Goal: Task Accomplishment & Management: Manage account settings

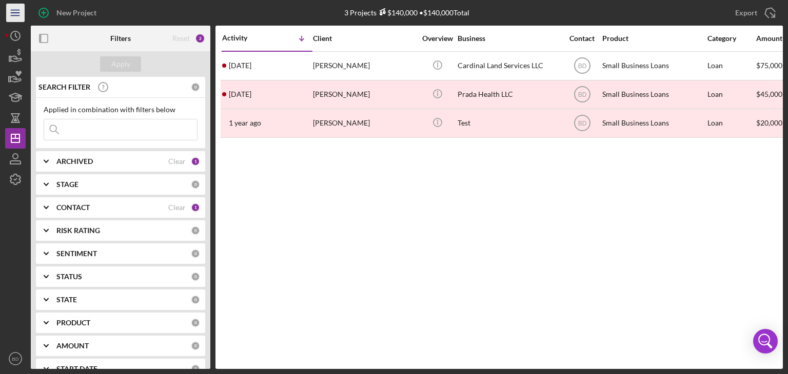
click at [21, 15] on icon "Icon/Menu" at bounding box center [15, 13] width 23 height 23
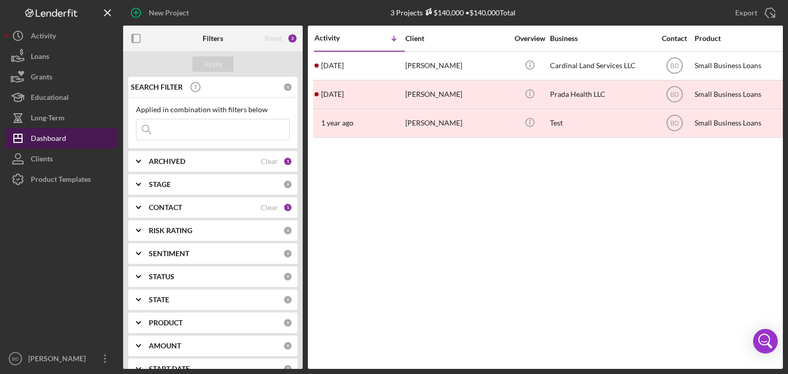
click at [66, 134] on button "Icon/Dashboard Dashboard" at bounding box center [61, 138] width 113 height 21
click at [44, 145] on div "Dashboard" at bounding box center [48, 139] width 35 height 23
click at [39, 141] on div "Dashboard" at bounding box center [48, 139] width 35 height 23
click at [161, 157] on b "ARCHIVED" at bounding box center [167, 161] width 36 height 8
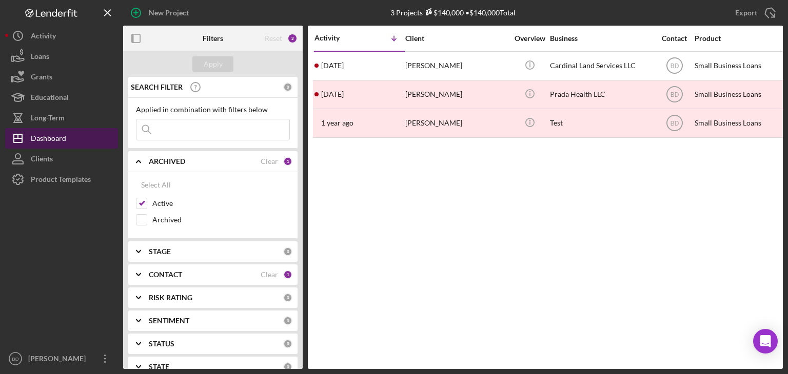
click at [50, 134] on div "Dashboard" at bounding box center [48, 139] width 35 height 23
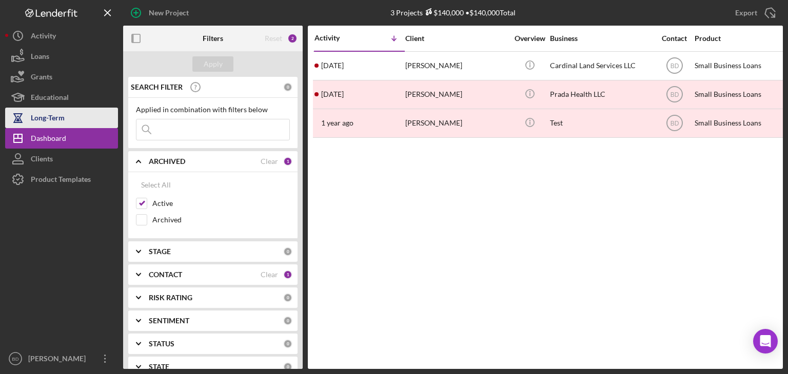
click at [51, 122] on div "Long-Term" at bounding box center [48, 119] width 34 height 23
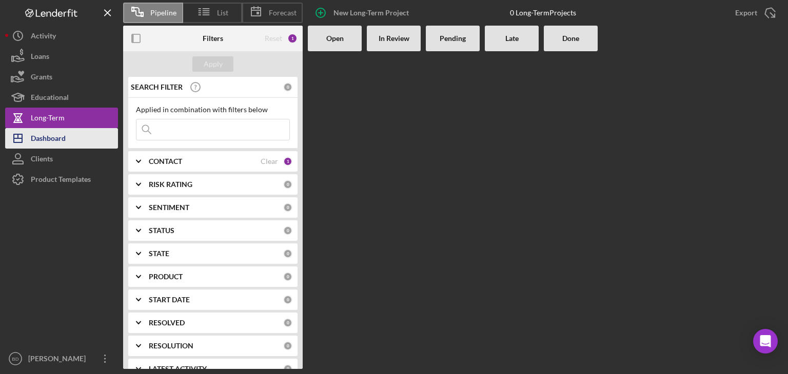
click at [54, 138] on div "Dashboard" at bounding box center [48, 139] width 35 height 23
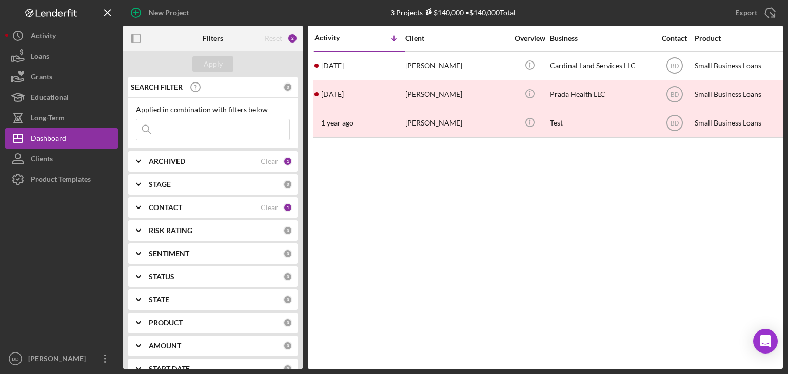
click at [173, 205] on b "CONTACT" at bounding box center [165, 208] width 33 height 8
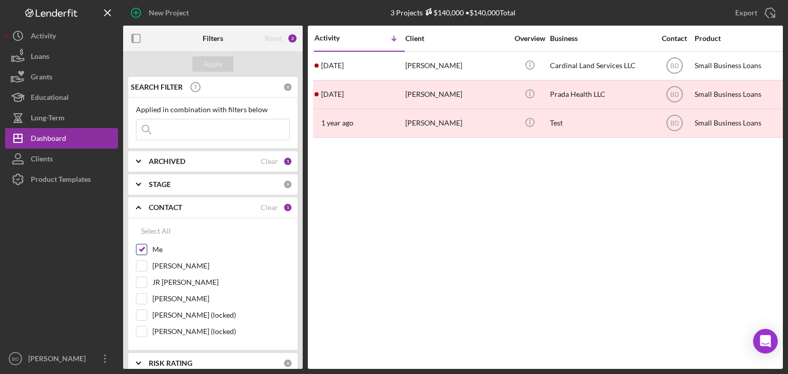
click at [149, 247] on div "Me" at bounding box center [213, 252] width 154 height 16
click at [145, 247] on input "Me" at bounding box center [141, 250] width 10 height 10
checkbox input "false"
click at [217, 54] on div "Apply" at bounding box center [212, 64] width 179 height 26
click at [211, 62] on div "Apply" at bounding box center [213, 63] width 19 height 15
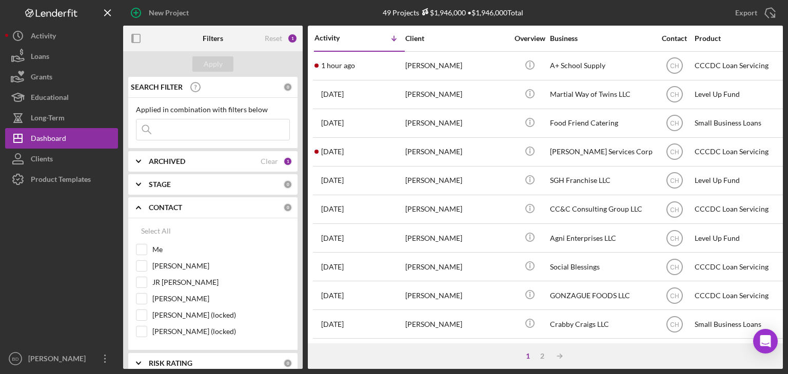
click at [142, 207] on icon "Icon/Expander" at bounding box center [139, 208] width 26 height 26
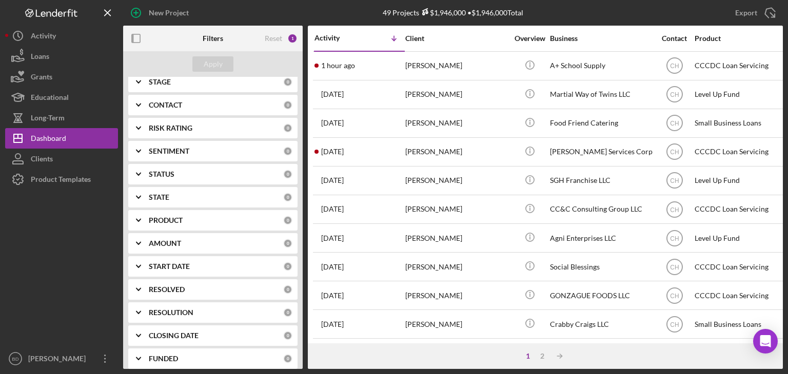
scroll to position [133, 0]
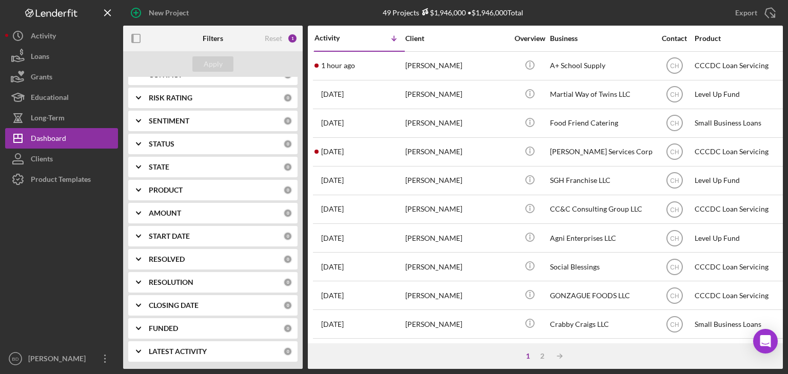
click at [178, 188] on b "PRODUCT" at bounding box center [166, 190] width 34 height 8
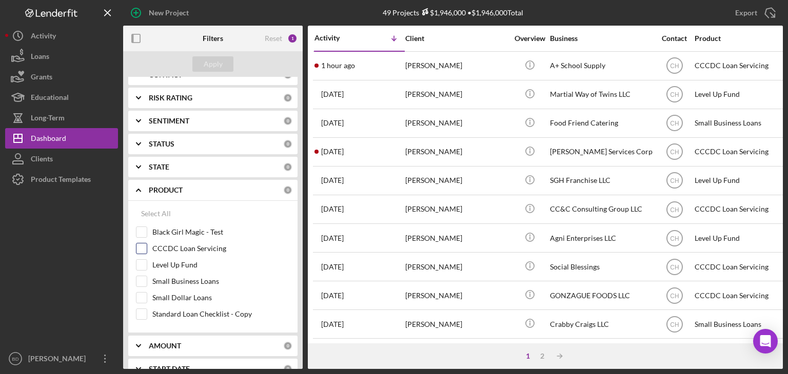
click at [142, 246] on input "CCCDC Loan Servicing" at bounding box center [141, 249] width 10 height 10
checkbox input "true"
click at [203, 67] on button "Apply" at bounding box center [212, 63] width 41 height 15
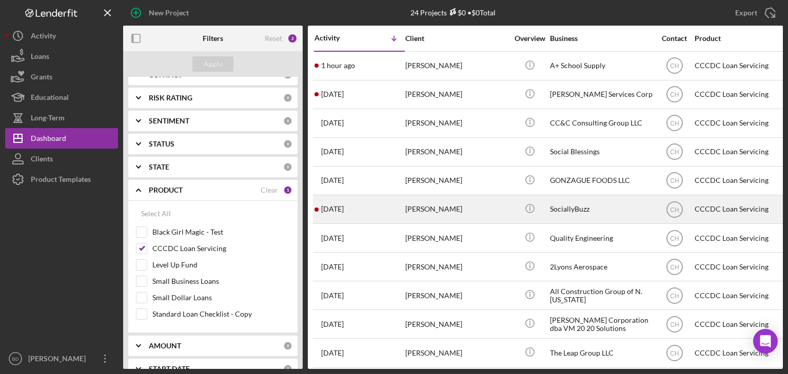
click at [437, 206] on div "[PERSON_NAME]" at bounding box center [456, 209] width 103 height 27
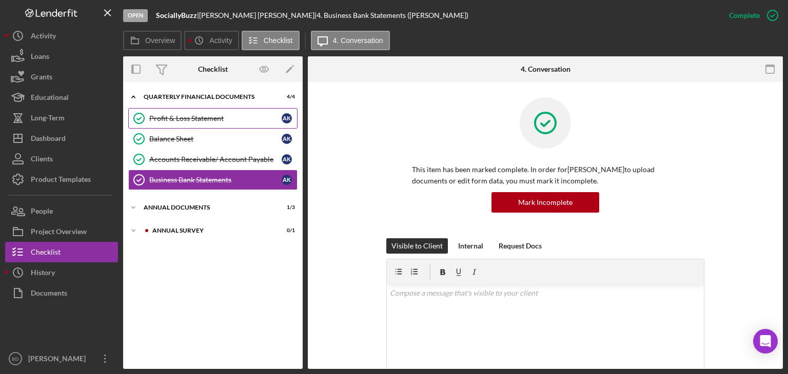
click at [202, 122] on div "Profit & Loss Statement" at bounding box center [215, 118] width 132 height 8
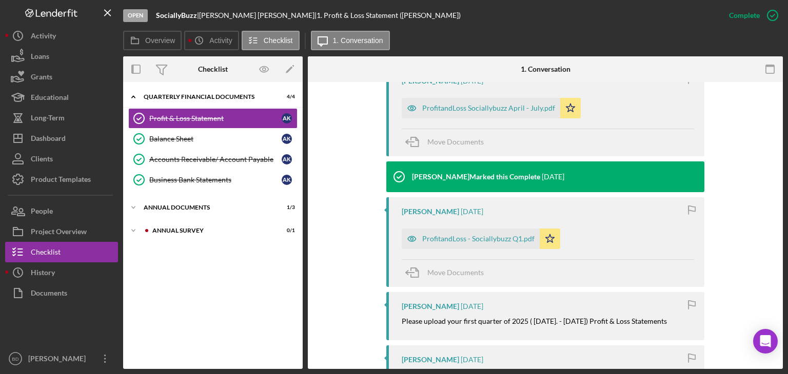
scroll to position [359, 0]
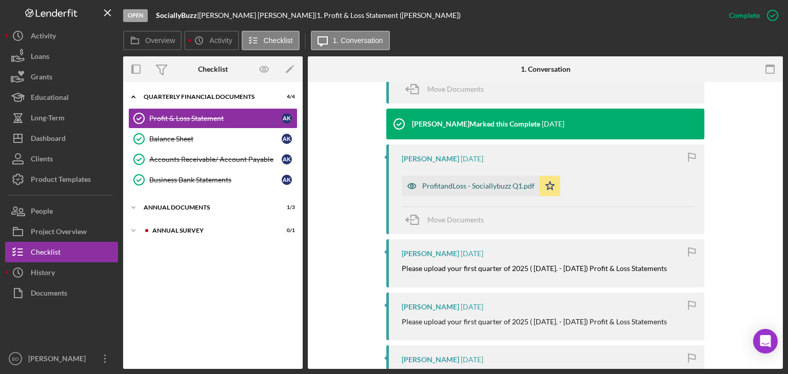
click at [409, 183] on icon "button" at bounding box center [412, 186] width 21 height 21
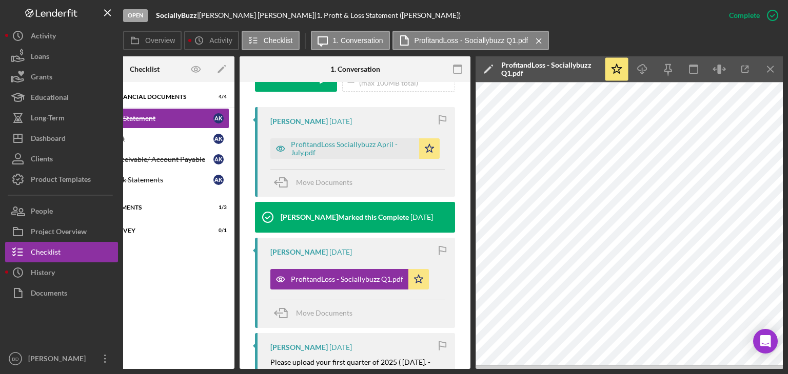
scroll to position [319, 0]
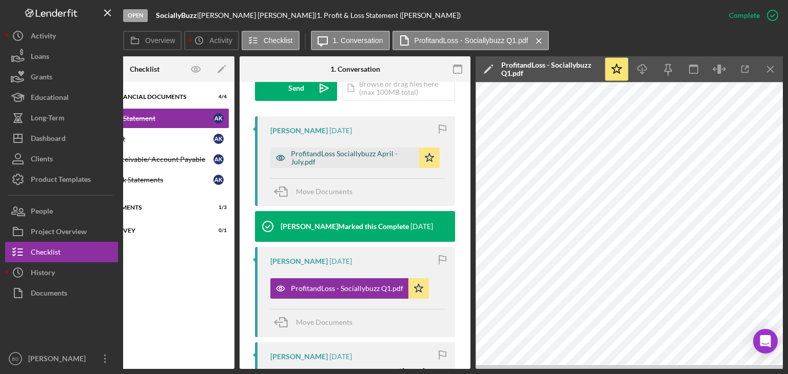
click at [281, 153] on icon "button" at bounding box center [280, 158] width 21 height 21
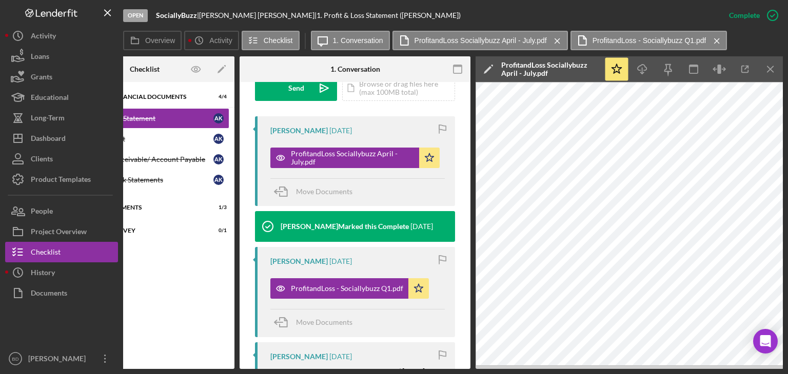
scroll to position [0, 0]
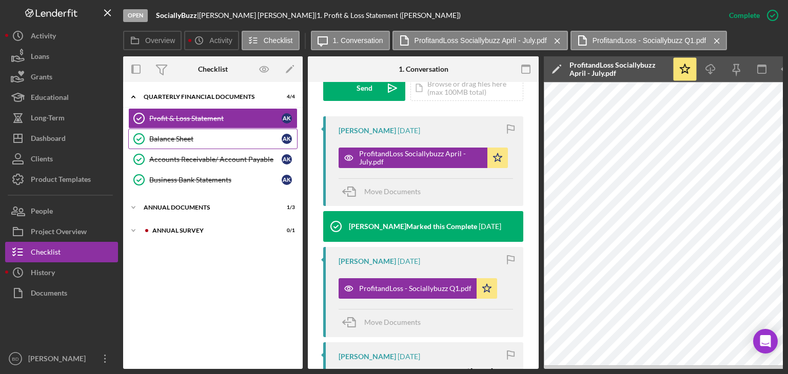
click at [190, 130] on link "Balance Sheet Balance Sheet A K" at bounding box center [212, 139] width 169 height 21
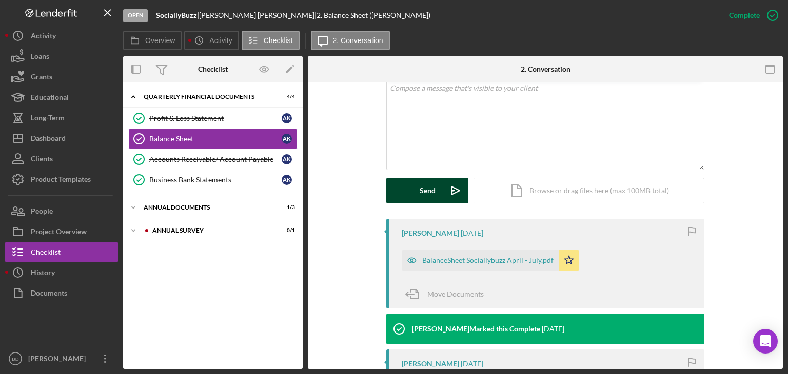
scroll to position [308, 0]
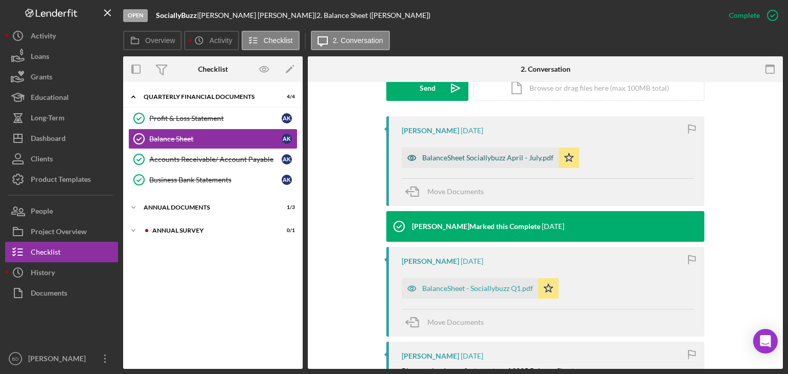
click at [410, 155] on icon "button" at bounding box center [412, 157] width 8 height 5
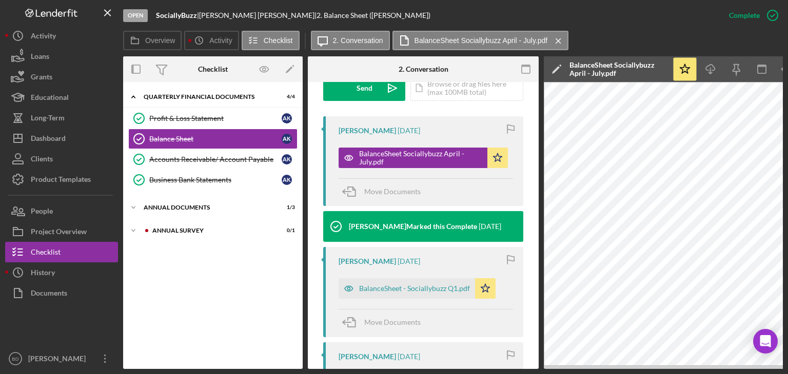
drag, startPoint x: 588, startPoint y: 370, endPoint x: 650, endPoint y: 370, distance: 62.6
click at [648, 370] on div "Open SociallyBuzz | [PERSON_NAME] | 2. Balance Sheet ([PERSON_NAME]) Complete M…" at bounding box center [394, 187] width 788 height 374
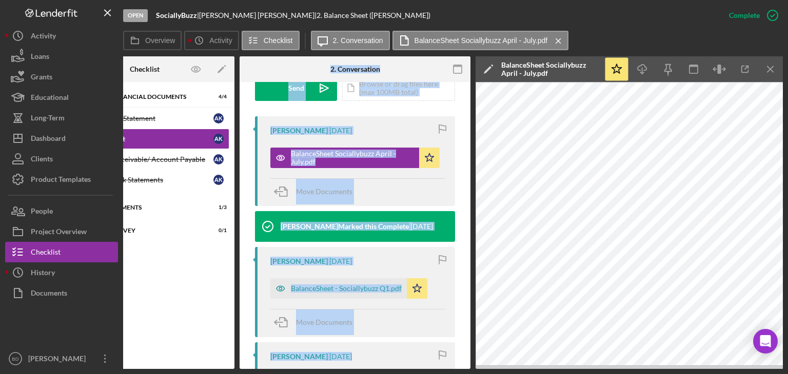
drag, startPoint x: 235, startPoint y: 370, endPoint x: 155, endPoint y: 371, distance: 79.5
click at [155, 371] on div "Open SociallyBuzz | [PERSON_NAME] | 2. Balance Sheet ([PERSON_NAME]) Complete M…" at bounding box center [394, 187] width 788 height 374
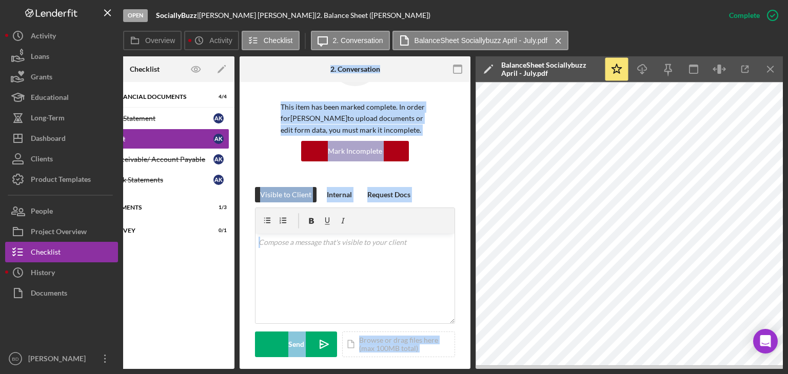
scroll to position [0, 0]
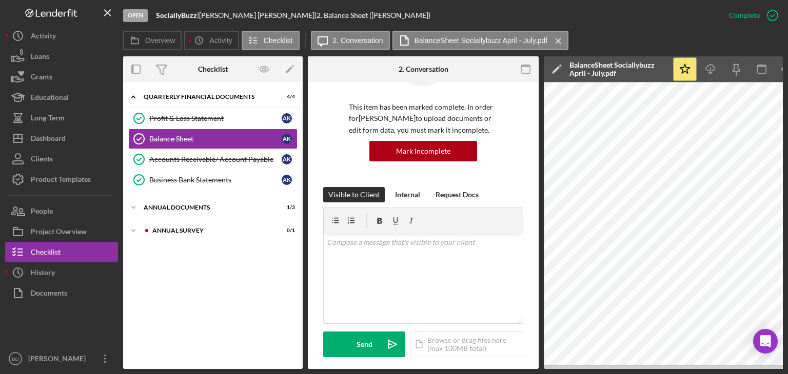
click at [198, 293] on div "Icon/Expander Quarterly Financial Documents 4 / 4 Profit & Loss Statement Profi…" at bounding box center [212, 225] width 179 height 277
click at [178, 230] on div "Annual Survey" at bounding box center [220, 231] width 137 height 6
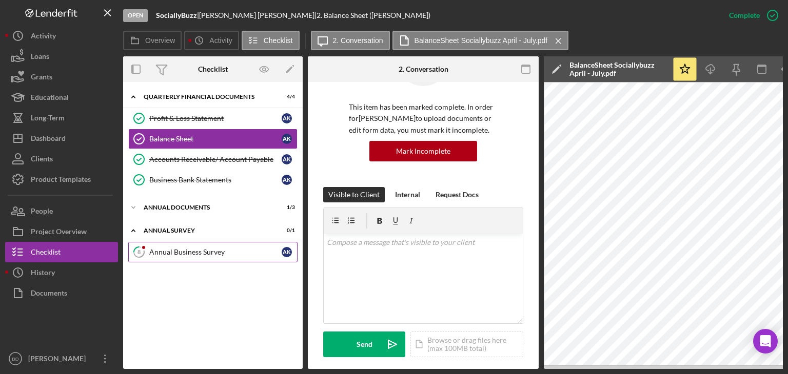
click at [197, 248] on div "Annual Business Survey" at bounding box center [215, 252] width 132 height 8
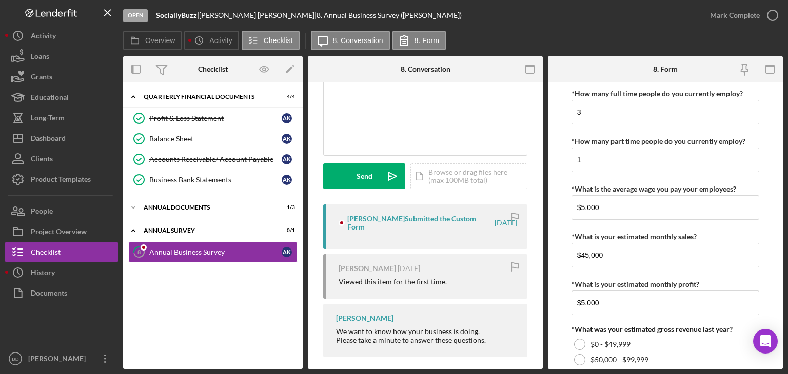
scroll to position [78, 0]
click at [531, 67] on rect "button" at bounding box center [530, 66] width 8 height 2
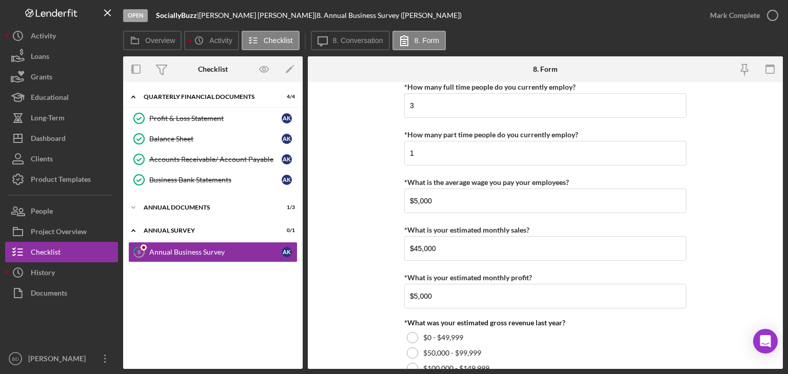
scroll to position [0, 0]
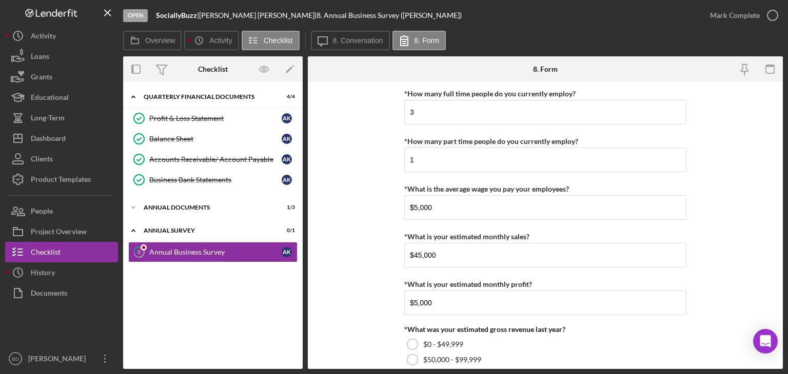
click at [330, 201] on form "*How many full time people do you currently employ? 3 *How many part time peopl…" at bounding box center [545, 225] width 475 height 287
click at [55, 113] on div "Long-Term" at bounding box center [48, 119] width 34 height 23
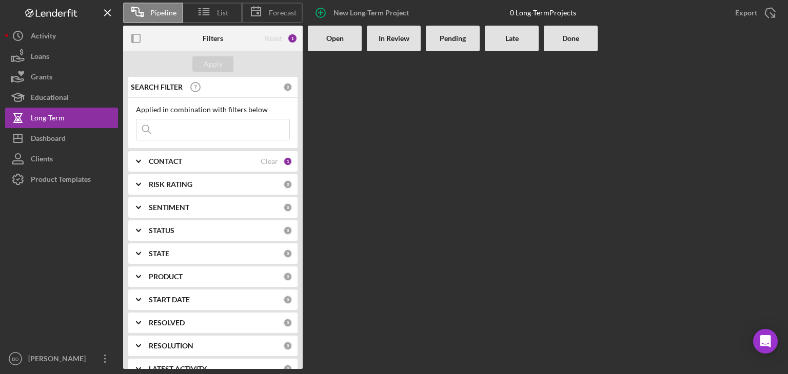
click at [531, 14] on div "0 Long-Term Projects" at bounding box center [543, 13] width 66 height 8
click at [164, 157] on b "CONTACT" at bounding box center [165, 161] width 33 height 8
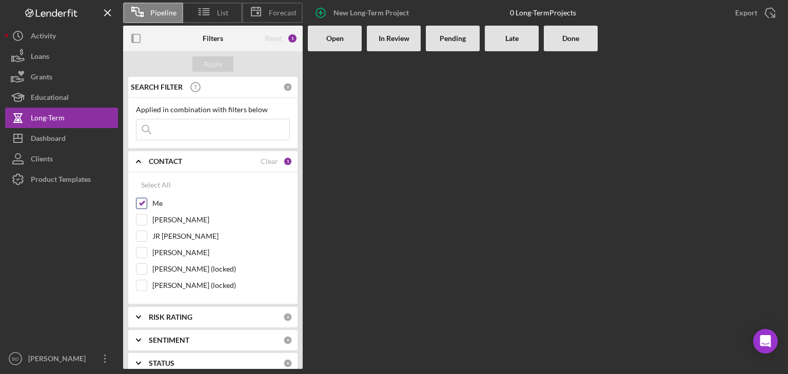
click at [142, 202] on input "Me" at bounding box center [141, 203] width 10 height 10
checkbox input "false"
click at [211, 58] on div "Apply" at bounding box center [213, 63] width 19 height 15
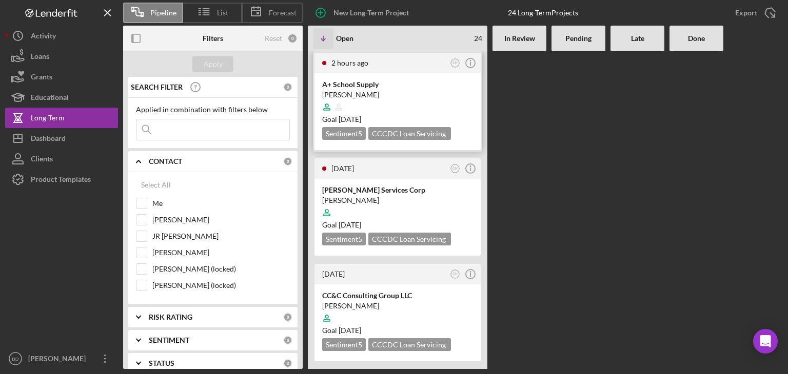
click at [356, 81] on div "A+ School Supply" at bounding box center [397, 84] width 151 height 10
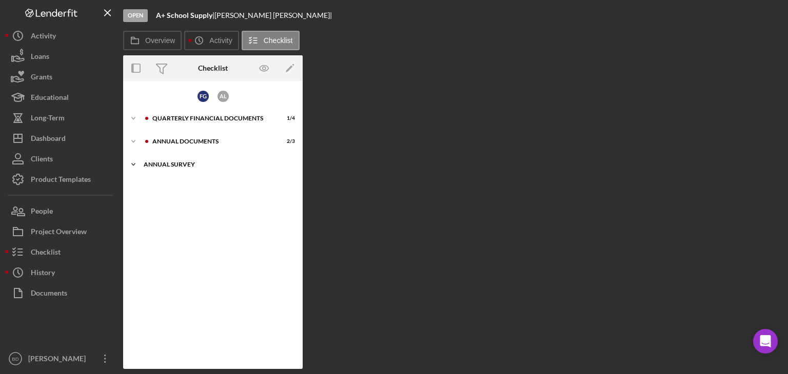
click at [183, 163] on div "Annual Survey" at bounding box center [217, 165] width 146 height 6
click at [183, 184] on div "Annual Business Survey" at bounding box center [215, 186] width 132 height 8
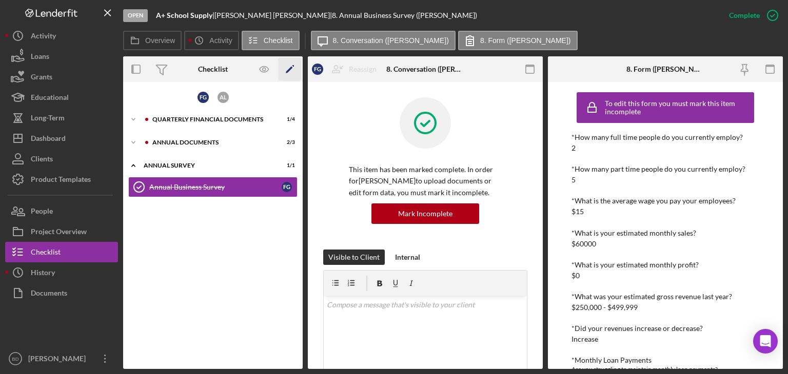
click at [284, 68] on icon "Icon/Edit" at bounding box center [289, 69] width 23 height 23
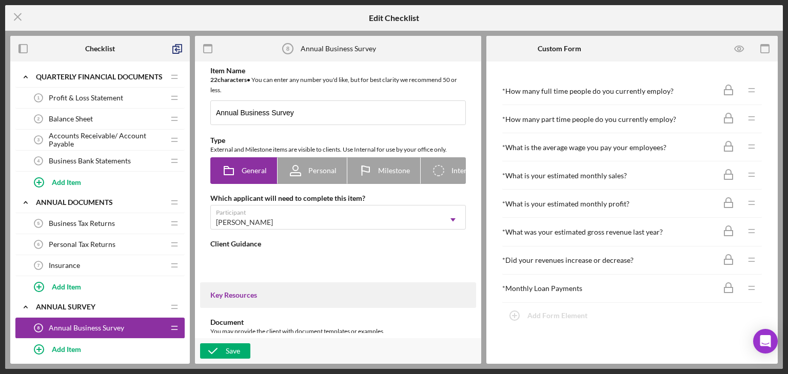
type textarea "<div>We want to know how your business is doing.&nbsp;</div> <div>Please take a…"
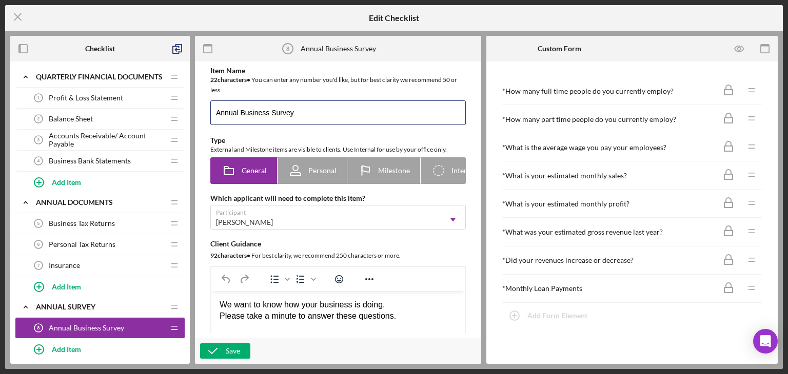
drag, startPoint x: 239, startPoint y: 111, endPoint x: 195, endPoint y: 112, distance: 43.6
click at [195, 112] on div "Item Name 22 character s • You can enter any number you'd like, but for best cl…" at bounding box center [338, 213] width 286 height 303
click at [363, 88] on div "22 character s • You can enter any number you'd like, but for best clarity we r…" at bounding box center [337, 85] width 255 height 21
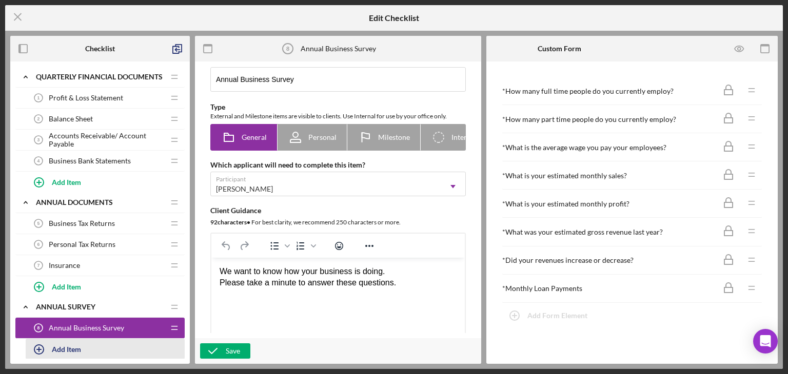
scroll to position [51, 0]
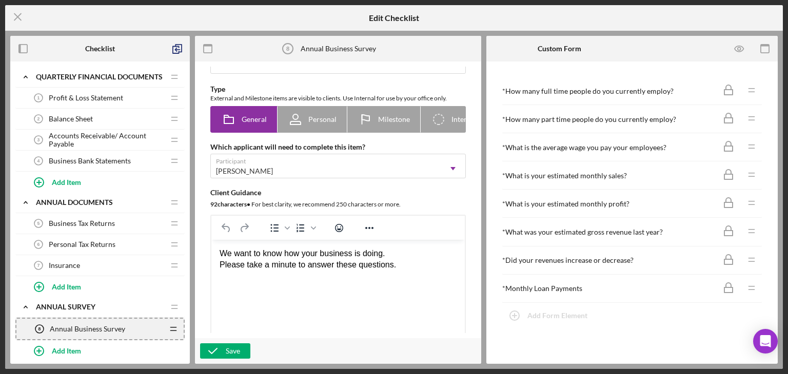
click at [176, 325] on icon "Icon/Drag" at bounding box center [173, 329] width 21 height 21
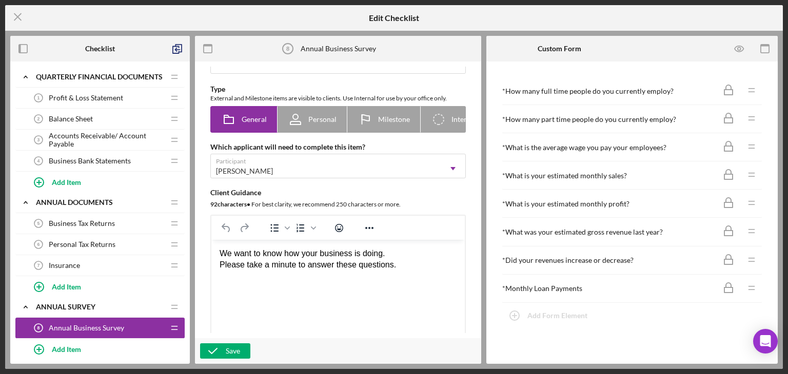
drag, startPoint x: 126, startPoint y: 332, endPoint x: 107, endPoint y: 324, distance: 20.2
click at [107, 324] on span "Annual Business Survey" at bounding box center [86, 328] width 75 height 8
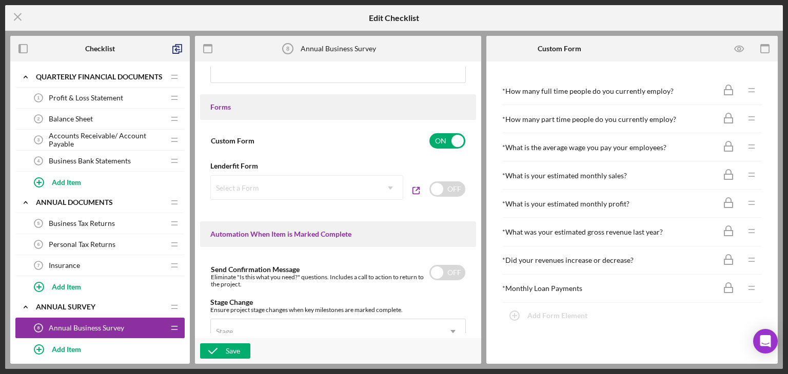
scroll to position [513, 0]
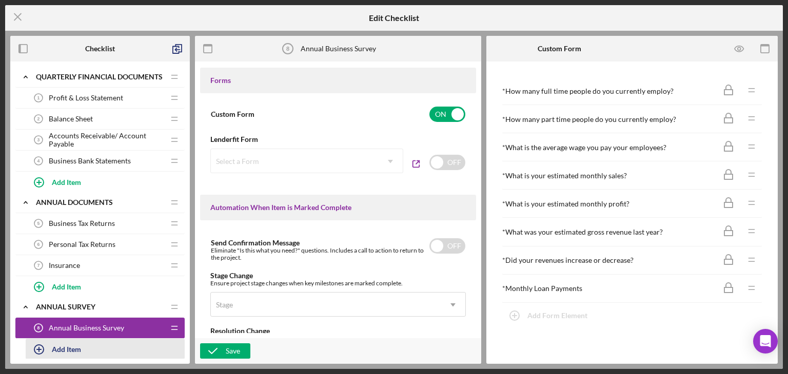
click at [59, 347] on div "Add Item" at bounding box center [66, 349] width 29 height 19
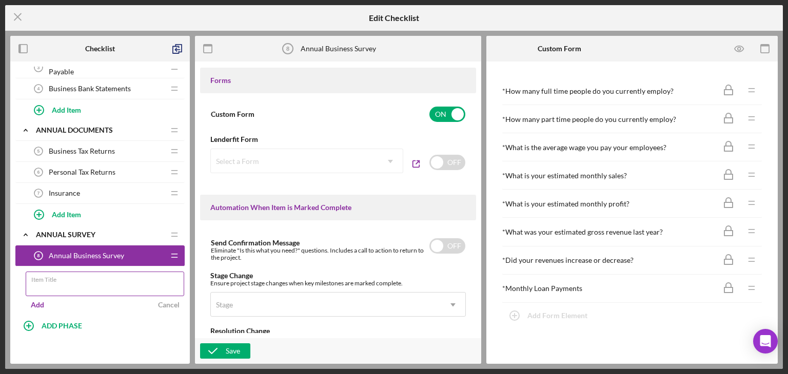
scroll to position [74, 0]
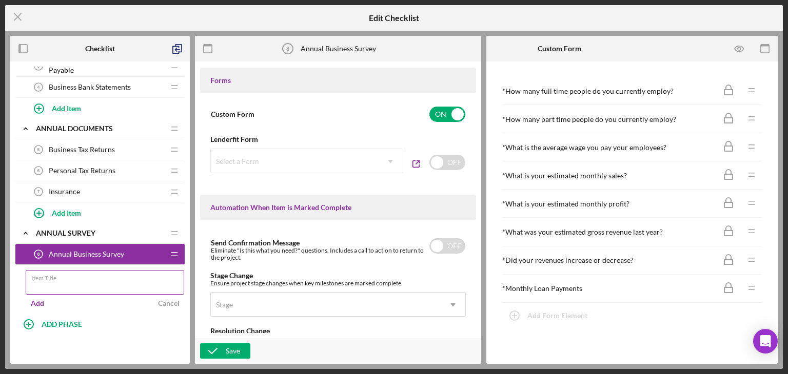
click at [94, 282] on input "Item Title" at bounding box center [105, 282] width 158 height 25
click at [81, 284] on input "Item Title" at bounding box center [105, 282] width 158 height 25
type input "Business Survey Yr 2"
click at [41, 299] on div "Add" at bounding box center [37, 303] width 13 height 15
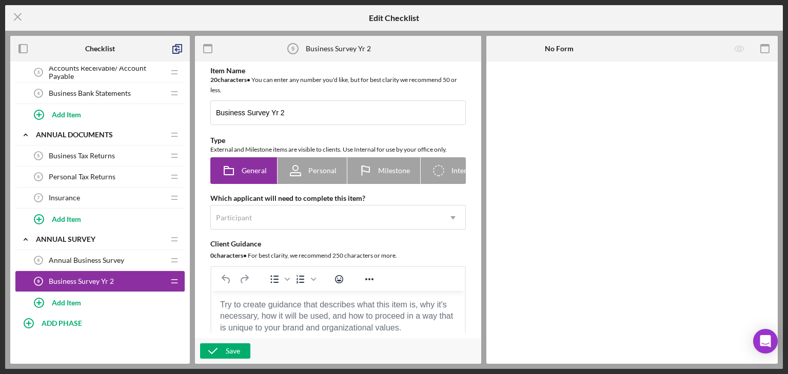
scroll to position [67, 0]
click at [109, 272] on div "Business Survey Yr 2 9 Business Survey Yr 2" at bounding box center [96, 282] width 136 height 21
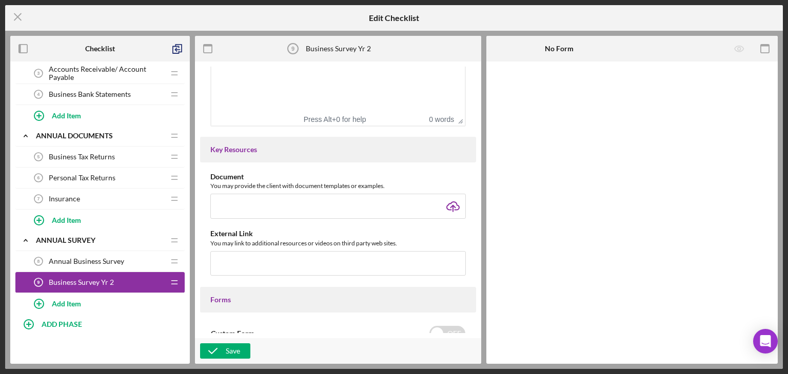
scroll to position [308, 0]
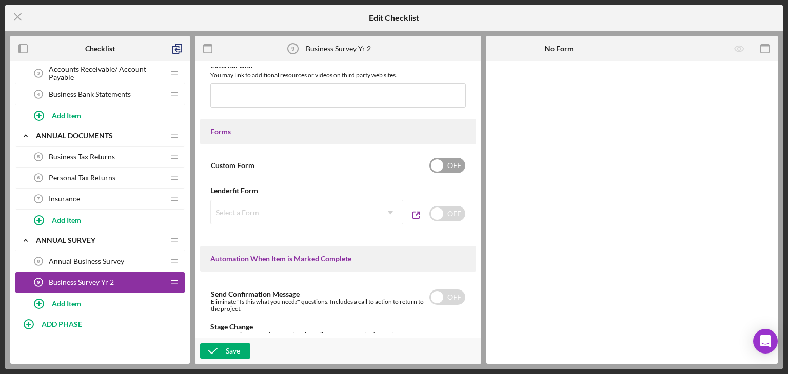
click at [453, 166] on input "checkbox" at bounding box center [447, 165] width 36 height 15
checkbox input "true"
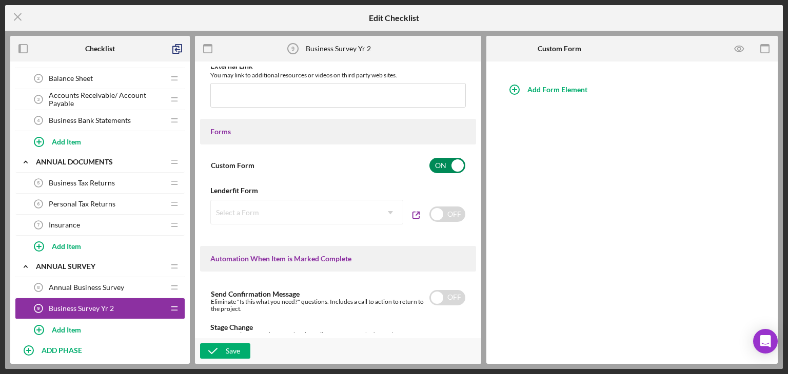
scroll to position [0, 0]
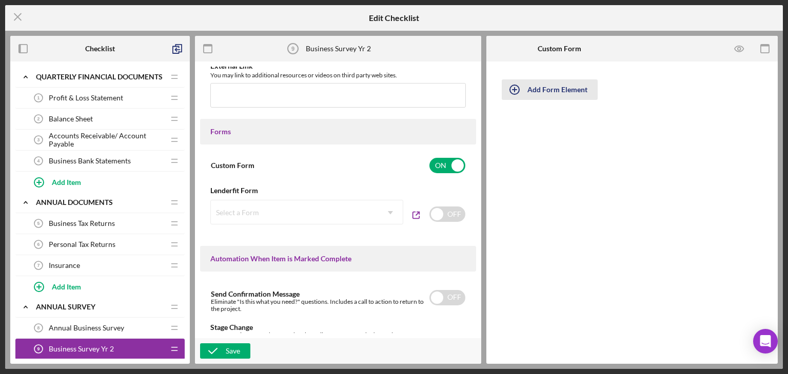
click at [550, 94] on div "Add Form Element" at bounding box center [557, 89] width 60 height 21
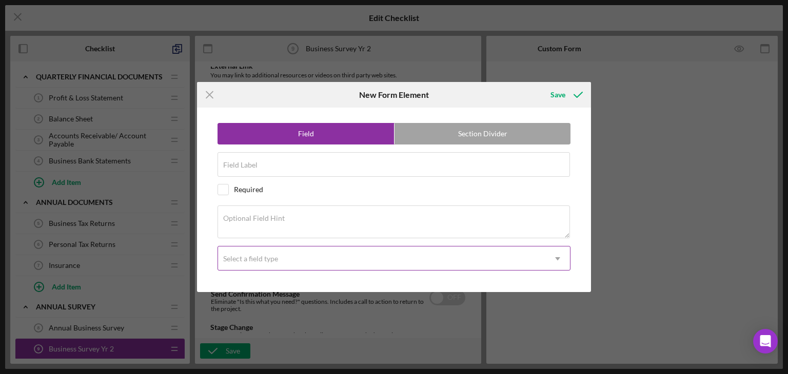
click at [286, 253] on div "Select a field type" at bounding box center [381, 259] width 327 height 24
click at [317, 167] on input "Field Label" at bounding box center [393, 164] width 352 height 25
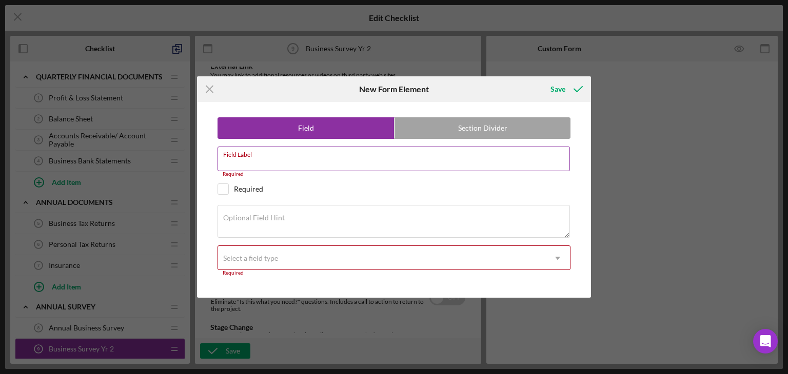
click at [434, 158] on div "Field Label Required" at bounding box center [393, 162] width 353 height 31
paste input "*How many full time people do you currently employ?"
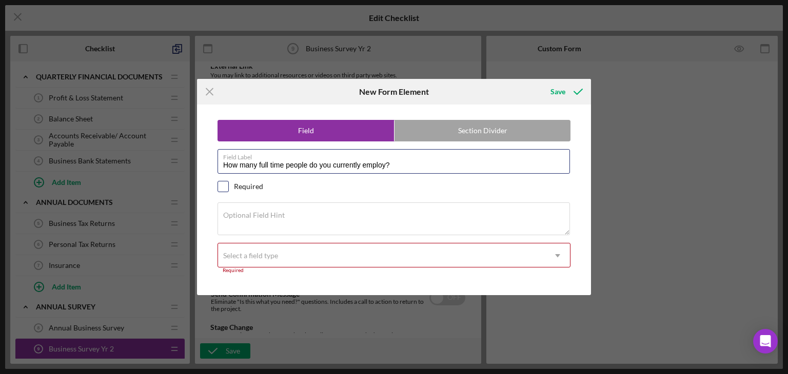
type input "How many full time people do you currently employ?"
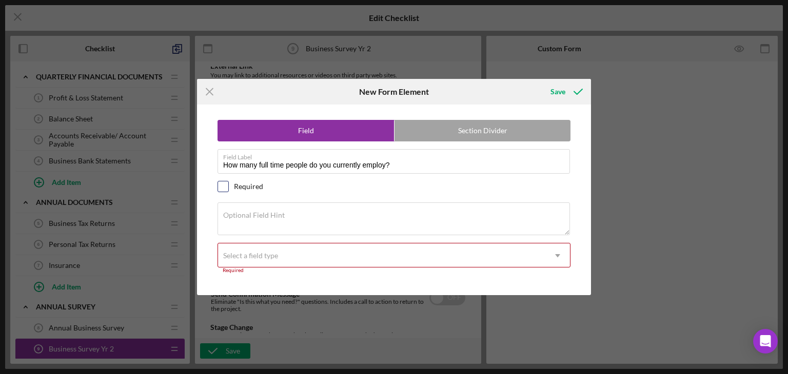
click at [224, 185] on input "checkbox" at bounding box center [223, 187] width 10 height 10
checkbox input "true"
click at [302, 222] on textarea "Optional Field Hint" at bounding box center [393, 219] width 352 height 33
click at [286, 262] on div "Select a field type" at bounding box center [381, 256] width 327 height 24
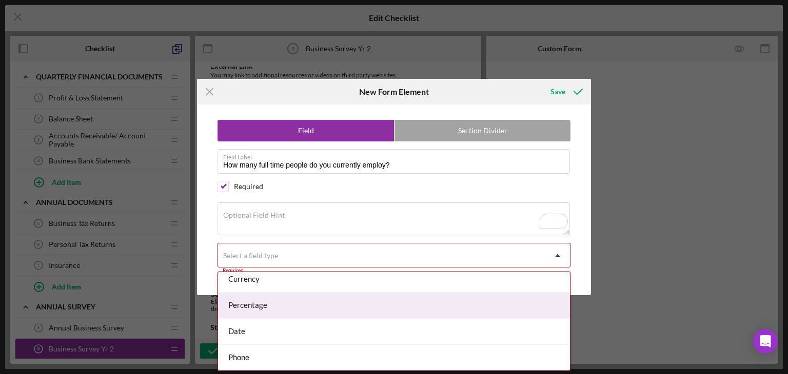
scroll to position [154, 0]
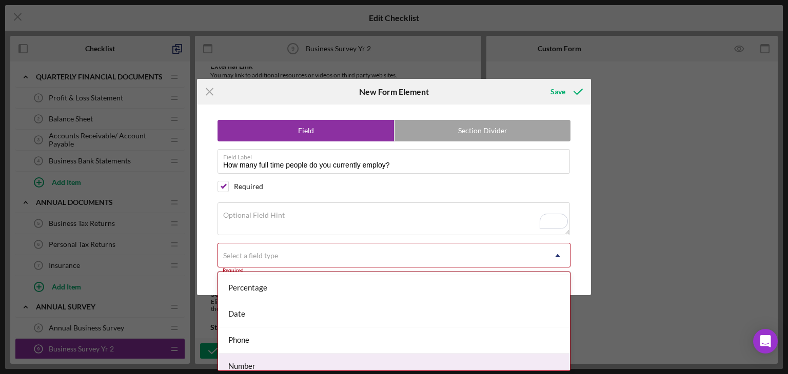
click at [253, 363] on div "Number" at bounding box center [394, 367] width 352 height 26
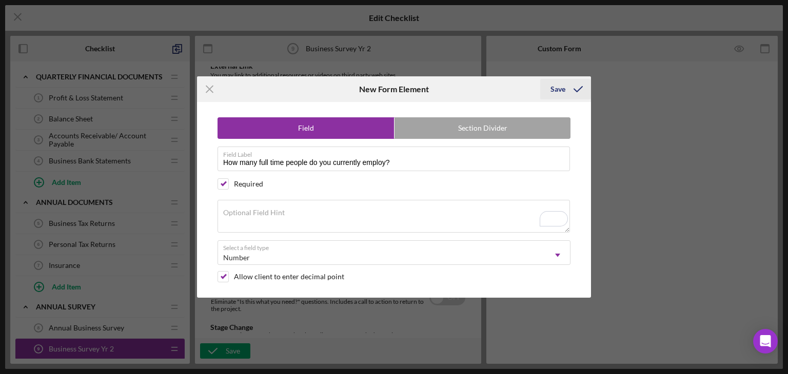
click at [561, 88] on div "Save" at bounding box center [557, 89] width 15 height 21
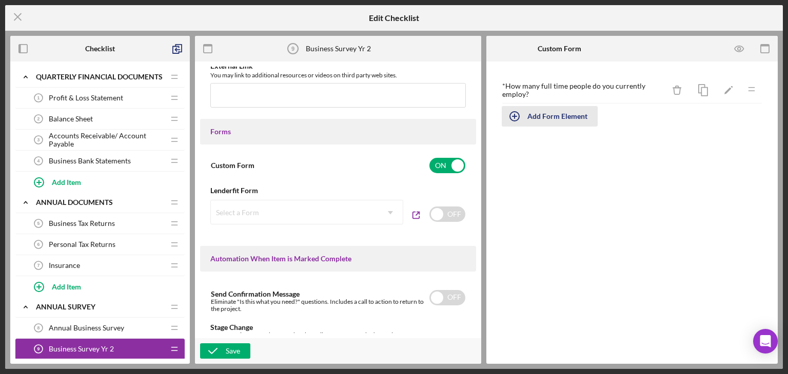
click at [543, 114] on div "Add Form Element" at bounding box center [557, 116] width 60 height 21
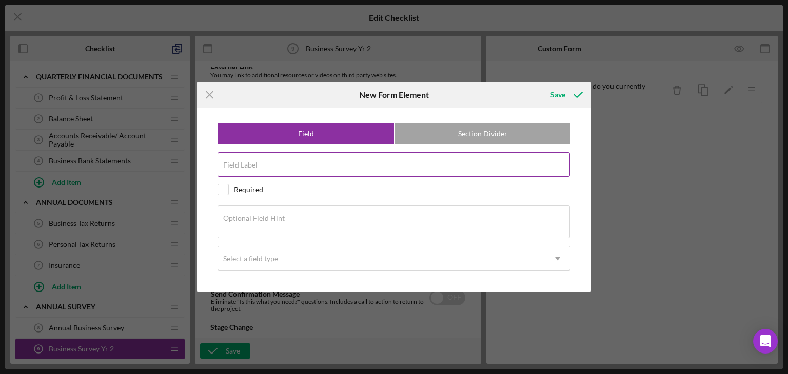
click at [295, 165] on input "Field Label" at bounding box center [393, 164] width 352 height 25
paste input "How many part time people do you currently employ?"
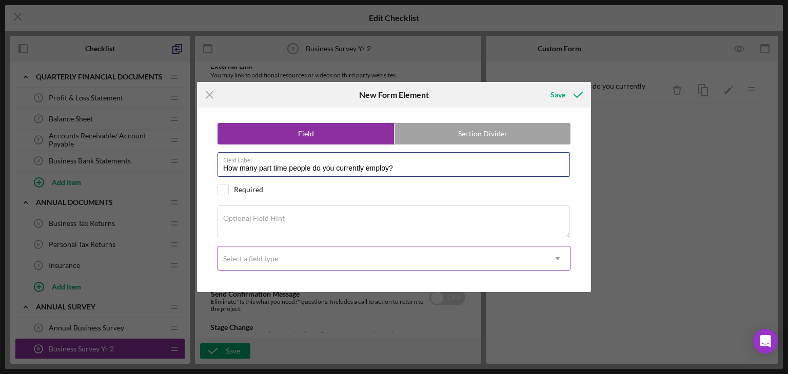
type input "How many part time people do you currently employ?"
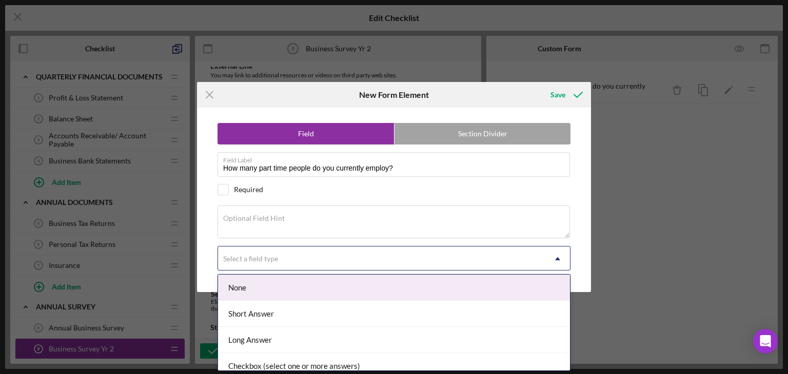
click at [282, 261] on div "Select a field type" at bounding box center [381, 259] width 327 height 24
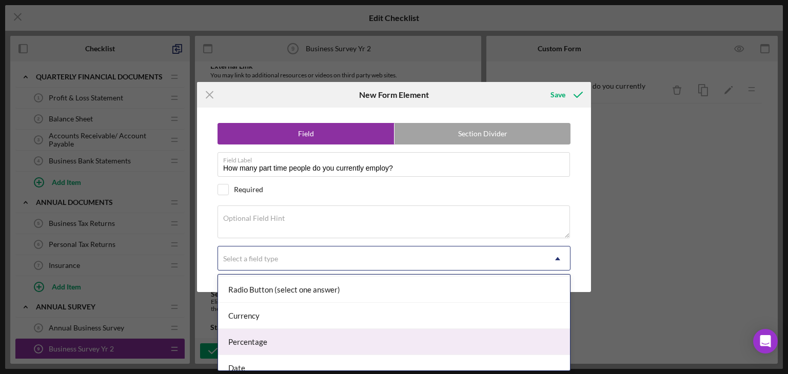
scroll to position [165, 0]
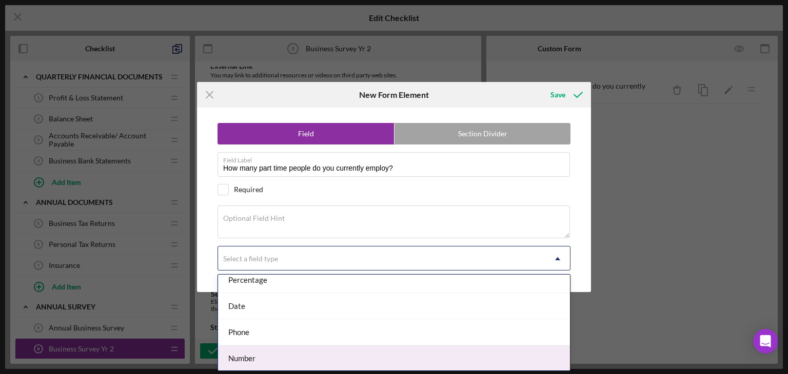
click at [257, 360] on div "Number" at bounding box center [394, 359] width 352 height 26
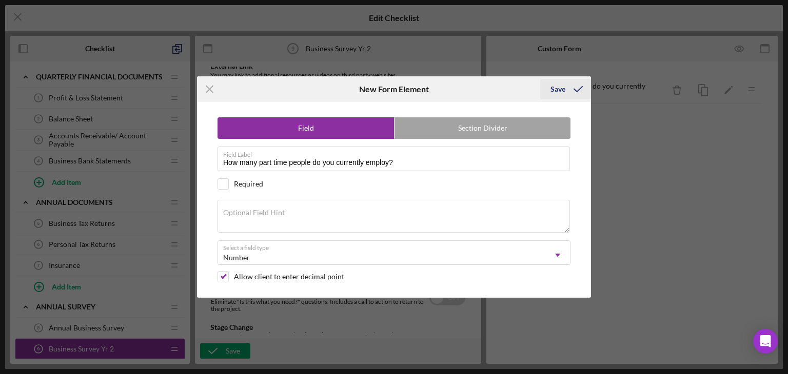
click at [552, 96] on div "Save" at bounding box center [557, 89] width 15 height 21
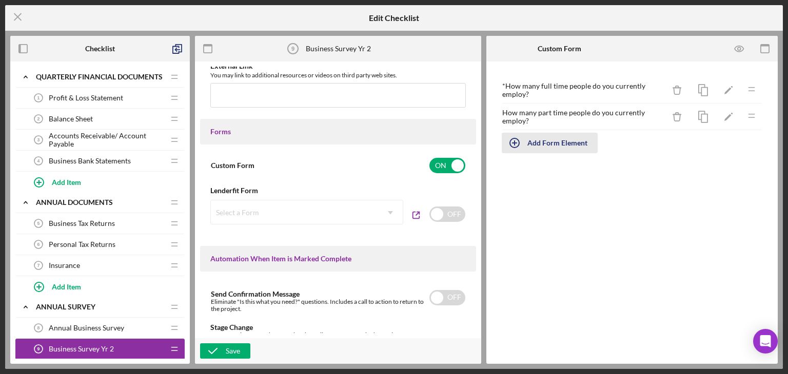
click at [545, 142] on div "Add Form Element" at bounding box center [557, 143] width 60 height 21
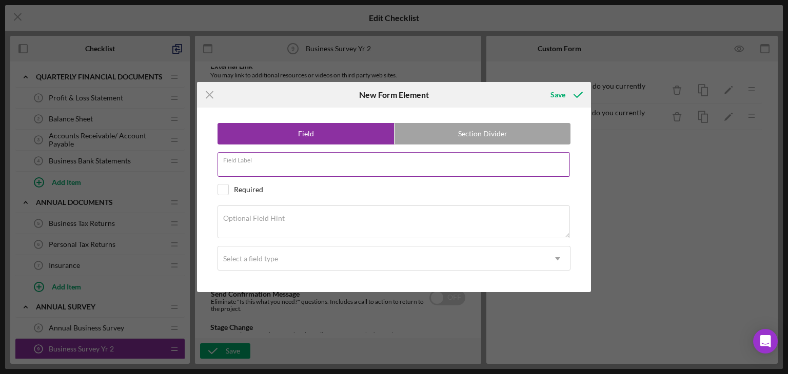
click at [290, 155] on div "Field Label" at bounding box center [393, 165] width 353 height 26
paste input "What is the average wage you pay your employees?"
type input "What is the average wage you pay your employees?"
click at [226, 194] on input "checkbox" at bounding box center [223, 190] width 10 height 10
checkbox input "true"
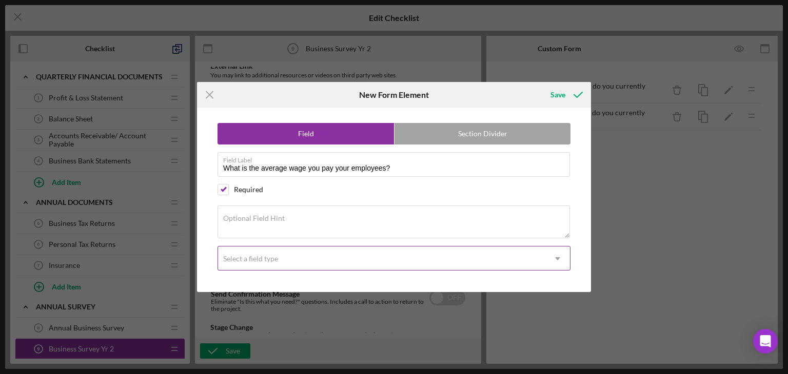
click at [270, 257] on div "Select a field type" at bounding box center [250, 259] width 55 height 8
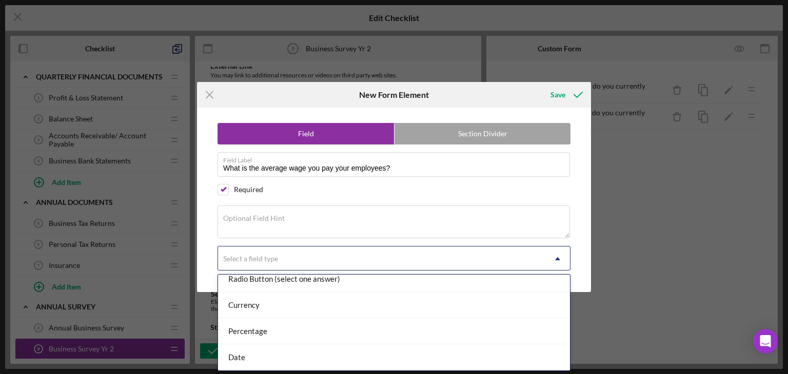
scroll to position [62, 0]
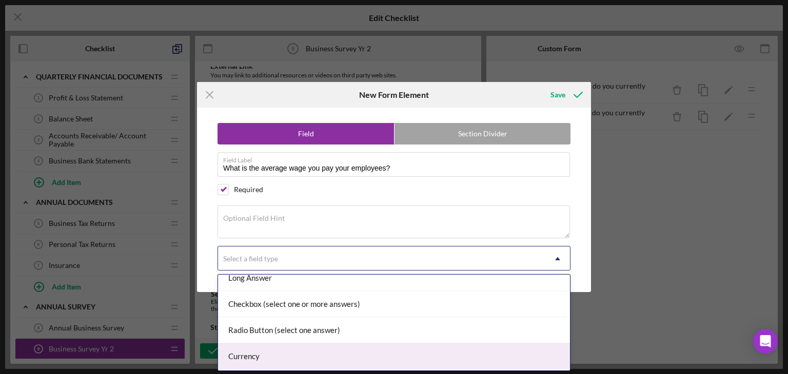
click at [265, 344] on div "Currency" at bounding box center [394, 357] width 352 height 26
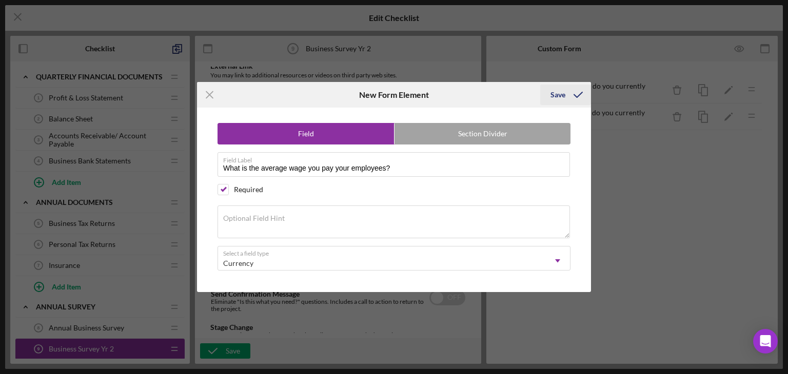
click at [565, 93] on icon "submit" at bounding box center [578, 95] width 26 height 26
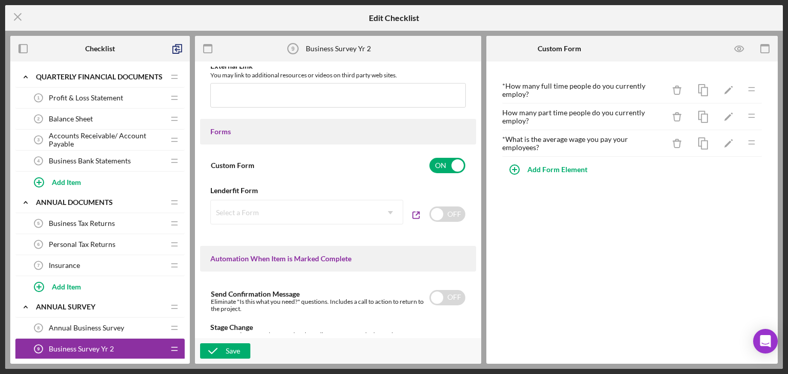
click at [560, 117] on div "How many part time people do you currently employ?" at bounding box center [583, 117] width 162 height 16
click at [728, 118] on icon "Icon/Edit" at bounding box center [728, 117] width 23 height 23
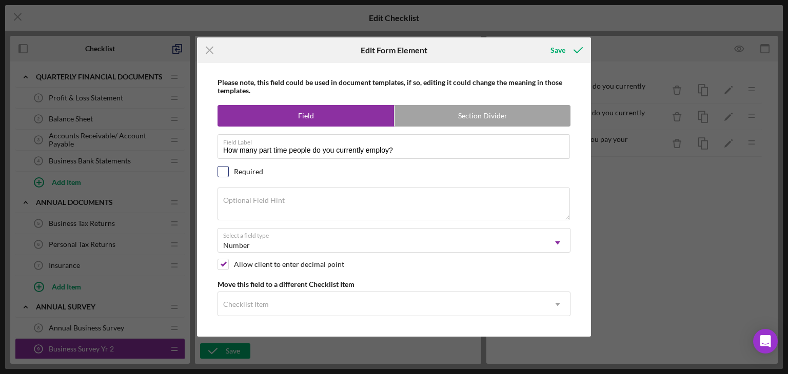
click at [224, 167] on input "checkbox" at bounding box center [223, 172] width 10 height 10
checkbox input "true"
click at [558, 54] on div "Save" at bounding box center [557, 50] width 15 height 21
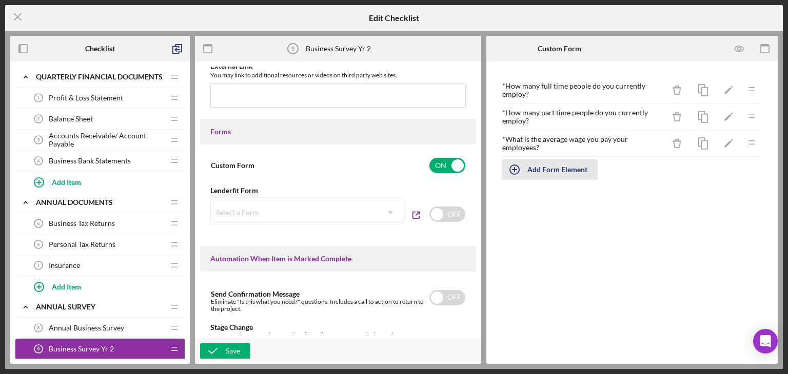
click at [552, 170] on div "Add Form Element" at bounding box center [557, 169] width 60 height 21
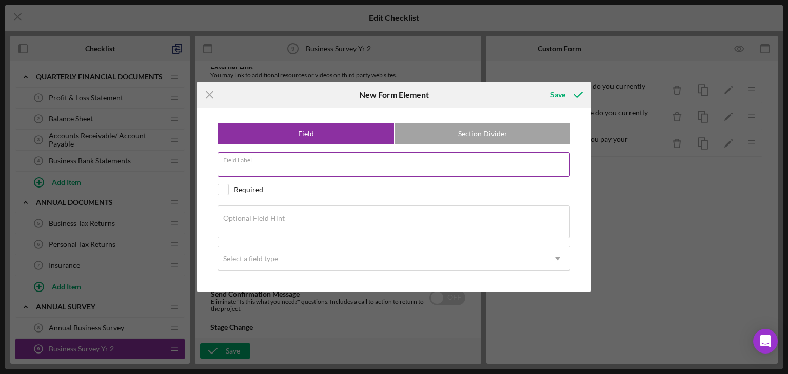
click at [279, 159] on div "Field Label" at bounding box center [393, 165] width 353 height 26
paste input "What is your estimated monthly sales?"
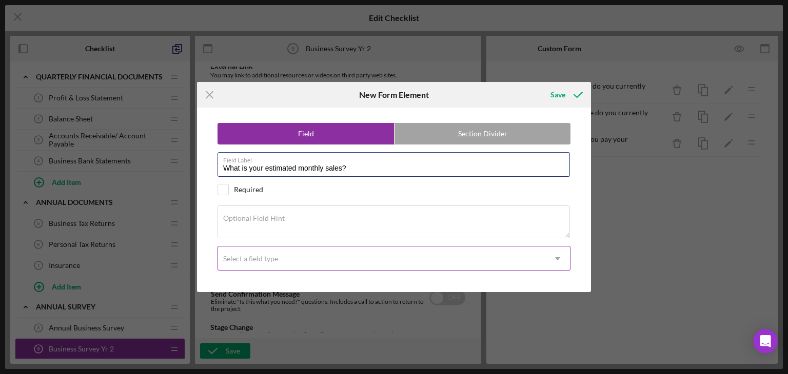
type input "What is your estimated monthly sales?"
click at [265, 256] on div "Select a field type" at bounding box center [250, 259] width 55 height 8
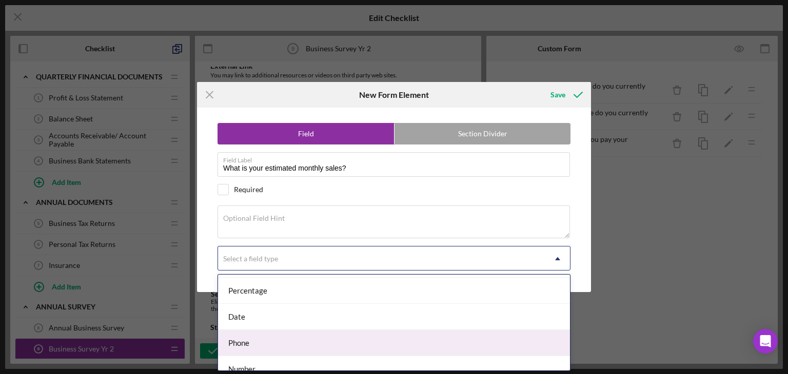
scroll to position [103, 0]
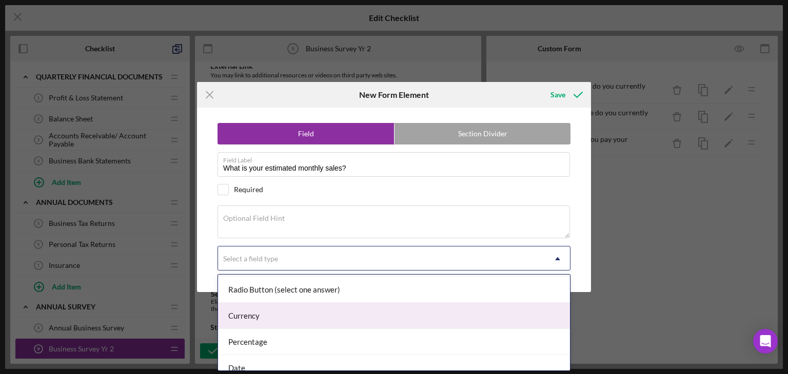
click at [258, 321] on div "Currency" at bounding box center [394, 316] width 352 height 26
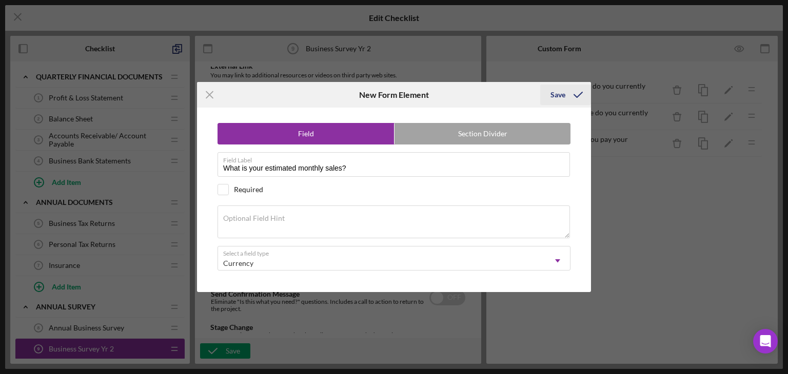
click at [558, 93] on div "Save" at bounding box center [557, 95] width 15 height 21
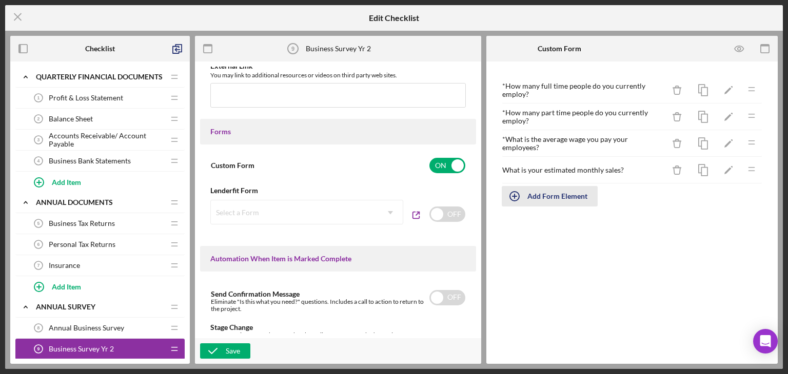
click at [556, 195] on div "Add Form Element" at bounding box center [557, 196] width 60 height 21
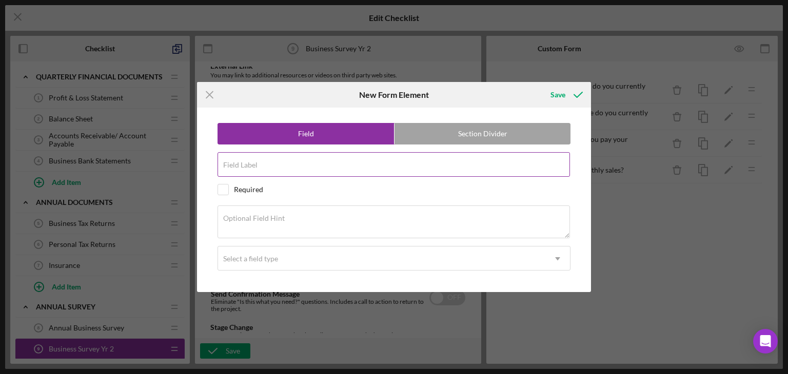
click at [412, 167] on input "Field Label" at bounding box center [393, 164] width 352 height 25
paste input "What is your estimated monthly profit?"
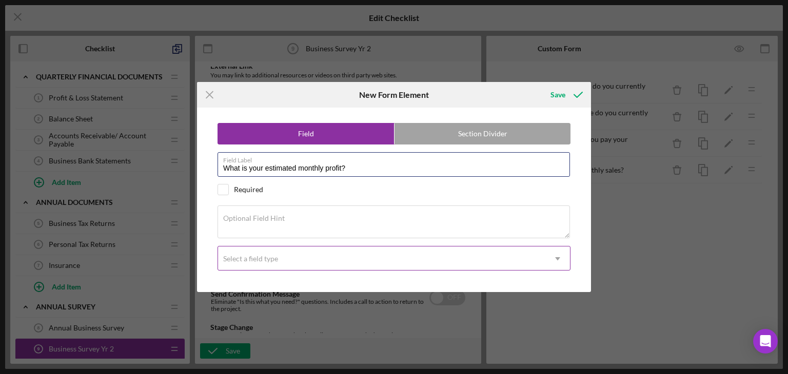
type input "What is your estimated monthly profit?"
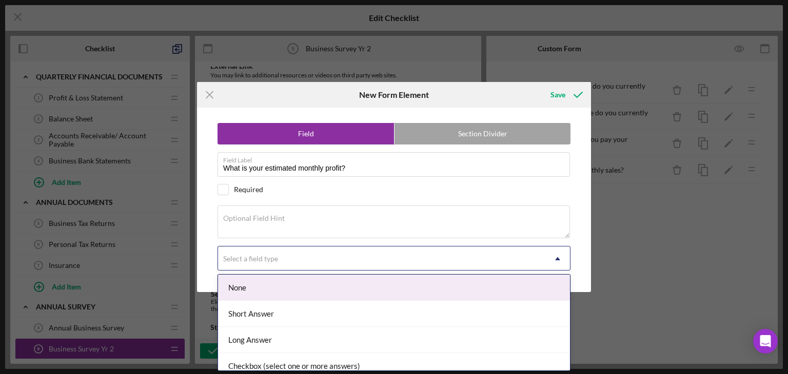
click at [364, 259] on div "Select a field type" at bounding box center [381, 259] width 327 height 24
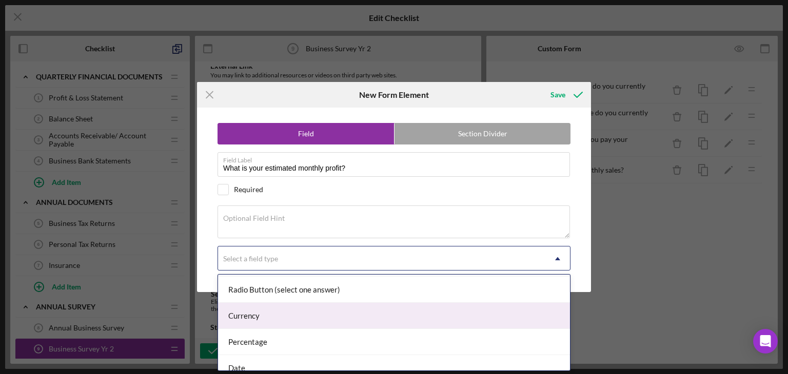
click at [350, 316] on div "Currency" at bounding box center [394, 316] width 352 height 26
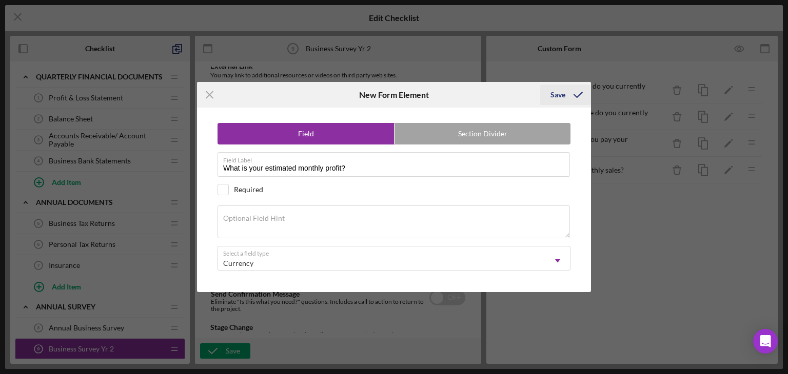
click at [580, 96] on icon "submit" at bounding box center [578, 95] width 26 height 26
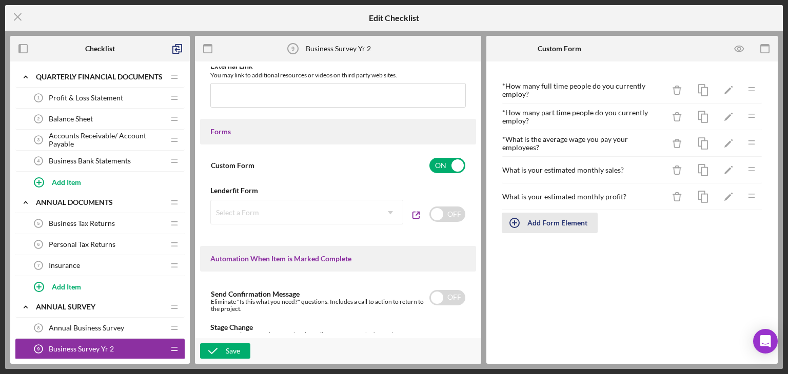
click at [535, 220] on div "Add Form Element" at bounding box center [557, 223] width 60 height 21
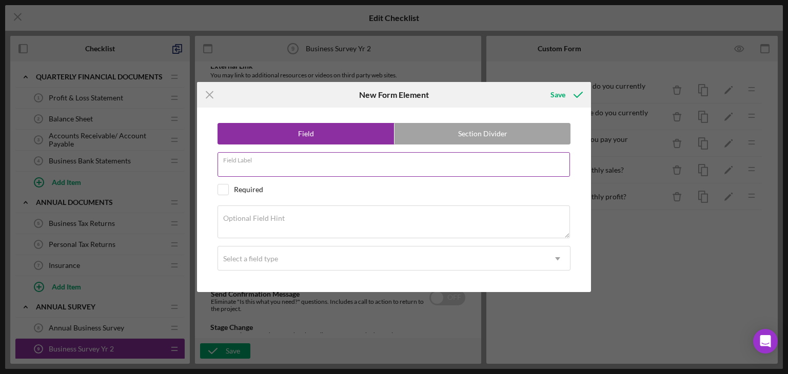
click at [273, 170] on input "Field Label" at bounding box center [393, 164] width 352 height 25
paste input "What was your estimated gross revenue last year?"
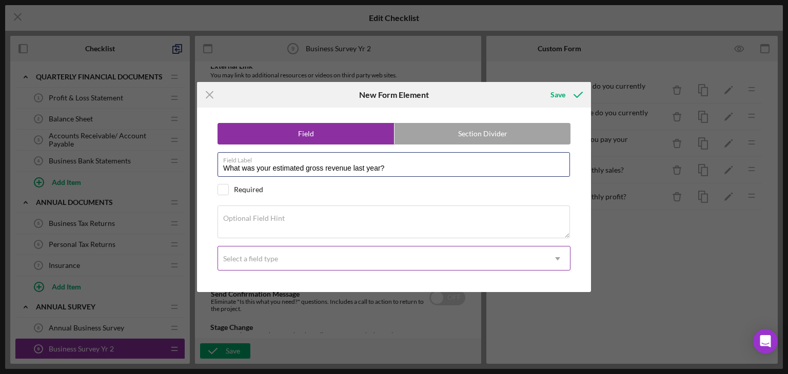
type input "What was your estimated gross revenue last year?"
click at [293, 255] on div "Select a field type" at bounding box center [381, 259] width 327 height 24
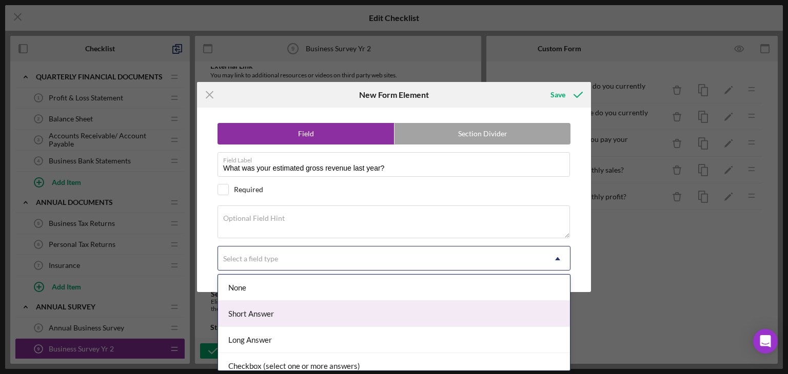
scroll to position [51, 0]
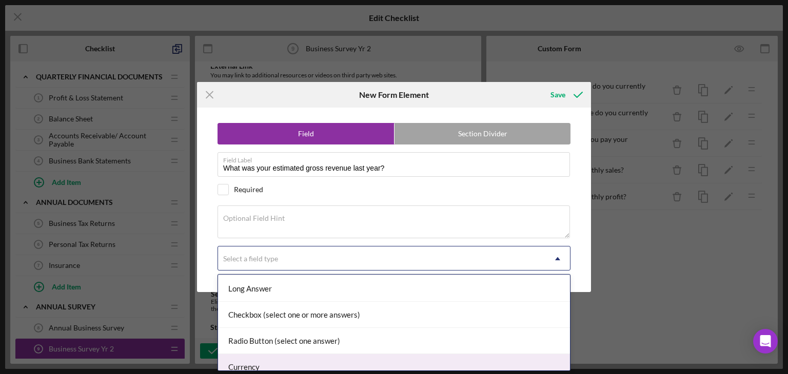
click at [265, 360] on div "Currency" at bounding box center [394, 367] width 352 height 26
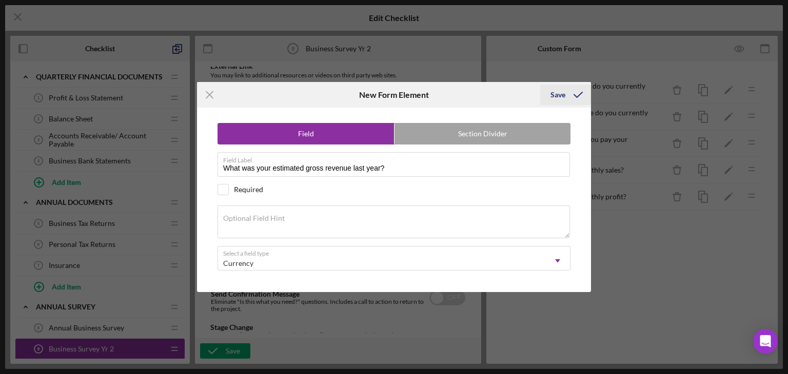
click at [564, 96] on div "Save" at bounding box center [557, 95] width 15 height 21
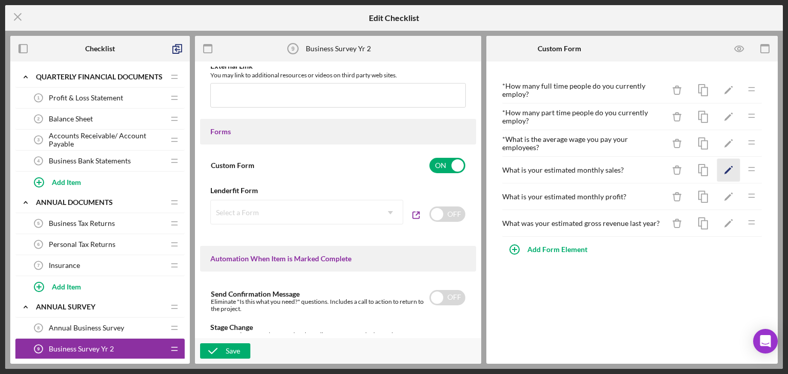
click at [732, 169] on icon "Icon/Edit" at bounding box center [728, 170] width 23 height 23
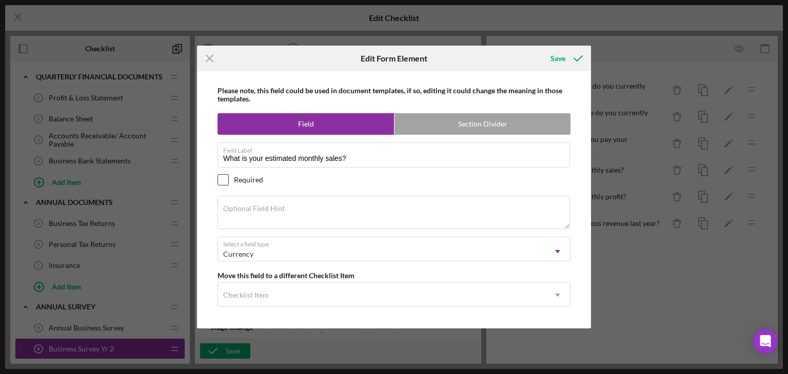
click at [224, 181] on input "checkbox" at bounding box center [223, 180] width 10 height 10
checkbox input "true"
click at [568, 62] on icon "submit" at bounding box center [578, 59] width 26 height 26
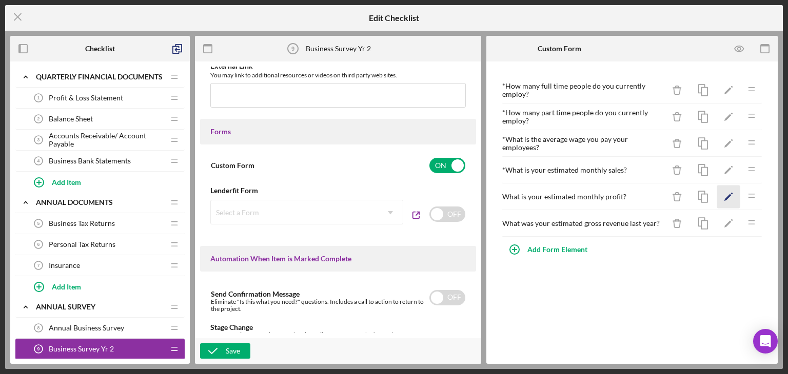
click at [720, 193] on icon "Icon/Edit" at bounding box center [728, 197] width 23 height 23
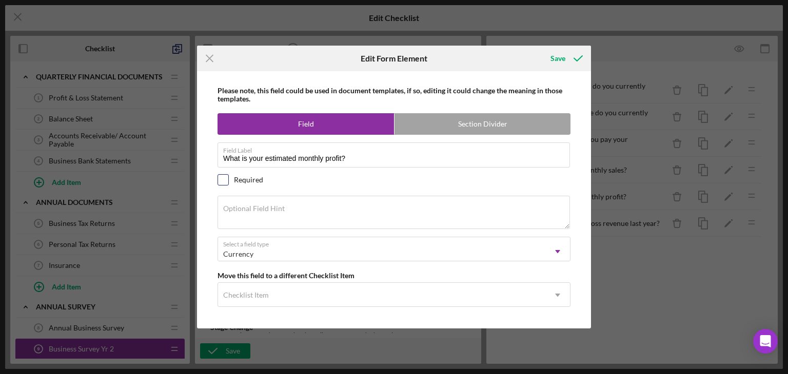
click at [224, 181] on input "checkbox" at bounding box center [223, 180] width 10 height 10
checkbox input "true"
click at [556, 53] on div "Save" at bounding box center [557, 58] width 15 height 21
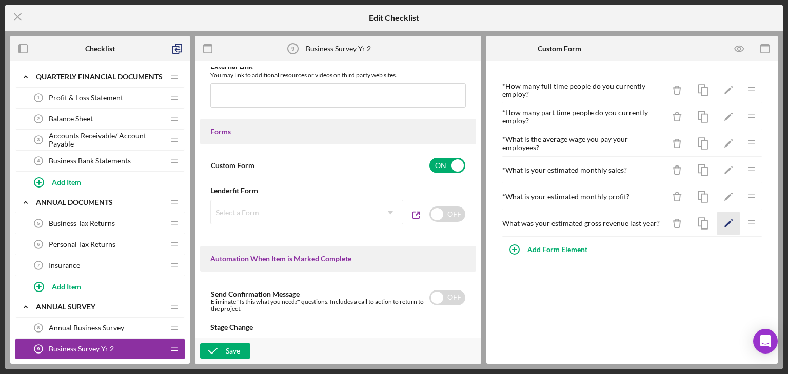
click at [725, 222] on icon "Icon/Edit" at bounding box center [728, 223] width 23 height 23
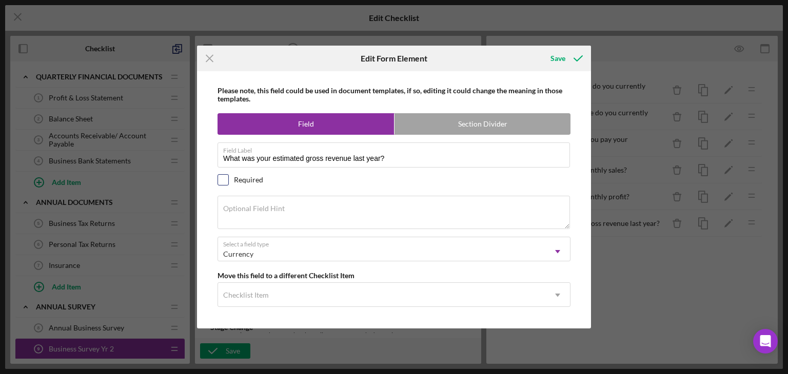
click at [224, 175] on input "checkbox" at bounding box center [223, 180] width 10 height 10
checkbox input "true"
click at [566, 58] on icon "submit" at bounding box center [578, 59] width 26 height 26
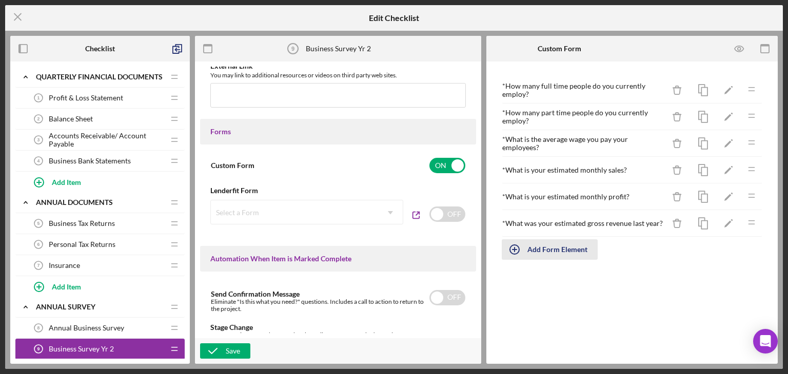
click at [549, 247] on div "Add Form Element" at bounding box center [557, 249] width 60 height 21
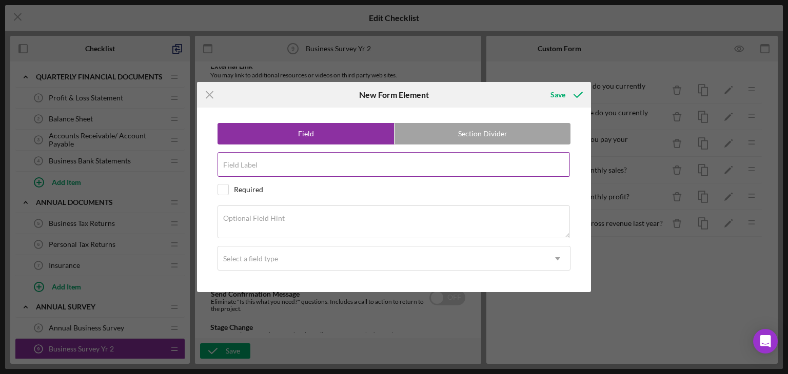
click at [238, 169] on label "Field Label" at bounding box center [240, 165] width 34 height 8
click at [238, 169] on input "Field Label" at bounding box center [393, 164] width 352 height 25
paste input "Did your revenues increase or decrease?"
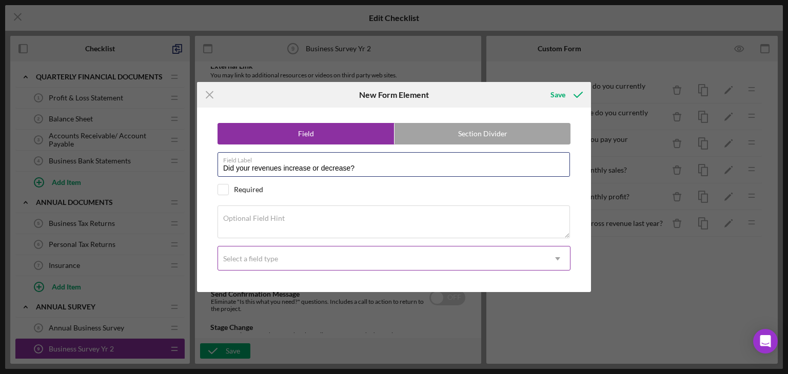
type input "Did your revenues increase or decrease?"
click at [289, 262] on div "Select a field type" at bounding box center [381, 259] width 327 height 24
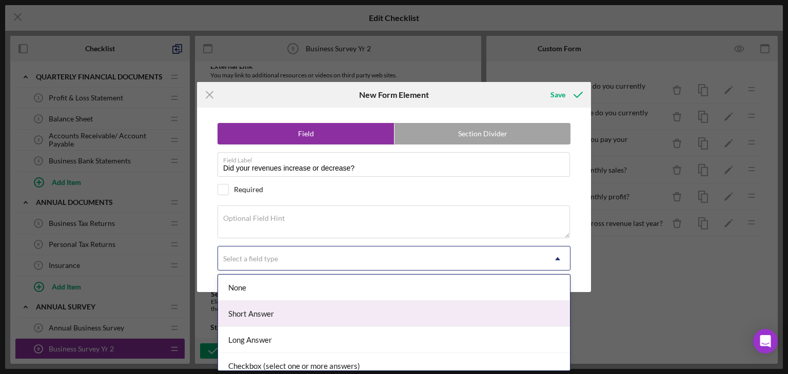
click at [282, 321] on div "Short Answer" at bounding box center [394, 314] width 352 height 26
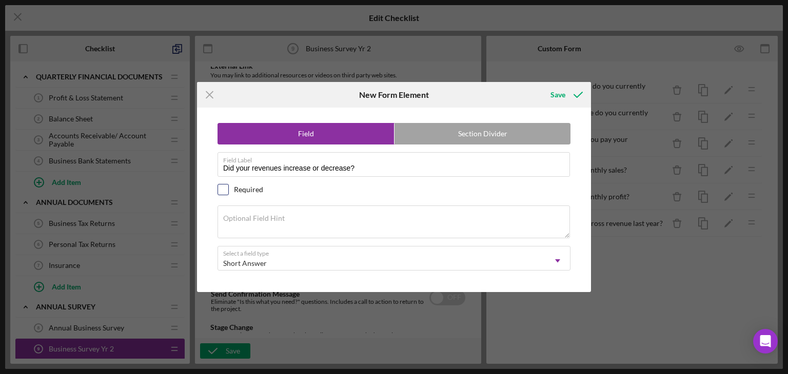
click at [226, 190] on input "checkbox" at bounding box center [223, 190] width 10 height 10
checkbox input "true"
click at [552, 95] on div "Save" at bounding box center [557, 95] width 15 height 21
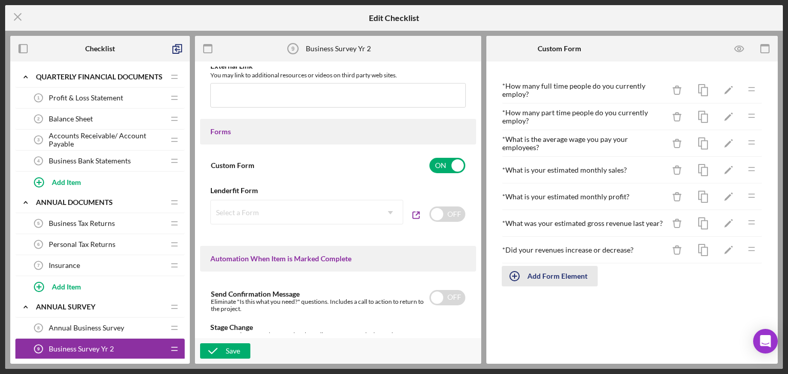
click at [541, 274] on div "Add Form Element" at bounding box center [557, 276] width 60 height 21
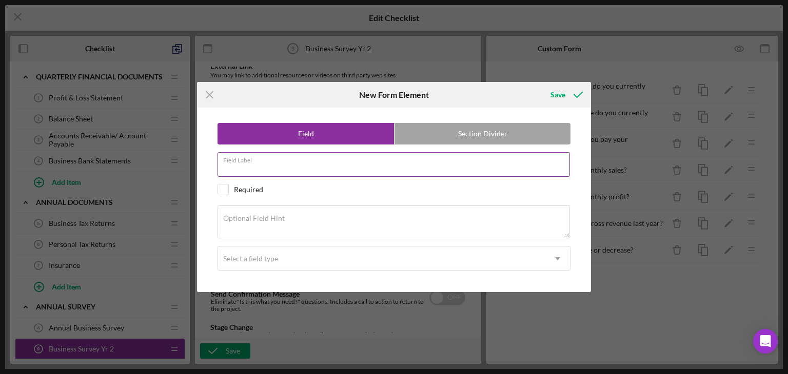
click at [281, 162] on div "Field Label" at bounding box center [393, 165] width 353 height 26
paste input "Are you struggling to maintain monthly loan payments?"
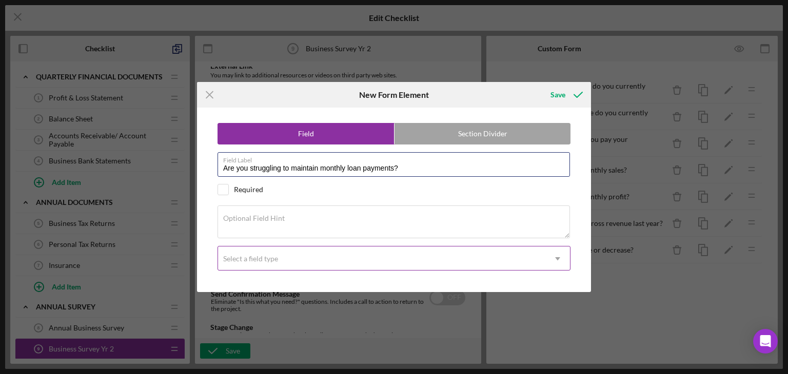
type input "Are you struggling to maintain monthly loan payments?"
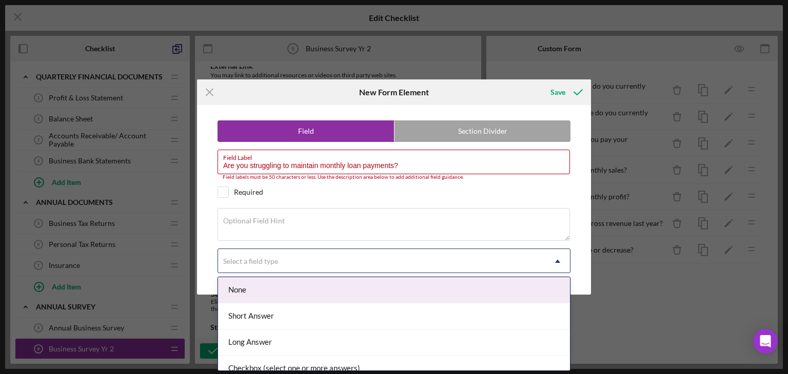
click at [265, 263] on div "Select a field type" at bounding box center [381, 262] width 327 height 24
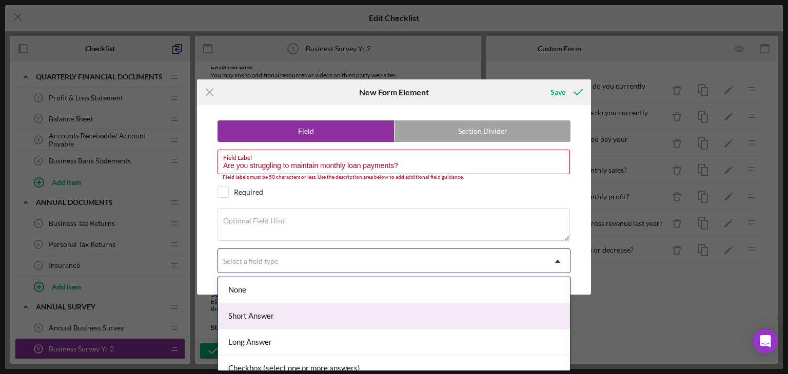
click at [273, 321] on div "Short Answer" at bounding box center [394, 317] width 352 height 26
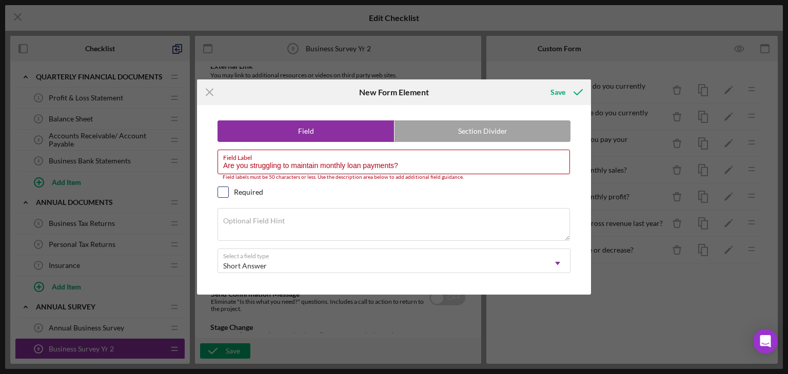
click at [224, 191] on input "checkbox" at bounding box center [223, 192] width 10 height 10
checkbox input "true"
click at [558, 94] on div "Save" at bounding box center [557, 92] width 15 height 21
click at [560, 88] on div "Save" at bounding box center [557, 92] width 15 height 21
click at [430, 163] on input "Are you struggling to maintain monthly loan payments?" at bounding box center [393, 162] width 352 height 25
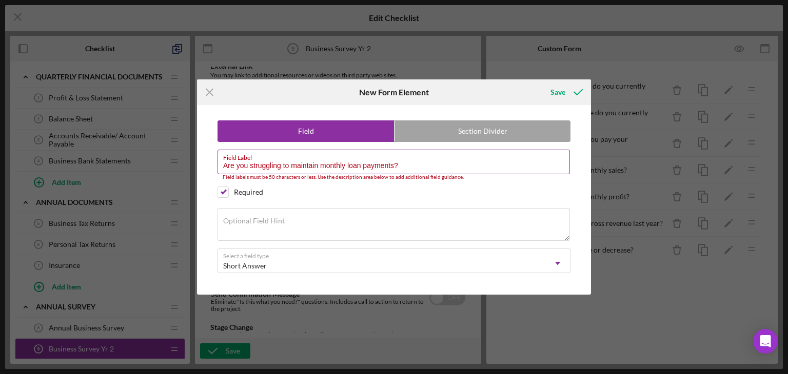
click at [259, 165] on input "Are you struggling to maintain monthly loan payments?" at bounding box center [393, 162] width 352 height 25
click at [245, 160] on label "Field Label" at bounding box center [396, 155] width 347 height 11
click at [245, 160] on input "Are you struggling to maintain monthly loan payments?" at bounding box center [393, 162] width 352 height 25
click at [461, 169] on input "Are you struggling to maintain monthly loan payments?" at bounding box center [393, 162] width 352 height 25
drag, startPoint x: 404, startPoint y: 171, endPoint x: 215, endPoint y: 157, distance: 189.2
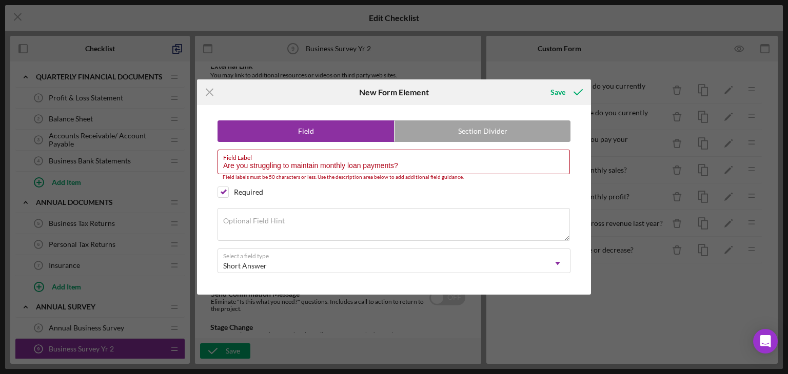
click at [215, 157] on div "Field Section Divider Field Label Are you struggling to maintain monthly loan p…" at bounding box center [394, 200] width 384 height 190
paste input "Monthly Loan Payments"
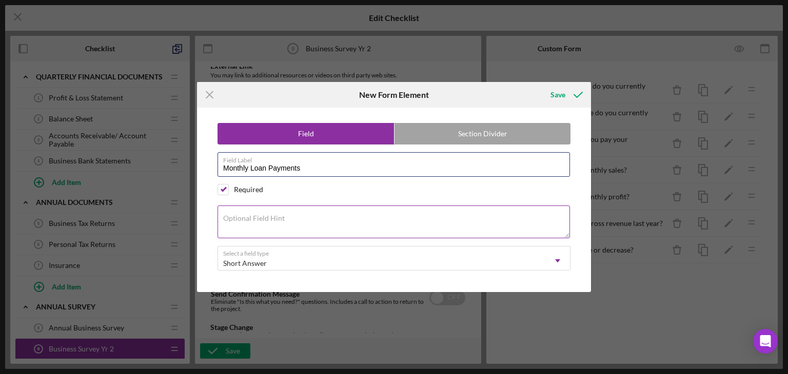
type input "Monthly Loan Payments"
click at [278, 210] on div "Optional Field Hint" at bounding box center [393, 223] width 353 height 34
click at [253, 230] on textarea "Optional Field Hint" at bounding box center [393, 222] width 352 height 33
paste textarea "Are you struggling to maintain monthly loan payments?"
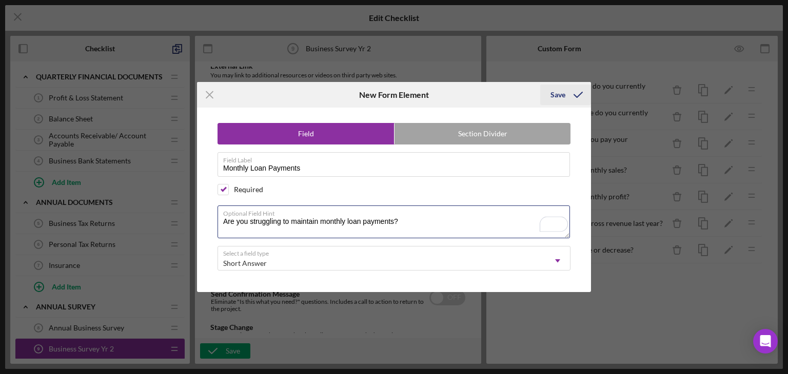
type textarea "Are you struggling to maintain monthly loan payments?"
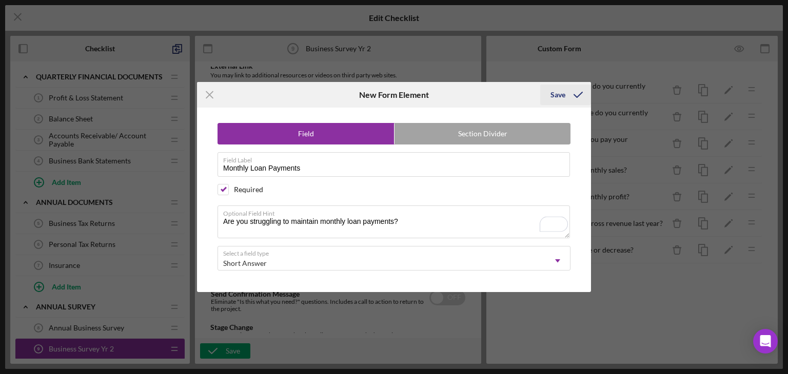
click at [565, 97] on icon "submit" at bounding box center [578, 95] width 26 height 26
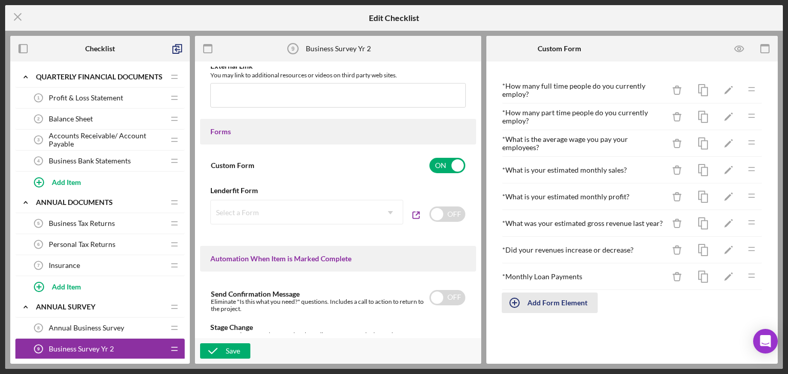
click at [548, 298] on div "Add Form Element" at bounding box center [557, 303] width 60 height 21
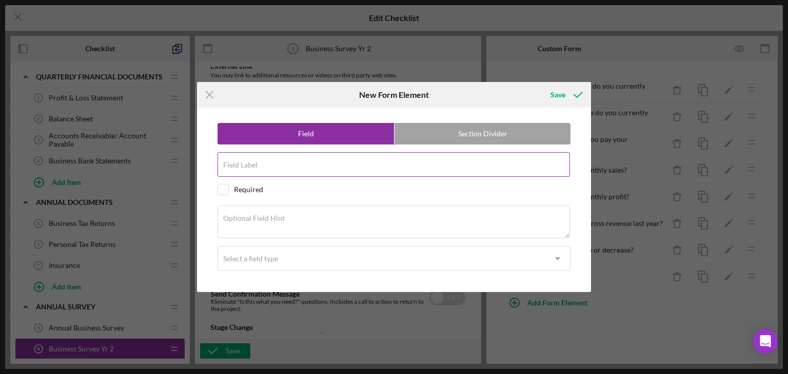
click at [269, 159] on div "Field Label" at bounding box center [393, 165] width 353 height 26
type input "Have you been awarded any additional contracts?"
click at [216, 185] on div "Field Section Divider Field Label Have you been awarded any additional contract…" at bounding box center [394, 200] width 384 height 185
click at [224, 190] on input "checkbox" at bounding box center [223, 190] width 10 height 10
checkbox input "true"
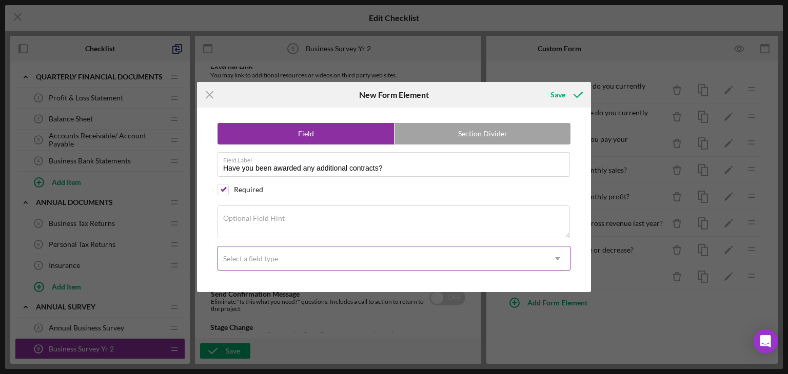
click at [321, 257] on div "Select a field type" at bounding box center [381, 259] width 327 height 24
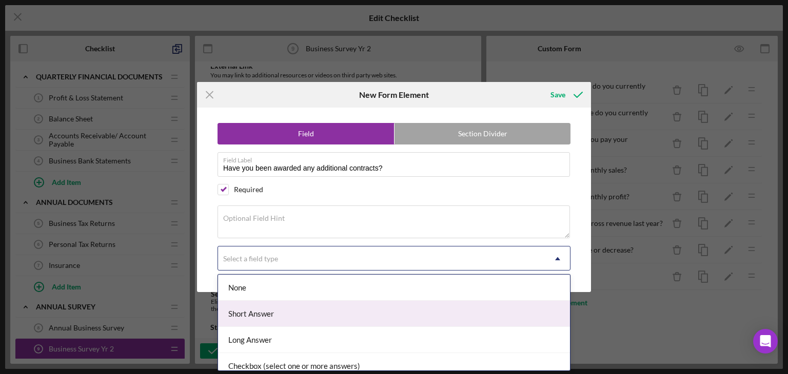
click at [289, 316] on div "Short Answer" at bounding box center [394, 314] width 352 height 26
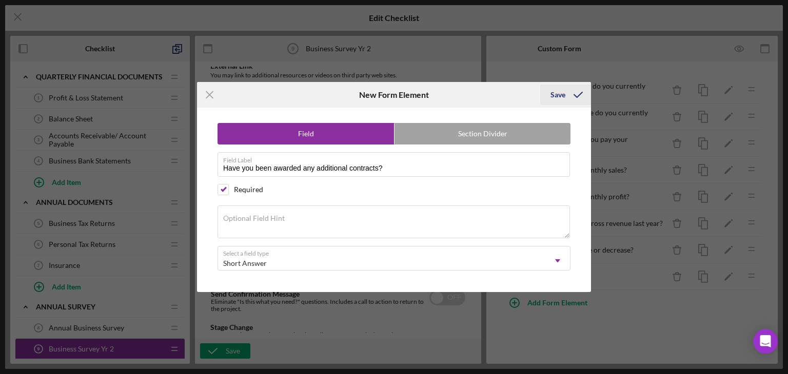
click at [557, 94] on div "Save" at bounding box center [557, 95] width 15 height 21
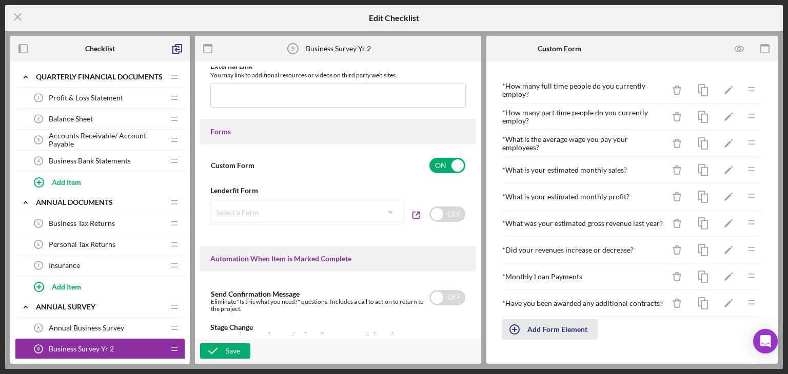
click at [554, 326] on div "Add Form Element" at bounding box center [557, 330] width 60 height 21
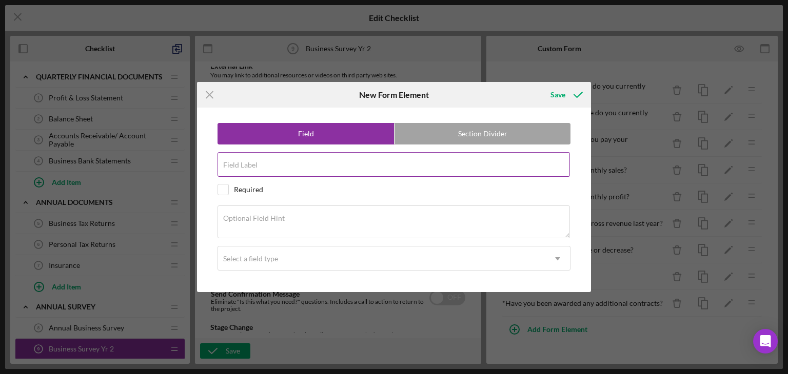
click at [293, 163] on div "Field Label" at bounding box center [393, 165] width 353 height 26
paste input "Dollar Value of Contracts/Subcontracts Received."
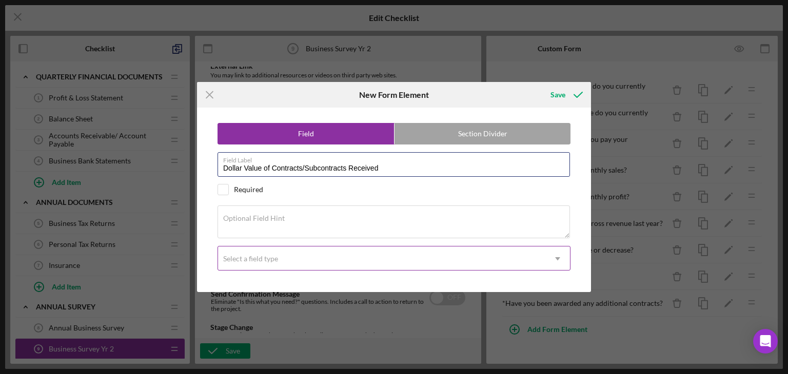
type input "Dollar Value of Contracts/Subcontracts Received"
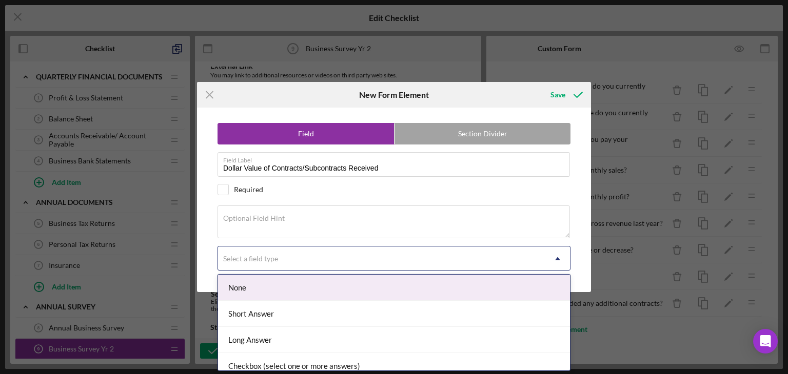
click at [277, 264] on div "Select a field type" at bounding box center [381, 259] width 327 height 24
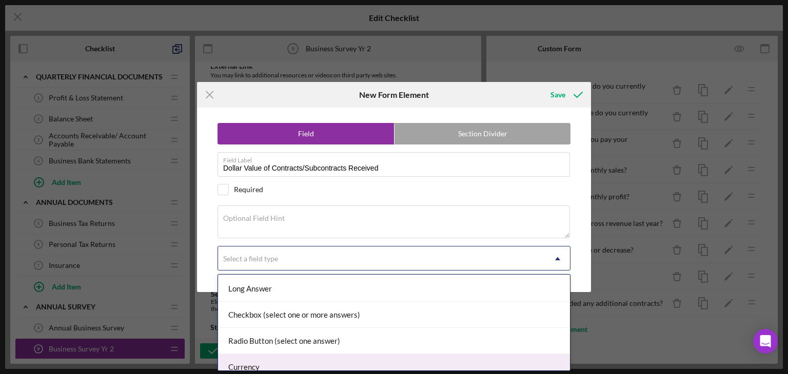
click at [252, 364] on div "Currency" at bounding box center [394, 367] width 352 height 26
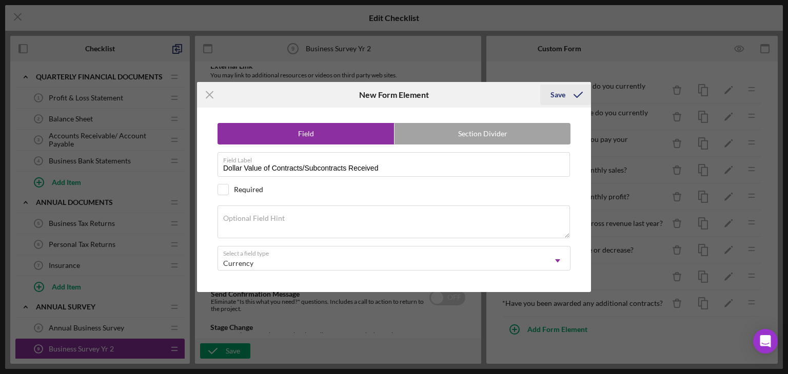
click at [567, 90] on icon "submit" at bounding box center [578, 95] width 26 height 26
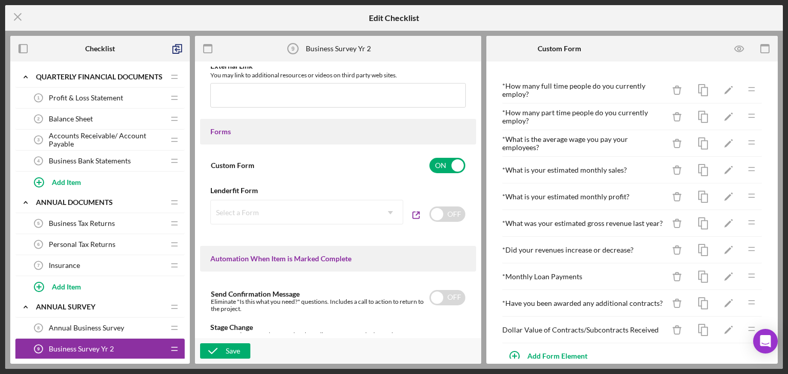
scroll to position [16, 0]
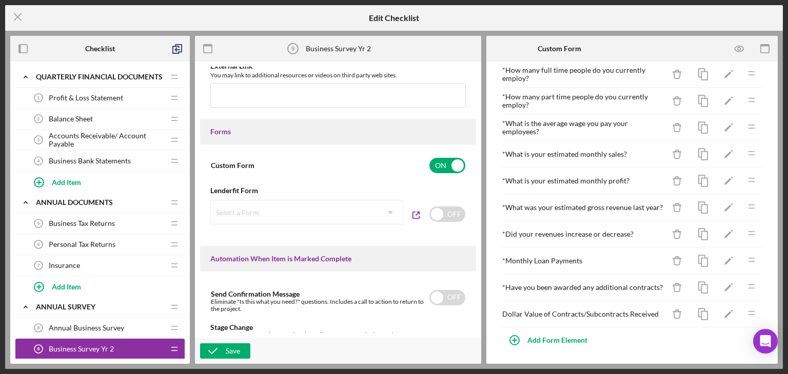
click at [557, 257] on div "* Monthly Loan Payments" at bounding box center [583, 261] width 162 height 8
drag, startPoint x: 557, startPoint y: 254, endPoint x: 566, endPoint y: 277, distance: 24.2
click at [550, 324] on div "* How many full time people do you currently employ? Icon/Delete Icon/Edit Icon…" at bounding box center [632, 194] width 261 height 267
click at [570, 257] on div "* Monthly Loan Payments" at bounding box center [583, 261] width 162 height 8
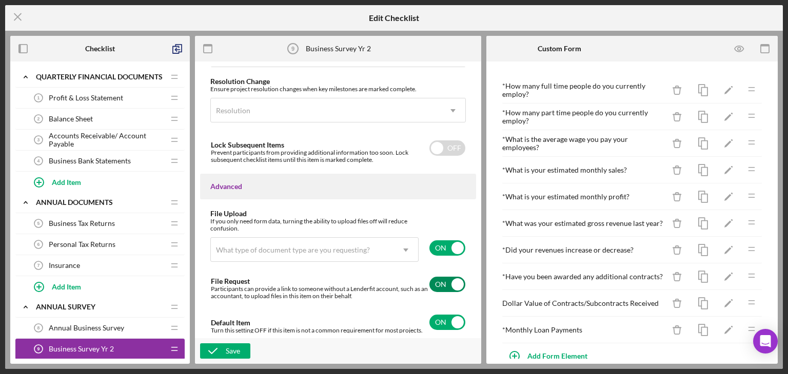
scroll to position [771, 0]
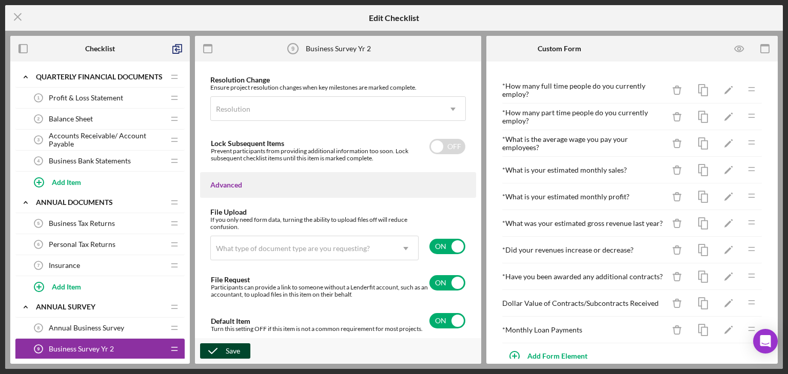
click at [230, 350] on div "Save" at bounding box center [233, 351] width 14 height 15
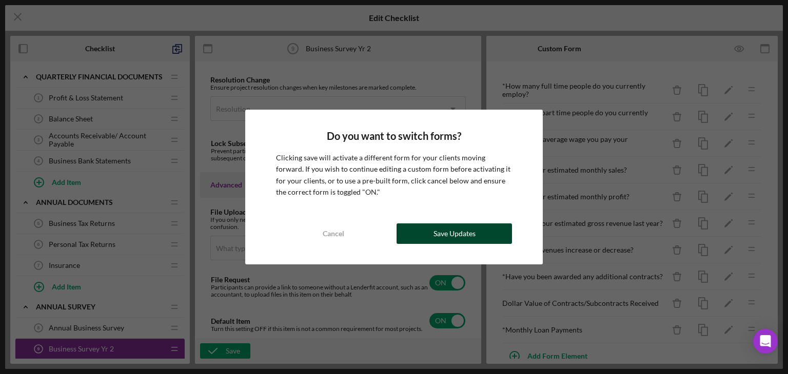
click at [444, 234] on div "Save Updates" at bounding box center [454, 234] width 42 height 21
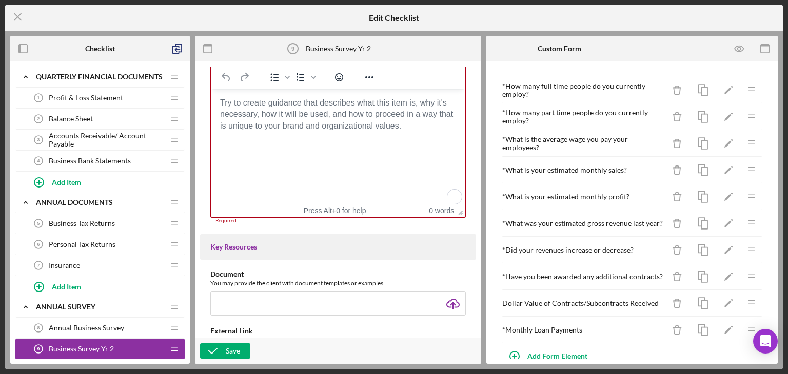
click at [322, 117] on html at bounding box center [337, 103] width 253 height 28
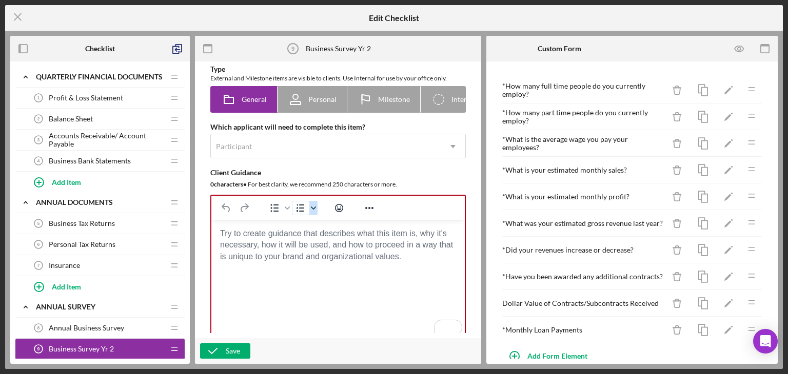
scroll to position [0, 0]
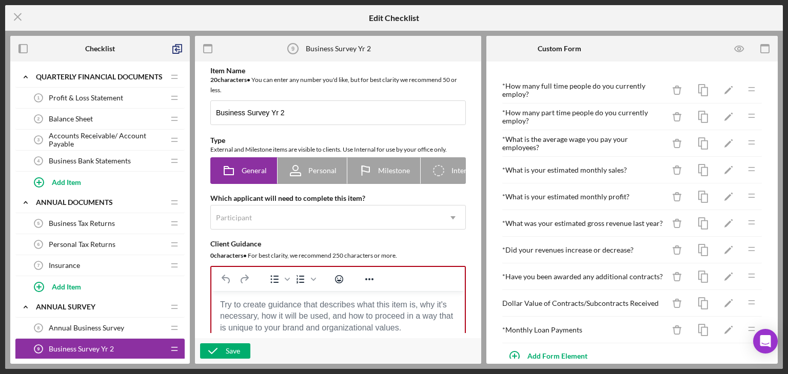
click at [269, 311] on body "To enrich screen reader interactions, please activate Accessibility in Grammarl…" at bounding box center [337, 305] width 237 height 11
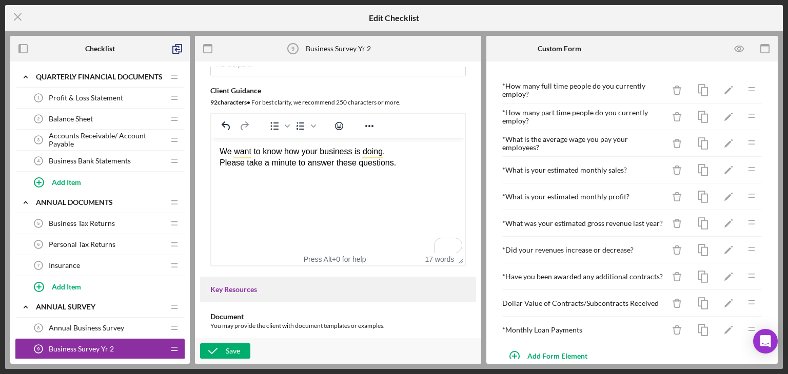
scroll to position [154, 0]
click at [400, 166] on div "Please take a minute to answer these questions." at bounding box center [337, 162] width 237 height 11
drag, startPoint x: 403, startPoint y: 153, endPoint x: 210, endPoint y: 150, distance: 193.4
click at [211, 150] on html "We want to know how your business is doing. Please take a minute to answer thes…" at bounding box center [337, 156] width 253 height 39
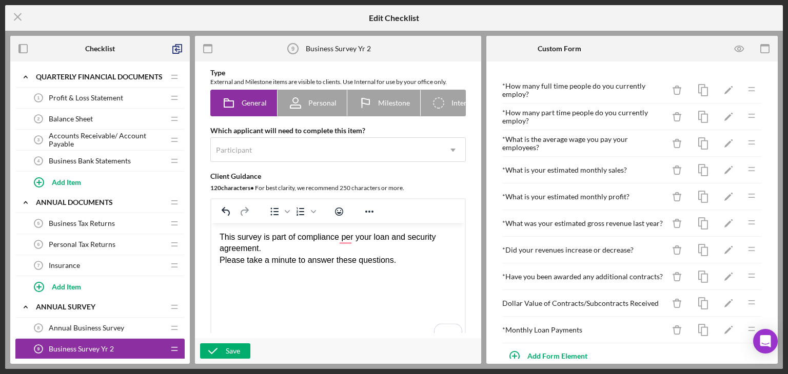
scroll to position [51, 0]
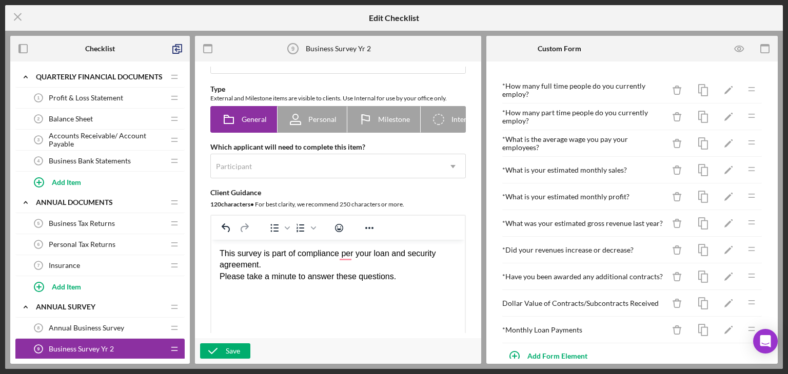
click at [346, 257] on div "This survey is part of compliance per your loan and security agreement." at bounding box center [337, 259] width 237 height 23
click at [309, 252] on div "This survey is part of compliance with your loan and security agreement." at bounding box center [337, 259] width 237 height 23
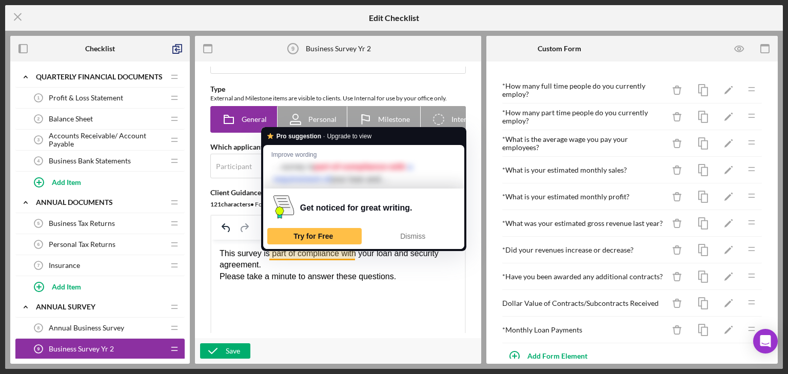
click at [303, 262] on div "This survey is part of compliance with your loan and security agreement." at bounding box center [337, 259] width 237 height 23
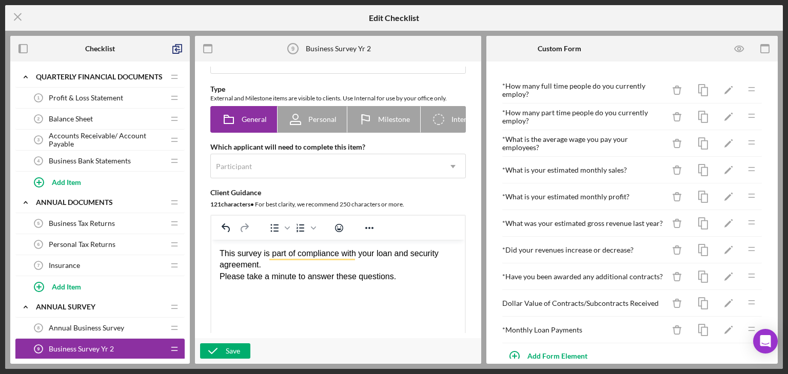
click at [298, 277] on div "Please take a minute to answer these questions." at bounding box center [337, 276] width 237 height 11
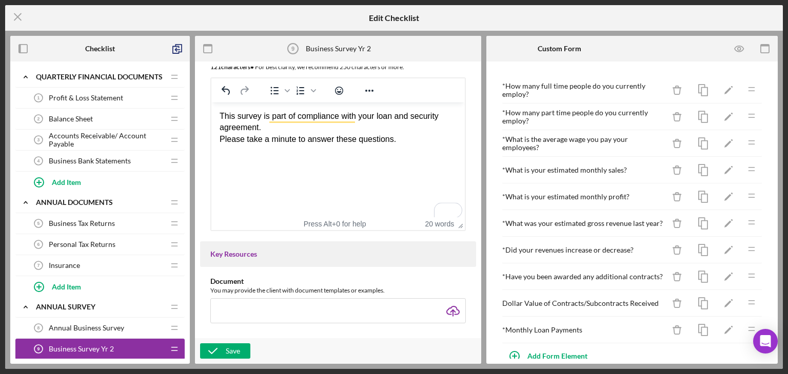
scroll to position [205, 0]
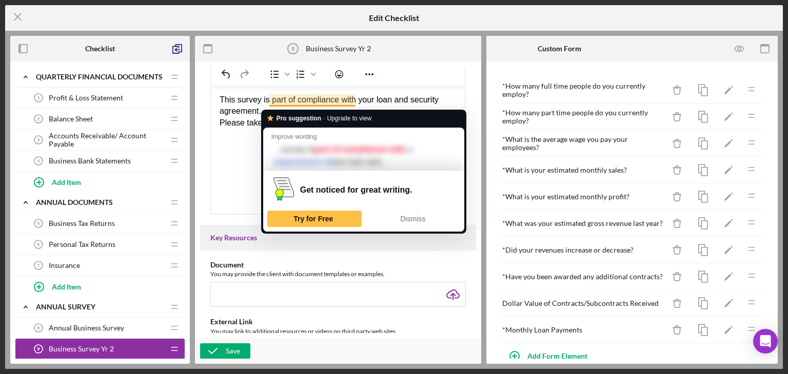
click at [202, 130] on div "Item Name 20 character s • You can enter any number you'd like, but for best cl…" at bounding box center [338, 38] width 276 height 353
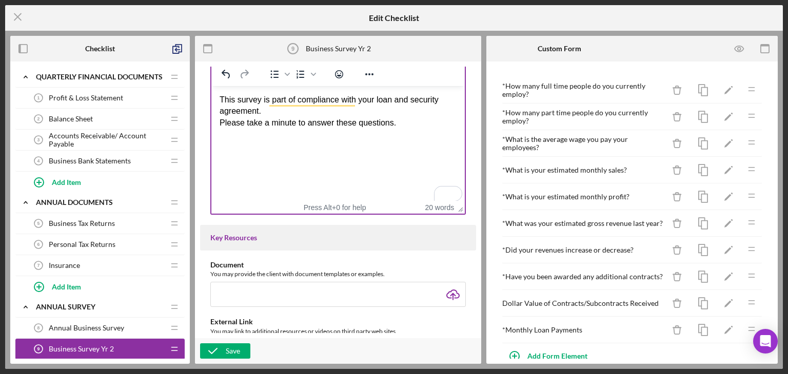
click at [231, 117] on div "Please take a minute to answer these questions." at bounding box center [337, 122] width 237 height 11
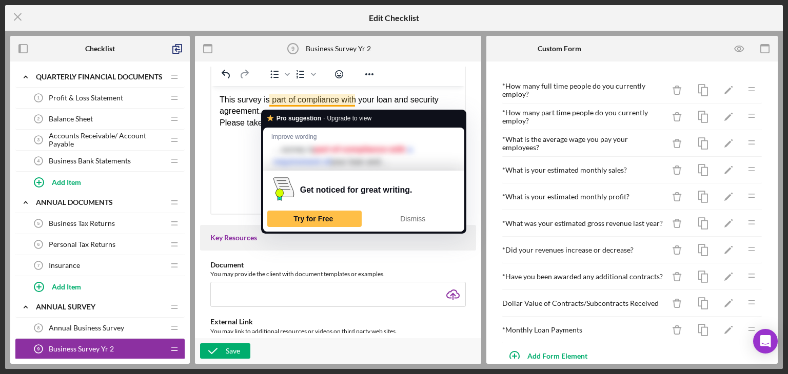
click at [286, 100] on div "This survey is part of compliance with your loan and security agreement." at bounding box center [337, 105] width 237 height 23
click at [249, 108] on div "This survey is part of compliance with your loan and security agreement." at bounding box center [337, 105] width 237 height 23
drag, startPoint x: 269, startPoint y: 101, endPoint x: 292, endPoint y: 105, distance: 23.4
click at [292, 105] on div "This survey is part of compliance with your loan and security agreement." at bounding box center [337, 105] width 237 height 23
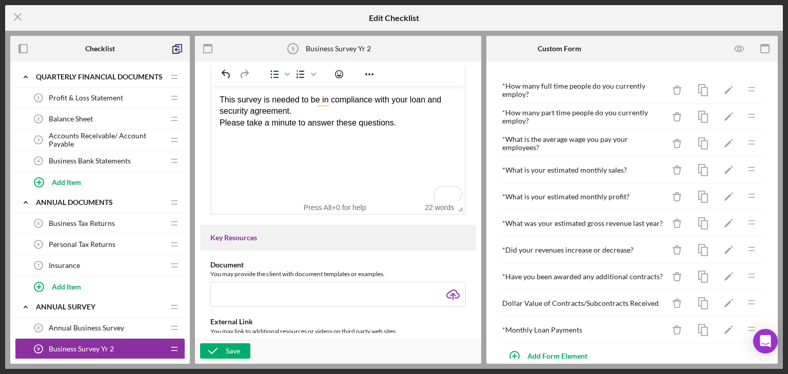
click at [326, 137] on html "This survey is needed to be in compliance with your loan and security agreement…" at bounding box center [337, 111] width 253 height 51
click at [342, 104] on div "This survey is needed to be in compliance with your loan and security agreement." at bounding box center [337, 105] width 237 height 23
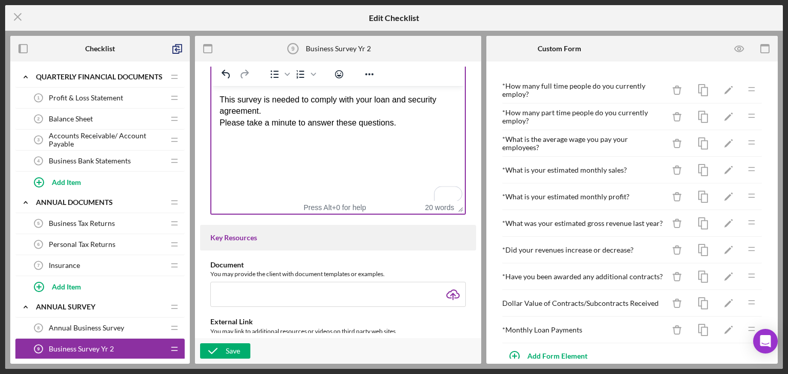
click at [305, 117] on div "Please take a minute to answer these questions." at bounding box center [337, 122] width 237 height 11
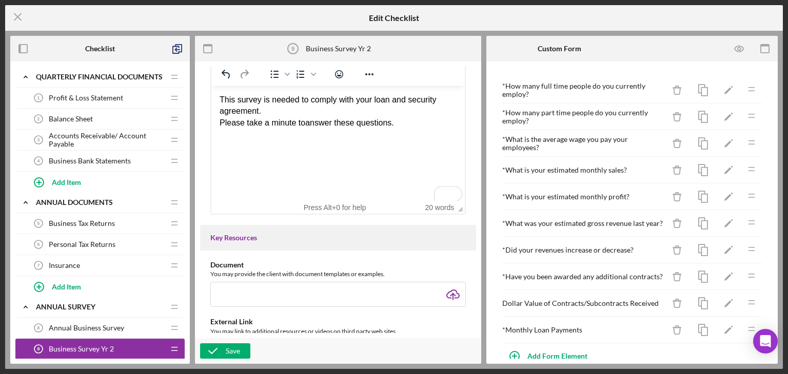
click at [305, 117] on div "Please take a minute to answer these questions." at bounding box center [337, 122] width 237 height 11
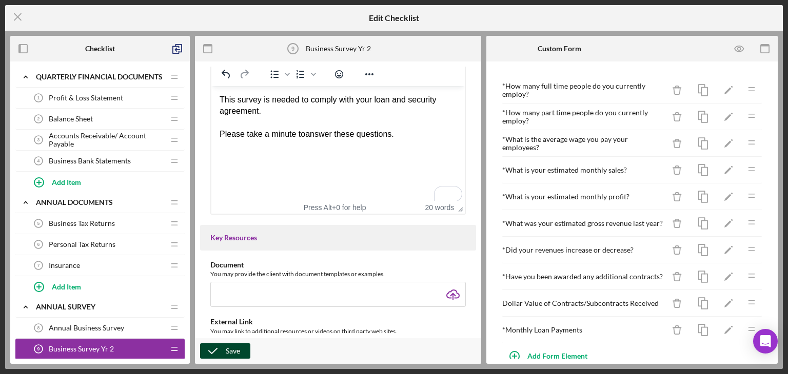
click at [223, 354] on icon "button" at bounding box center [213, 351] width 26 height 26
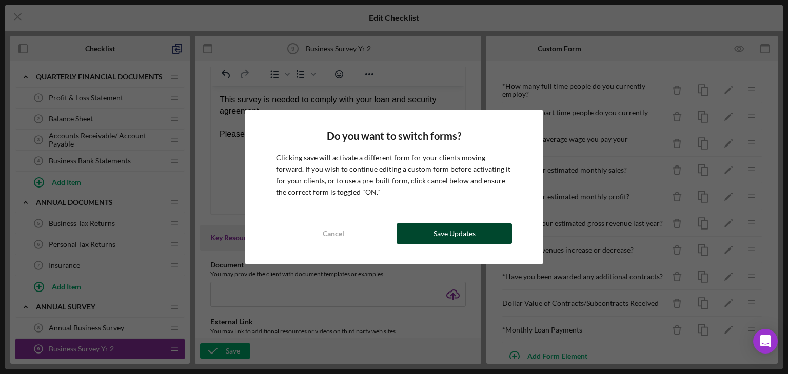
click at [440, 230] on div "Save Updates" at bounding box center [454, 234] width 42 height 21
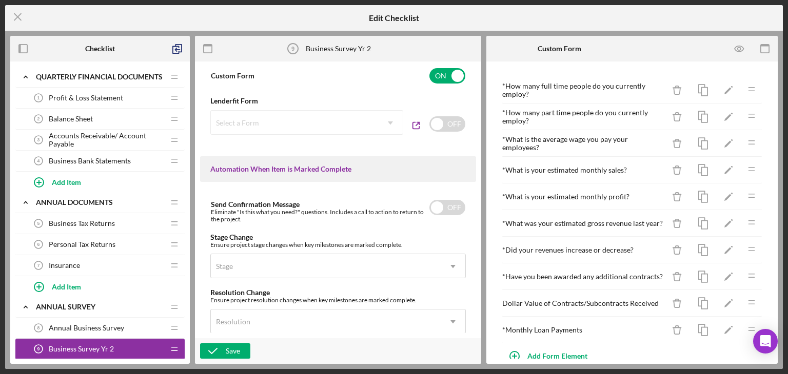
scroll to position [0, 0]
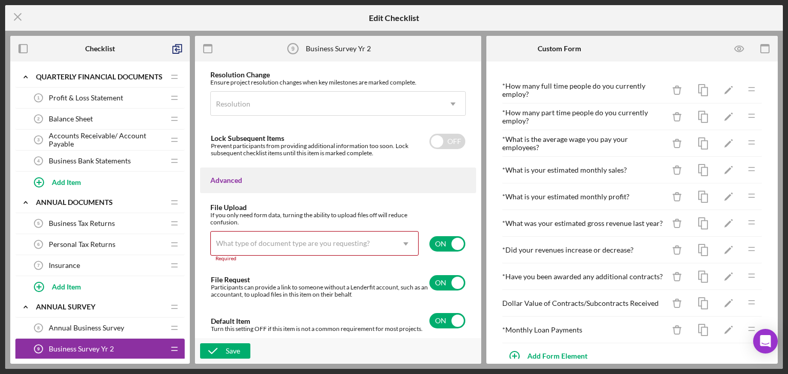
click at [441, 241] on input "checkbox" at bounding box center [447, 243] width 36 height 15
checkbox input "false"
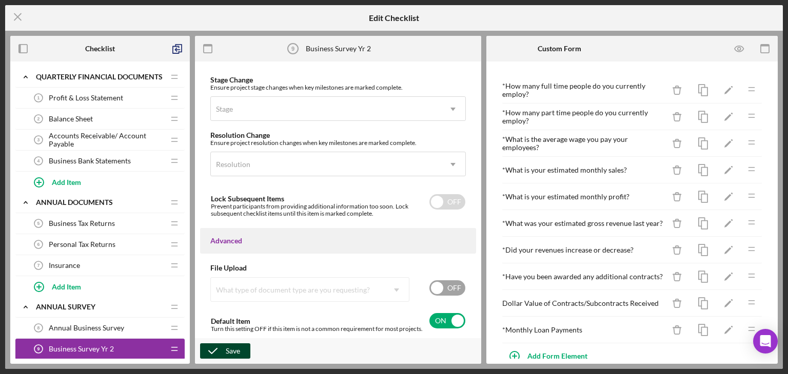
click at [222, 356] on icon "button" at bounding box center [213, 351] width 26 height 26
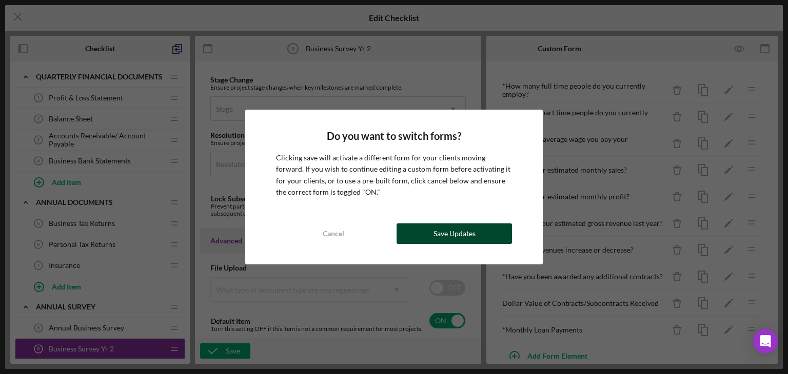
click at [428, 235] on button "Save Updates" at bounding box center [453, 234] width 115 height 21
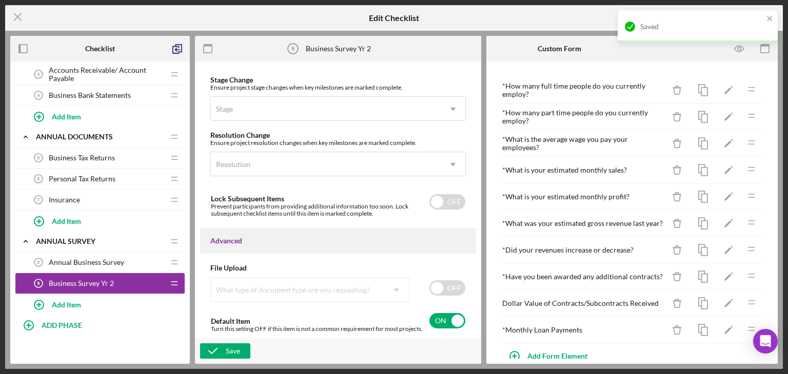
scroll to position [66, 0]
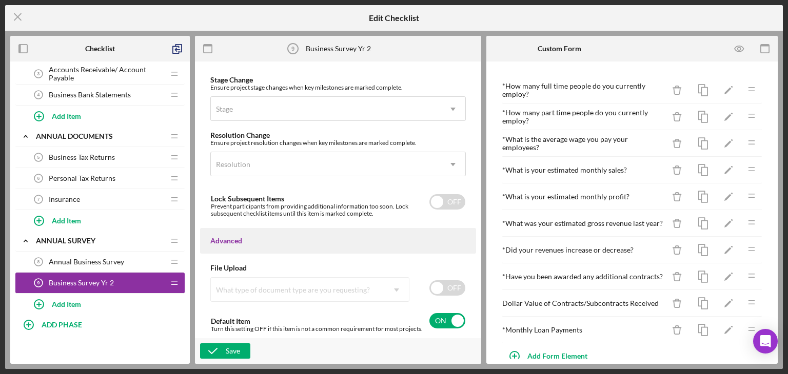
click at [115, 258] on span "Annual Business Survey" at bounding box center [86, 262] width 75 height 8
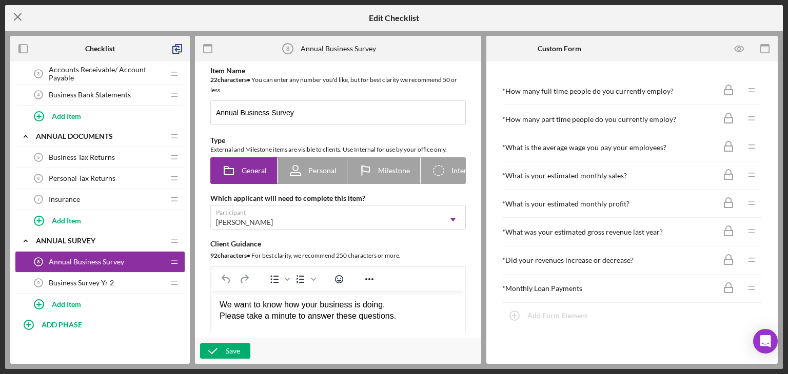
click at [19, 14] on icon "Icon/Menu Close" at bounding box center [18, 17] width 26 height 26
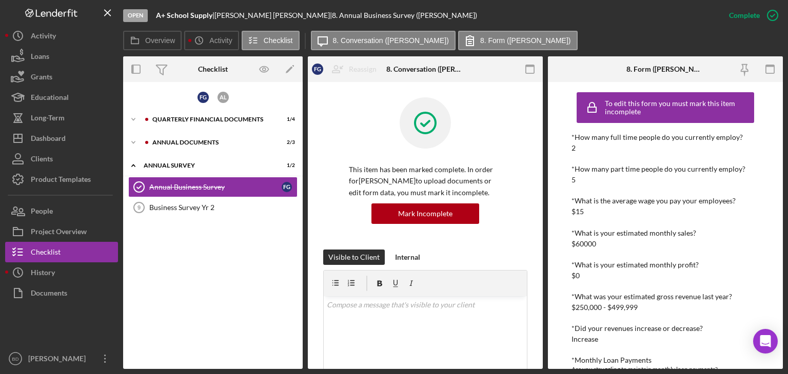
scroll to position [32, 0]
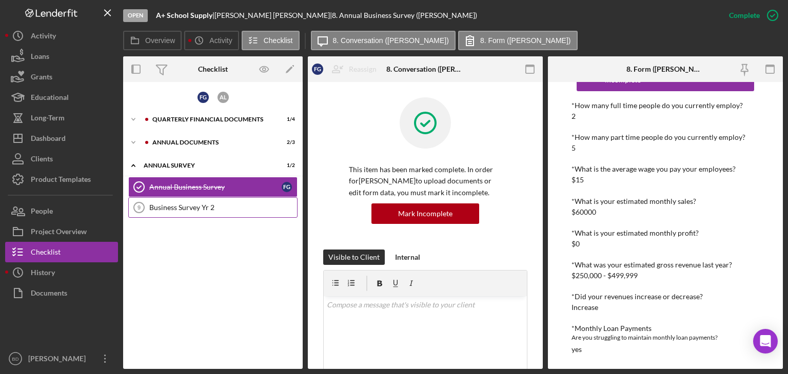
click at [180, 208] on div "Business Survey Yr 2" at bounding box center [223, 208] width 148 height 8
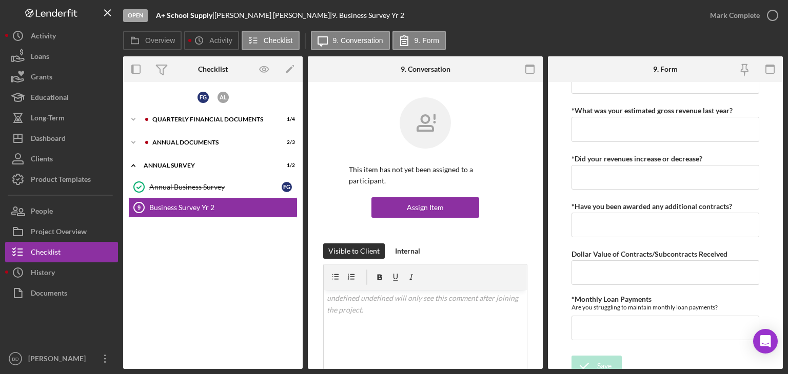
scroll to position [228, 0]
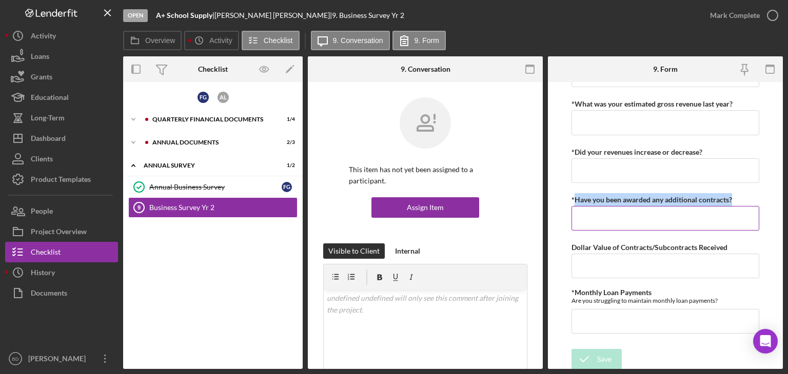
drag, startPoint x: 574, startPoint y: 196, endPoint x: 736, endPoint y: 197, distance: 162.1
click at [736, 197] on div "*Have you been awarded any additional contracts?" at bounding box center [665, 199] width 188 height 13
copy label "Have you been awarded any additional contracts?"
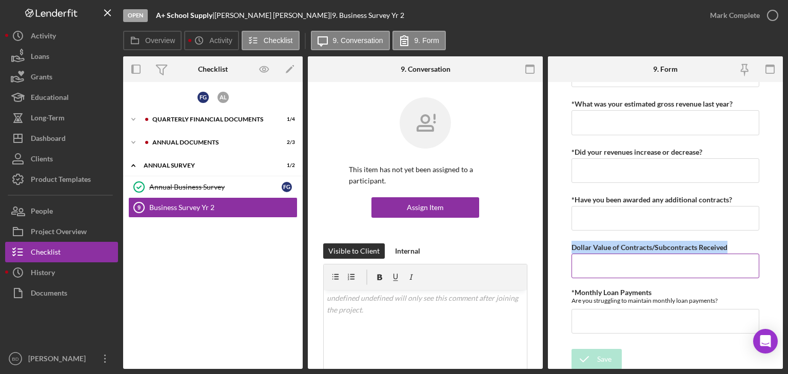
drag, startPoint x: 569, startPoint y: 246, endPoint x: 734, endPoint y: 251, distance: 164.7
click at [734, 251] on form "*How many full time people do you currently employ? *How many part time people …" at bounding box center [665, 225] width 235 height 287
copy label "Dollar Value of Contracts/Subcontracts Received"
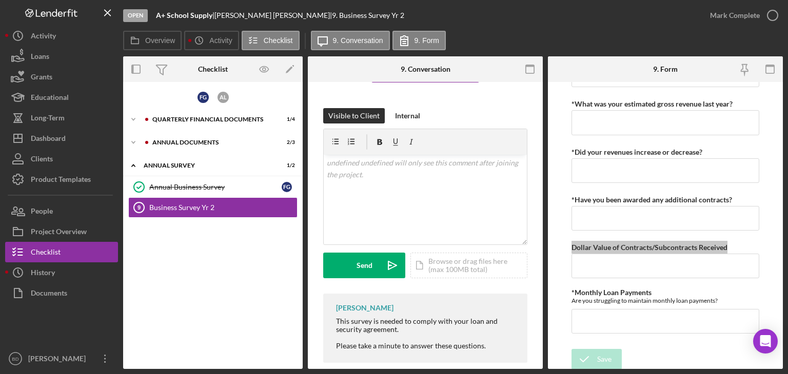
scroll to position [150, 0]
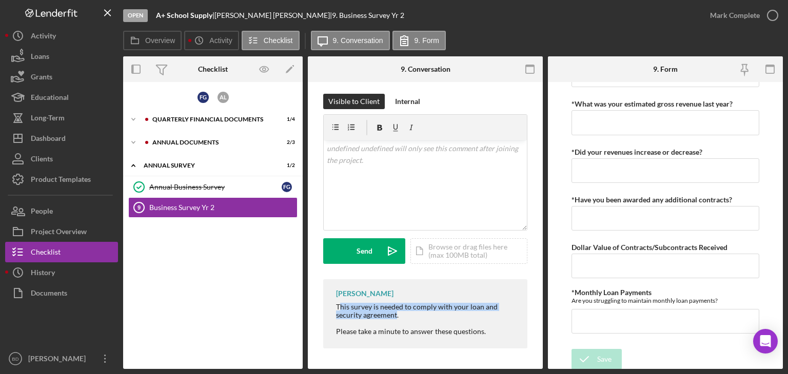
drag, startPoint x: 338, startPoint y: 309, endPoint x: 396, endPoint y: 319, distance: 58.9
click at [396, 319] on div "This survey is needed to comply with your loan and security agreement." at bounding box center [426, 311] width 181 height 16
click at [372, 311] on div "This survey is needed to comply with your loan and security agreement." at bounding box center [426, 311] width 181 height 16
drag, startPoint x: 334, startPoint y: 304, endPoint x: 491, endPoint y: 334, distance: 160.3
click at [491, 334] on div "[PERSON_NAME] This survey is needed to comply with your loan and security agree…" at bounding box center [425, 314] width 204 height 69
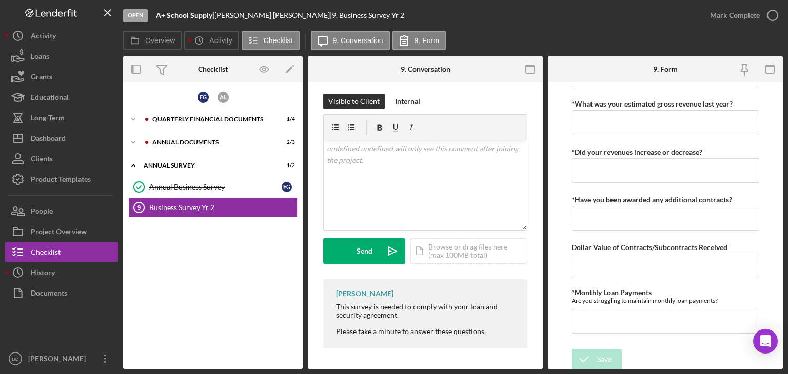
copy div "This survey is needed to comply with your loan and security agreement. Please t…"
click at [459, 196] on div "v Color teal Color pink Remove color Add row above Add row below Add column bef…" at bounding box center [425, 186] width 203 height 90
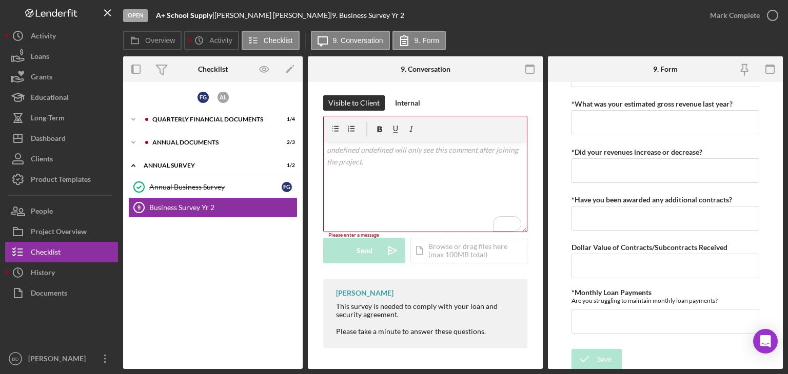
scroll to position [148, 0]
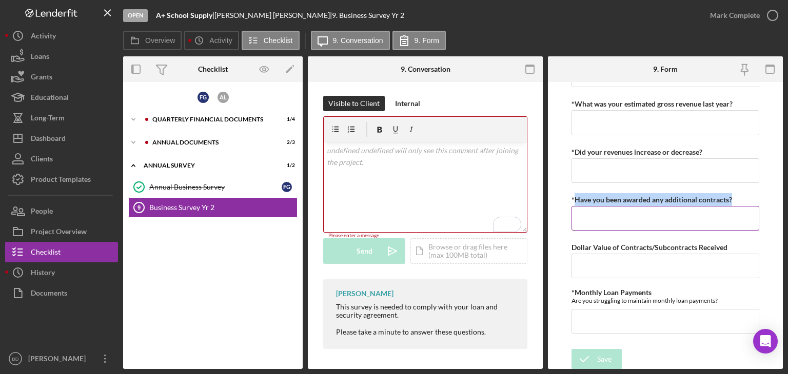
drag, startPoint x: 573, startPoint y: 198, endPoint x: 745, endPoint y: 200, distance: 171.8
click at [745, 200] on div "*Have you been awarded any additional contracts?" at bounding box center [665, 199] width 188 height 13
copy label "Have you been awarded any additional contracts?"
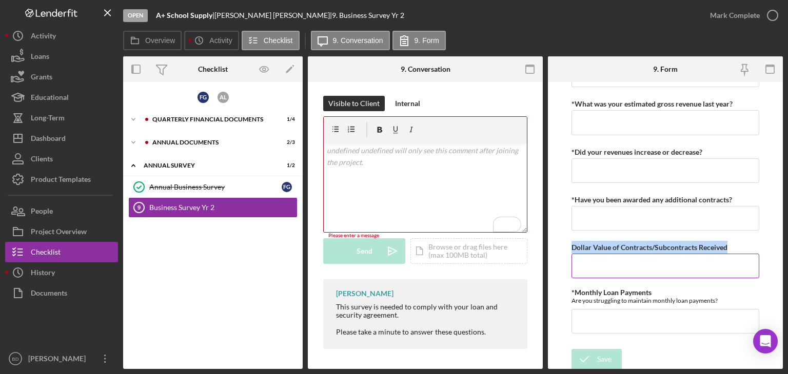
drag, startPoint x: 570, startPoint y: 244, endPoint x: 685, endPoint y: 247, distance: 114.9
click at [780, 251] on form "*How many full time people do you currently employ? *How many part time people …" at bounding box center [665, 225] width 235 height 287
copy label "Dollar Value of Contracts/Subcontracts Received"
drag, startPoint x: 336, startPoint y: 304, endPoint x: 507, endPoint y: 333, distance: 173.3
click at [507, 333] on div "This survey is needed to comply with your loan and security agreement. Please t…" at bounding box center [426, 319] width 181 height 33
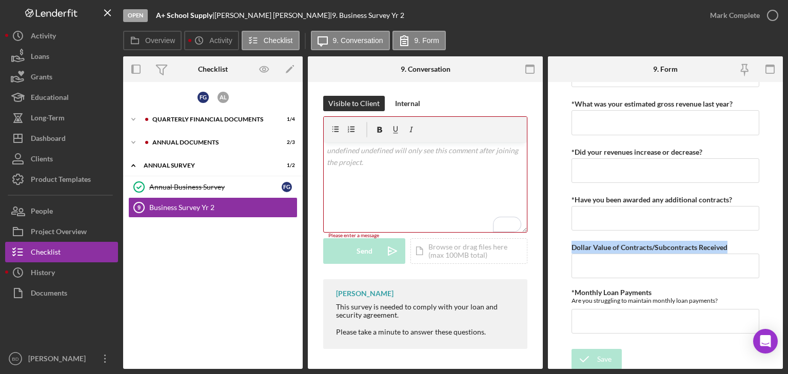
copy div "This survey is needed to comply with your loan and security agreement. Please t…"
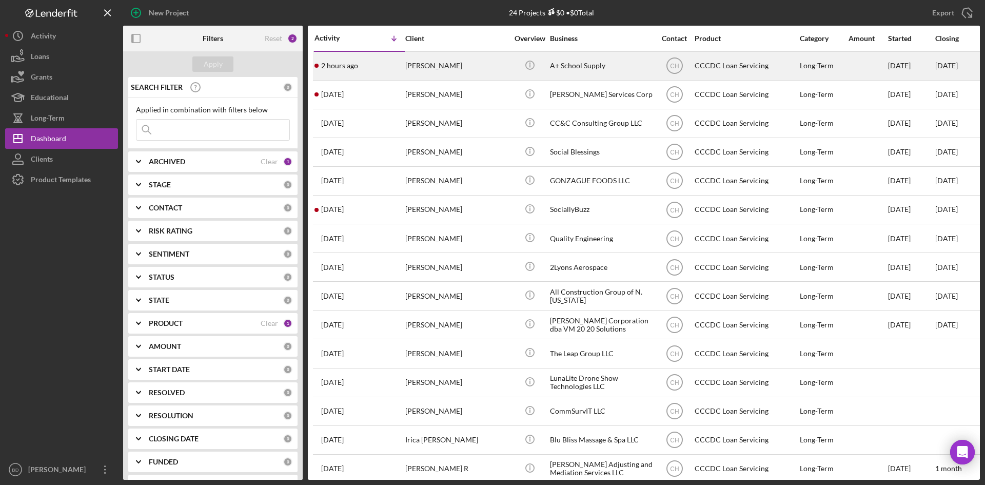
click at [492, 58] on div "[PERSON_NAME]" at bounding box center [456, 65] width 103 height 27
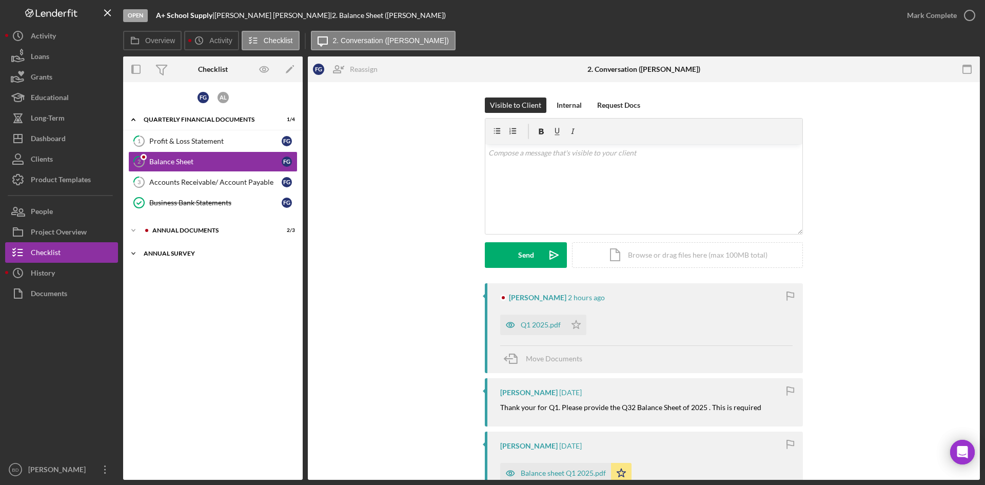
click at [174, 255] on div "Annual Survey" at bounding box center [217, 253] width 146 height 6
click at [180, 276] on div "Annual Business Survey" at bounding box center [215, 275] width 132 height 8
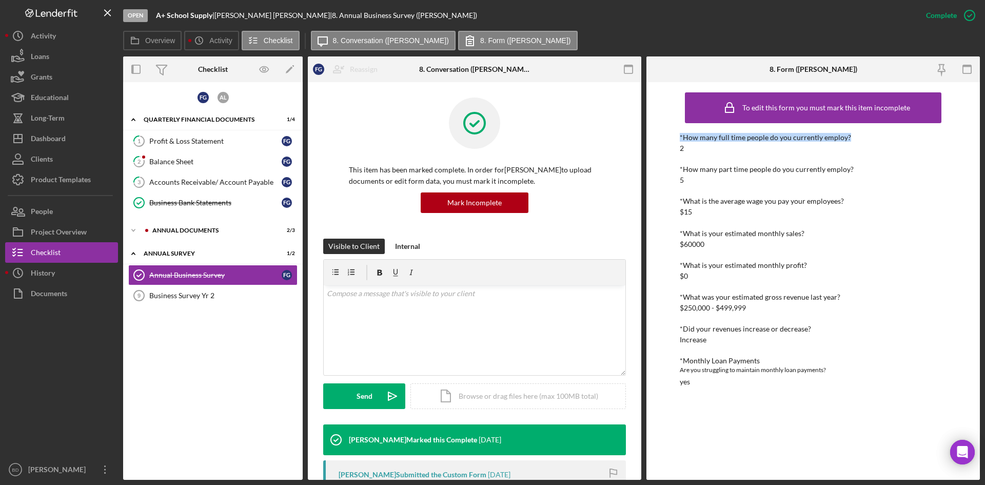
drag, startPoint x: 855, startPoint y: 135, endPoint x: 675, endPoint y: 131, distance: 180.1
click at [675, 131] on div "To edit this form you must mark this item incomplete *How many full time people…" at bounding box center [812, 280] width 333 height 397
copy div "*How many full time people do you currently employ?"
drag, startPoint x: 684, startPoint y: 166, endPoint x: 848, endPoint y: 171, distance: 164.7
click at [787, 171] on div "*How many part time people do you currently employ?" at bounding box center [813, 169] width 267 height 8
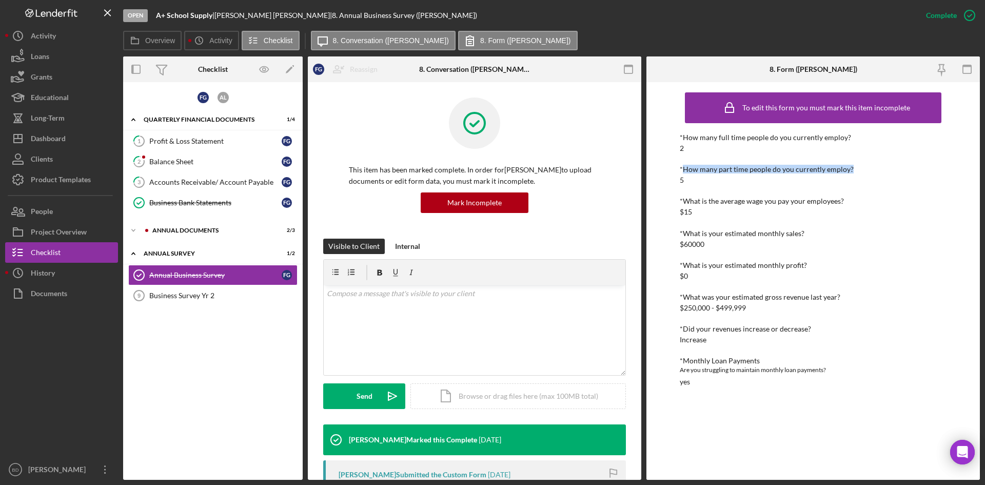
copy div "How many part time people do you currently employ?"
drag, startPoint x: 682, startPoint y: 200, endPoint x: 843, endPoint y: 204, distance: 161.6
click at [787, 204] on div "*What is the average wage you pay your employees?" at bounding box center [813, 201] width 267 height 8
copy div "What is the average wage you pay your employees?"
drag, startPoint x: 684, startPoint y: 232, endPoint x: 805, endPoint y: 234, distance: 121.1
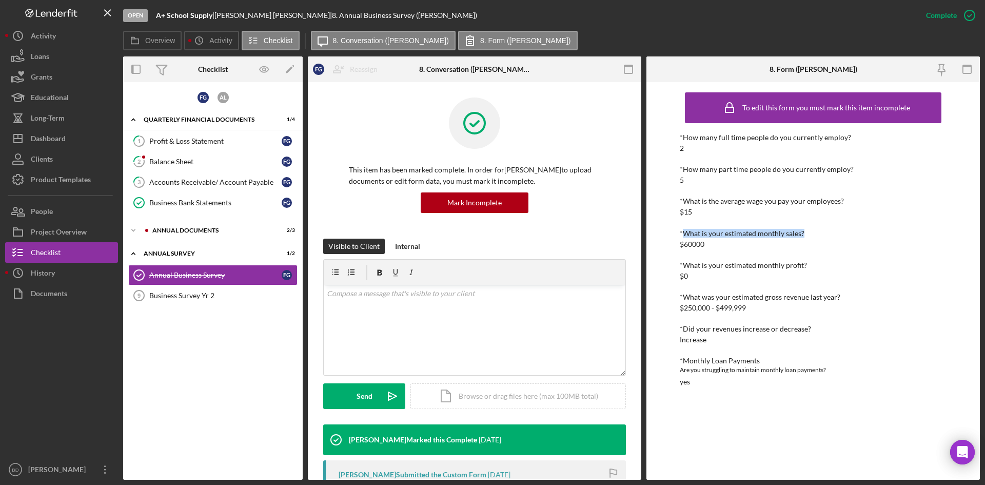
click at [787, 234] on div "*What is your estimated monthly sales?" at bounding box center [813, 233] width 267 height 8
copy div "What is your estimated monthly sales?"
drag, startPoint x: 685, startPoint y: 264, endPoint x: 824, endPoint y: 264, distance: 138.5
click at [787, 264] on div "*What is your estimated monthly profit?" at bounding box center [813, 265] width 267 height 8
copy div "What is your estimated monthly profit?"
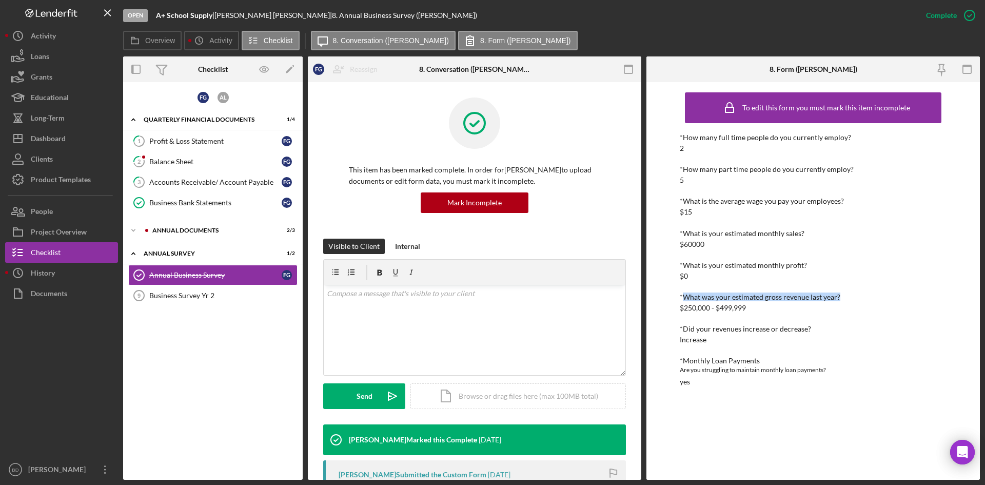
drag, startPoint x: 684, startPoint y: 296, endPoint x: 838, endPoint y: 301, distance: 154.4
click at [787, 301] on div "*What was your estimated gross revenue last year?" at bounding box center [813, 297] width 267 height 8
copy div "What was your estimated gross revenue last year?"
drag, startPoint x: 685, startPoint y: 328, endPoint x: 816, endPoint y: 325, distance: 131.3
click at [787, 325] on div "*Did your revenues increase or decrease?" at bounding box center [813, 329] width 267 height 8
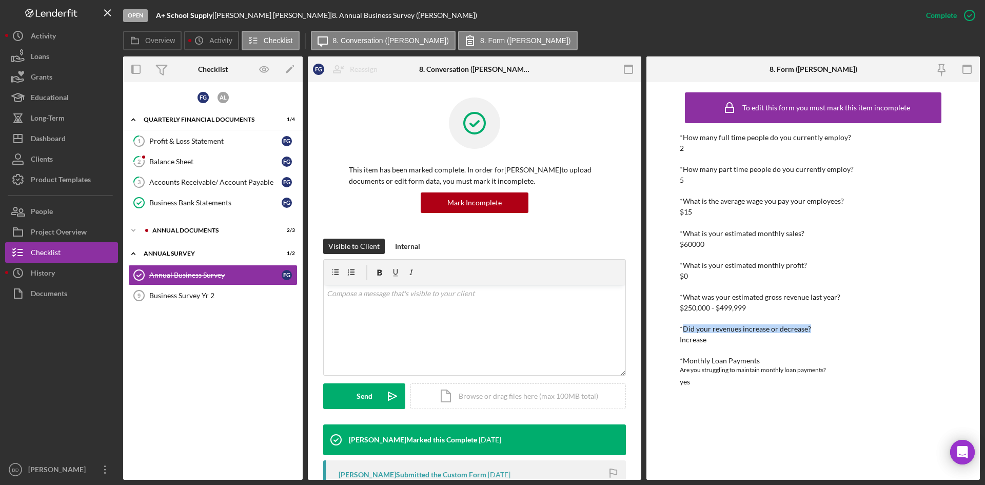
copy div "Did your revenues increase or decrease?"
drag, startPoint x: 681, startPoint y: 370, endPoint x: 840, endPoint y: 368, distance: 159.0
click at [787, 368] on div "Are you struggling to maintain monthly loan payments?" at bounding box center [813, 370] width 267 height 10
copy div "Are you struggling to maintain monthly loan payments?"
drag, startPoint x: 684, startPoint y: 363, endPoint x: 758, endPoint y: 362, distance: 74.4
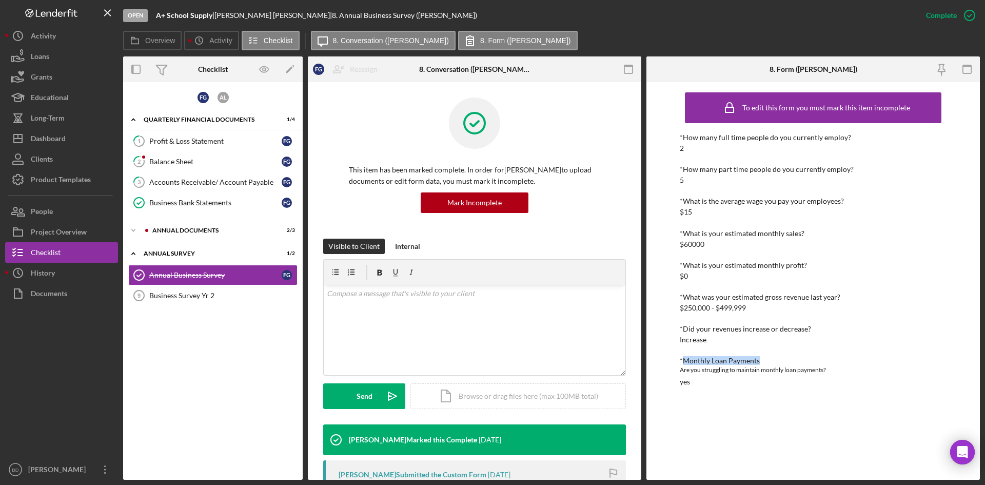
click at [758, 362] on div "*Monthly Loan Payments" at bounding box center [813, 360] width 267 height 8
copy div "Monthly Loan Payments"
drag, startPoint x: 682, startPoint y: 368, endPoint x: 848, endPoint y: 373, distance: 165.7
click at [787, 373] on div "Are you struggling to maintain monthly loan payments?" at bounding box center [813, 370] width 267 height 10
click at [787, 370] on div "Are you struggling to maintain monthly loan payments?" at bounding box center [813, 370] width 267 height 10
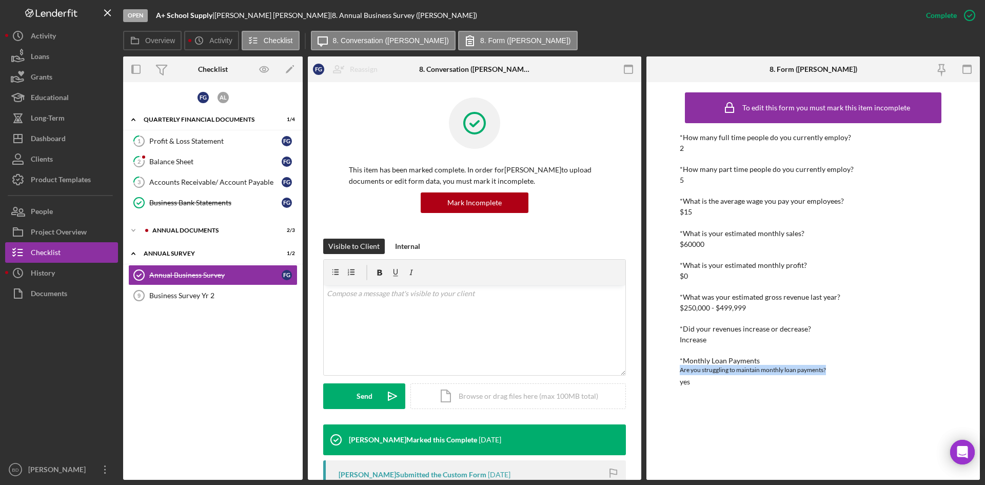
drag, startPoint x: 829, startPoint y: 369, endPoint x: 676, endPoint y: 366, distance: 153.4
click at [676, 366] on div "To edit this form you must mark this item incomplete *How many full time people…" at bounding box center [812, 280] width 333 height 397
copy div "Are you struggling to maintain monthly loan payments?"
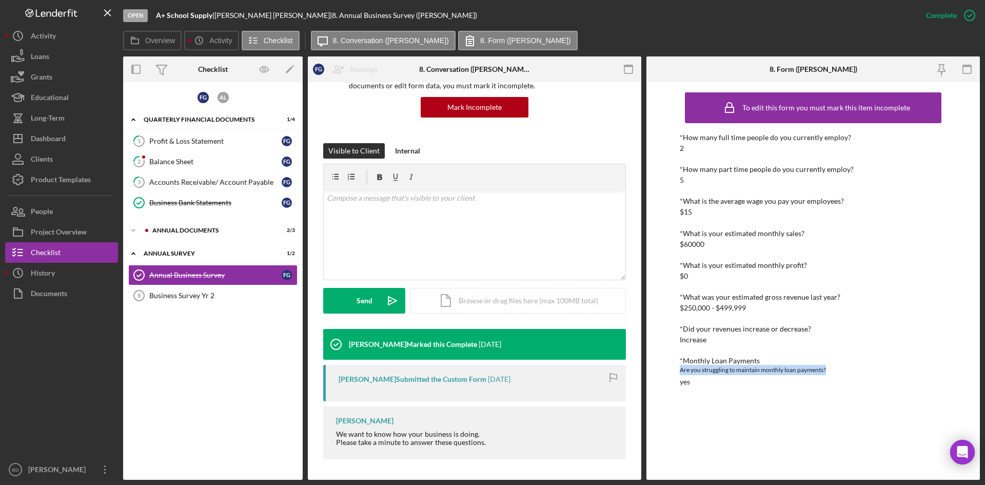
drag, startPoint x: 336, startPoint y: 435, endPoint x: 509, endPoint y: 443, distance: 172.5
click at [509, 374] on div "Charlene Helne We want to know how your business is doing. Please take a minute…" at bounding box center [474, 432] width 303 height 53
click at [60, 226] on div "Project Overview" at bounding box center [59, 233] width 56 height 23
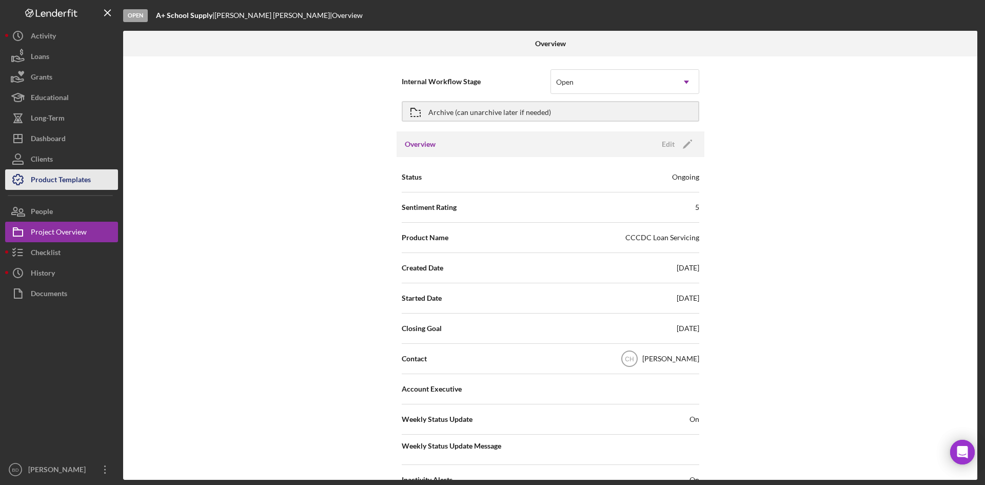
click at [69, 181] on div "Product Templates" at bounding box center [61, 180] width 60 height 23
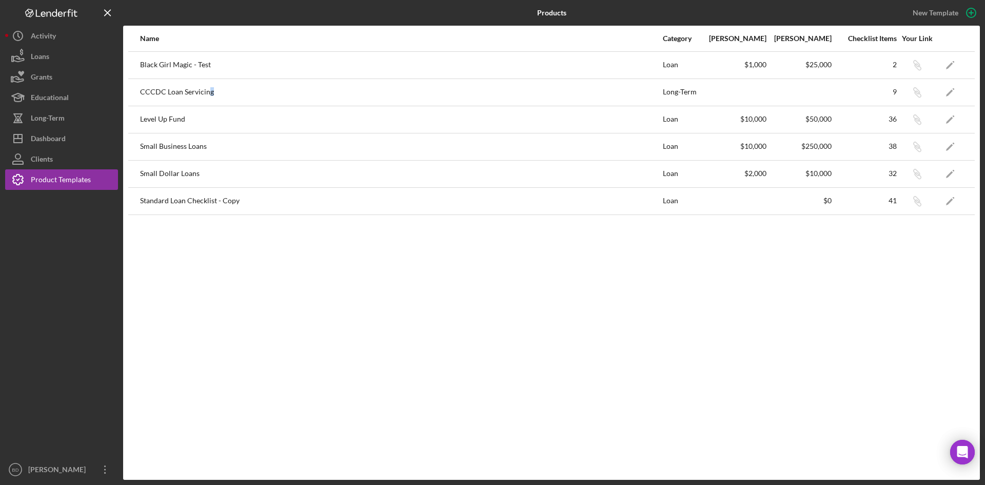
drag, startPoint x: 207, startPoint y: 82, endPoint x: 242, endPoint y: 82, distance: 34.9
click at [242, 82] on div "CCCDC Loan Servicing" at bounding box center [401, 92] width 522 height 26
click at [787, 92] on icon "Icon/Edit" at bounding box center [950, 92] width 23 height 23
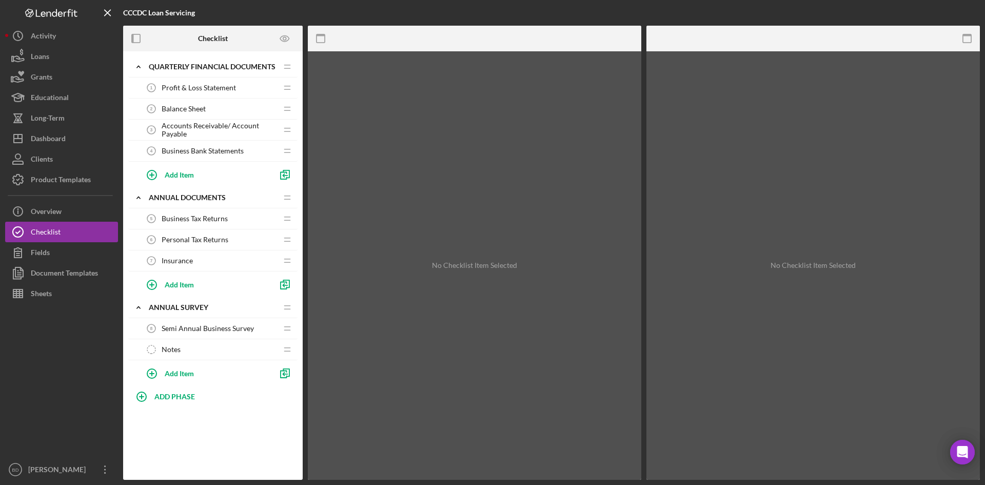
click at [203, 325] on span "Semi Annual Business Survey" at bounding box center [208, 328] width 92 height 8
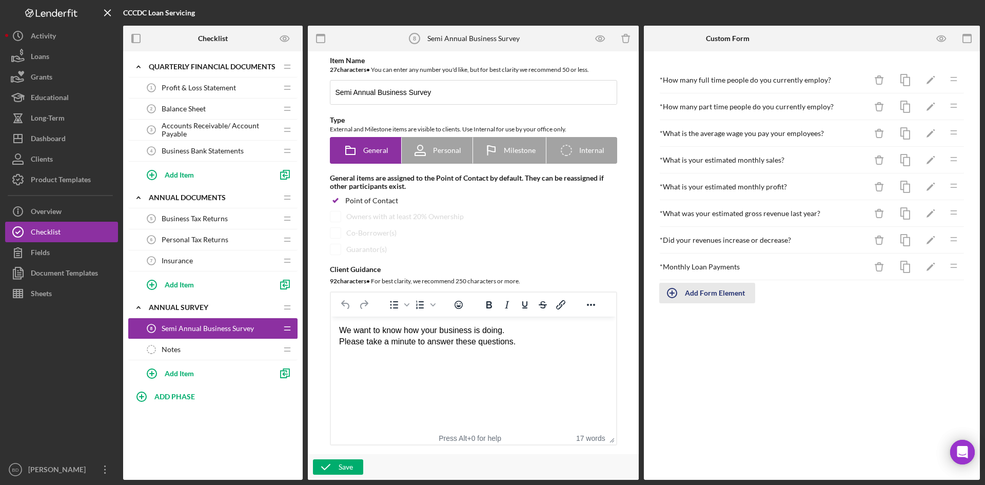
click at [706, 289] on div "Add Form Element" at bounding box center [715, 293] width 60 height 21
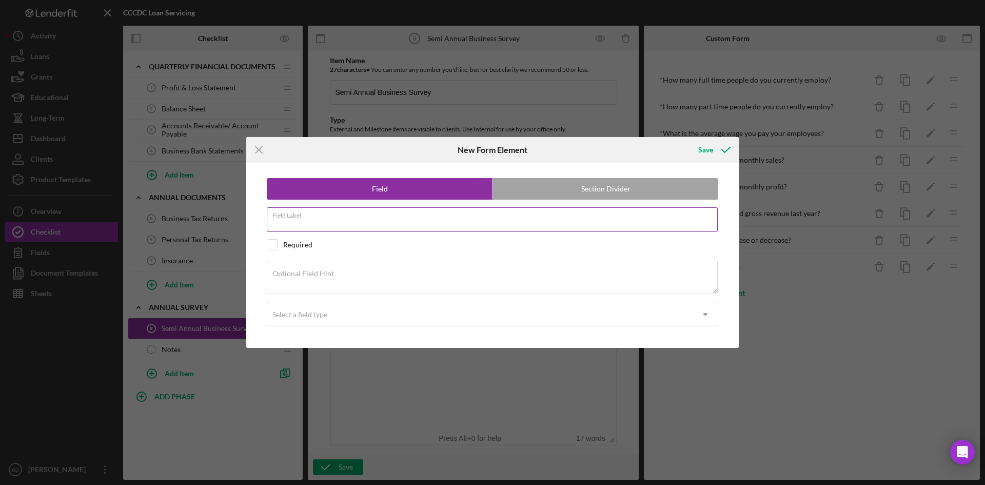
click at [313, 223] on input "Field Label" at bounding box center [492, 219] width 451 height 25
paste input "Have you been awarded any additional contracts?"
type input "Have you been awarded any additional contracts?"
click at [274, 243] on input "checkbox" at bounding box center [272, 244] width 10 height 10
checkbox input "true"
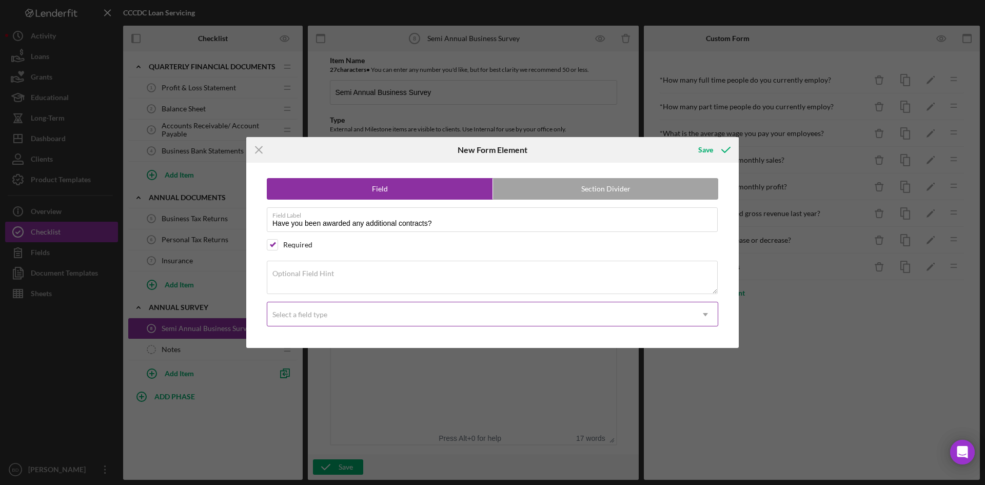
click at [357, 311] on div "Select a field type" at bounding box center [480, 315] width 426 height 24
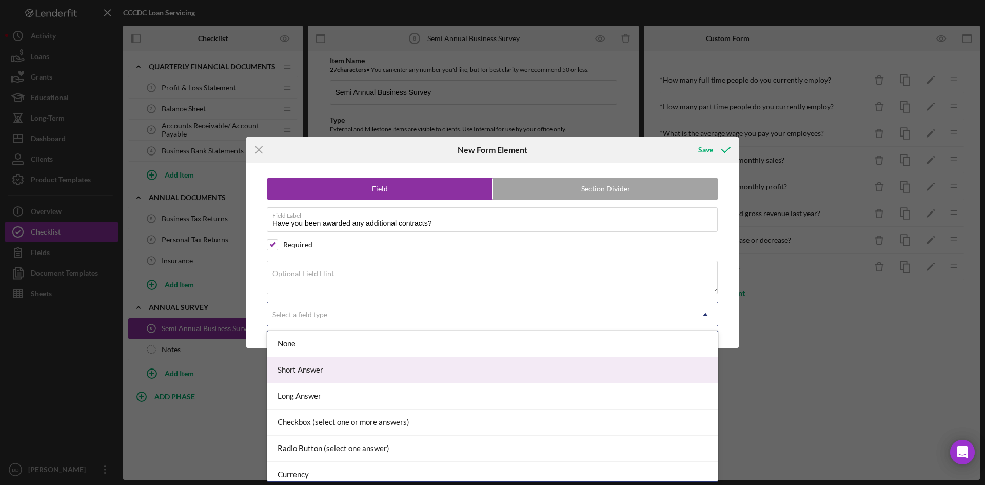
click at [338, 373] on div "Short Answer" at bounding box center [492, 370] width 450 height 26
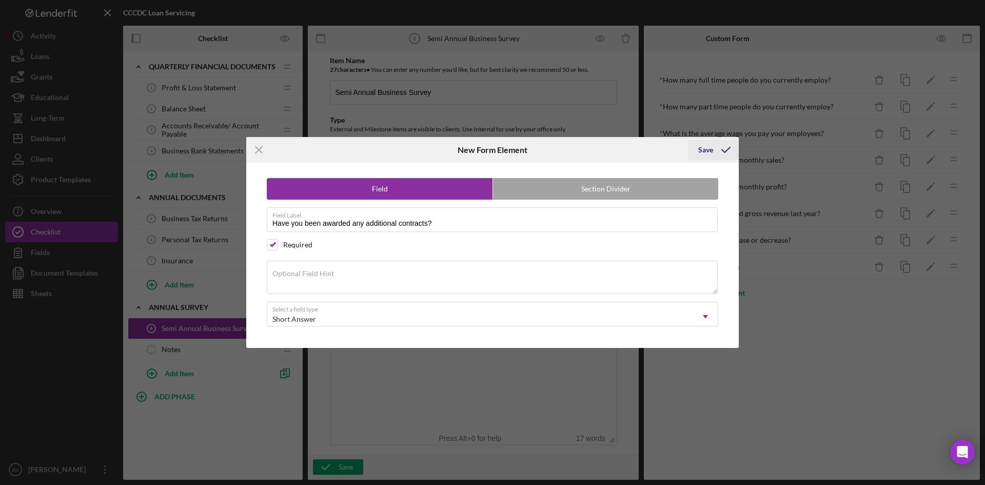
click at [712, 147] on div "Save" at bounding box center [705, 149] width 15 height 21
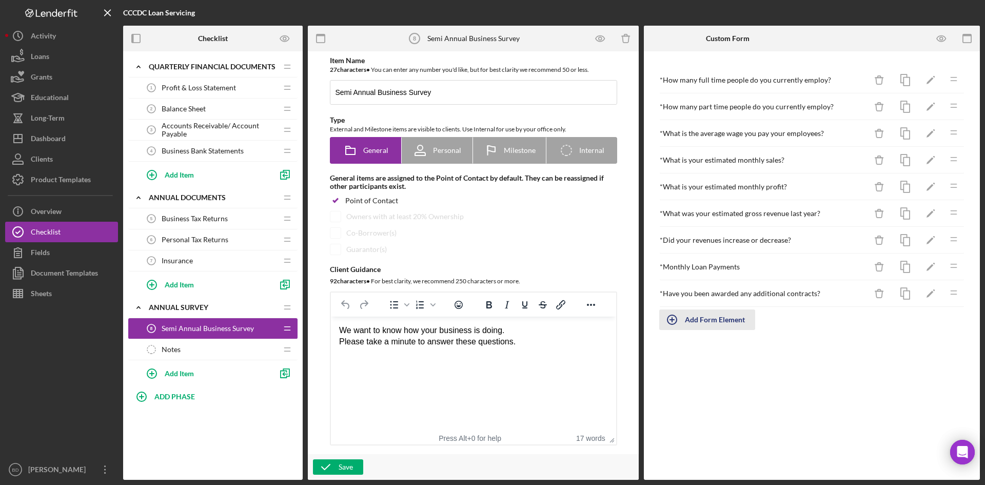
click at [710, 312] on div "Add Form Element" at bounding box center [715, 319] width 60 height 21
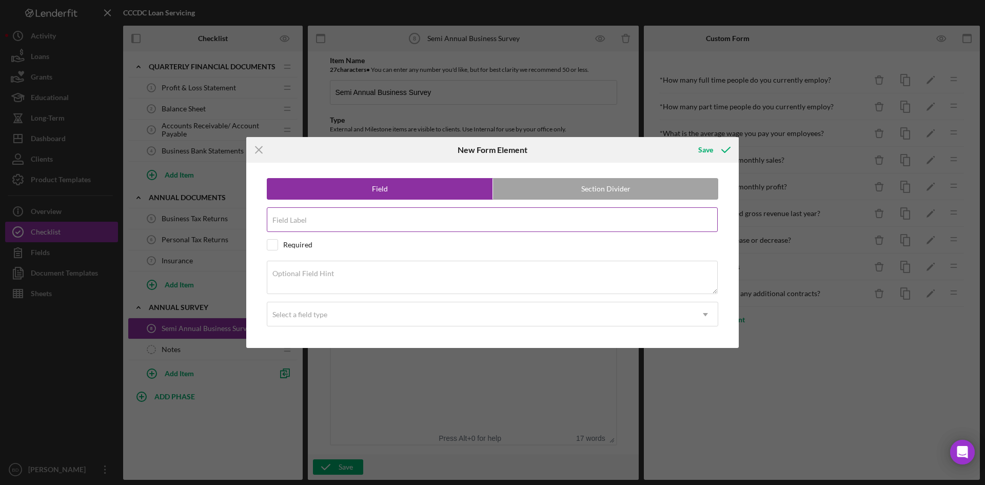
click at [320, 219] on div "Field Label" at bounding box center [492, 220] width 451 height 26
paste input "Dollar Value of Contracts/Subcontracts Received"
type input "Dollar Value of Contracts/Subcontracts Received"
click at [270, 248] on input "checkbox" at bounding box center [272, 244] width 10 height 10
checkbox input "true"
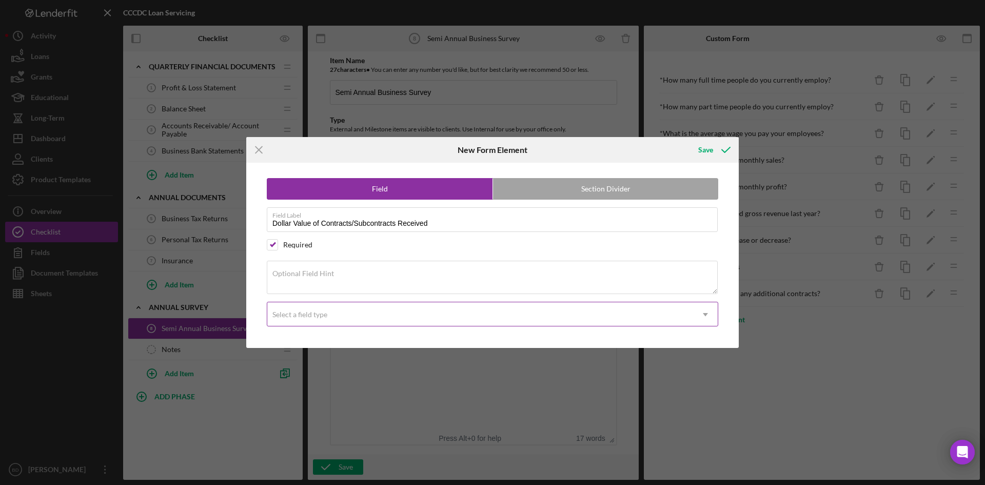
click at [331, 314] on div "Select a field type" at bounding box center [480, 315] width 426 height 24
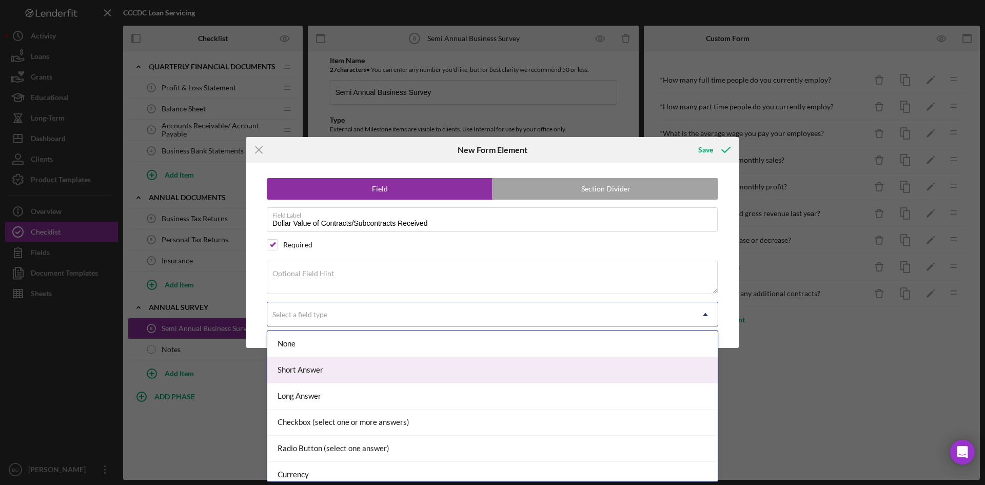
click at [331, 374] on div "Short Answer" at bounding box center [492, 370] width 450 height 26
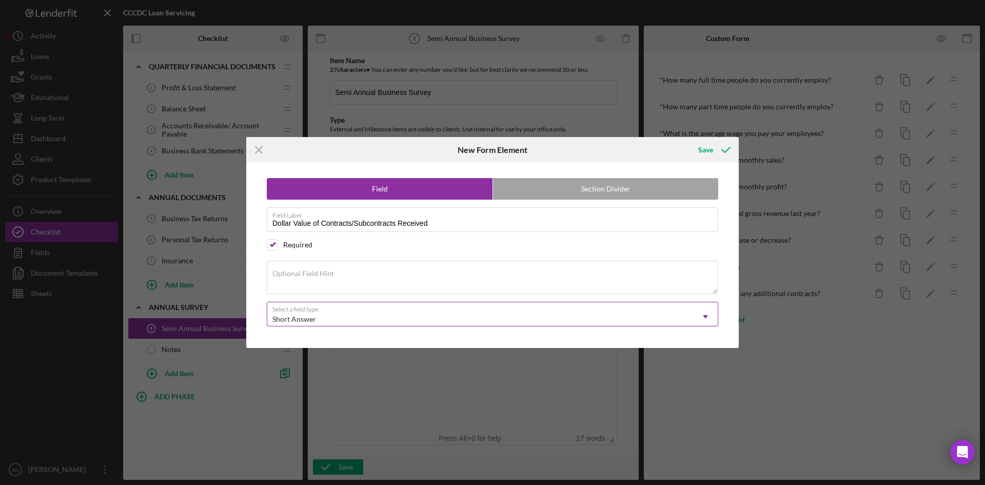
click at [375, 321] on div "Short Answer" at bounding box center [480, 319] width 426 height 24
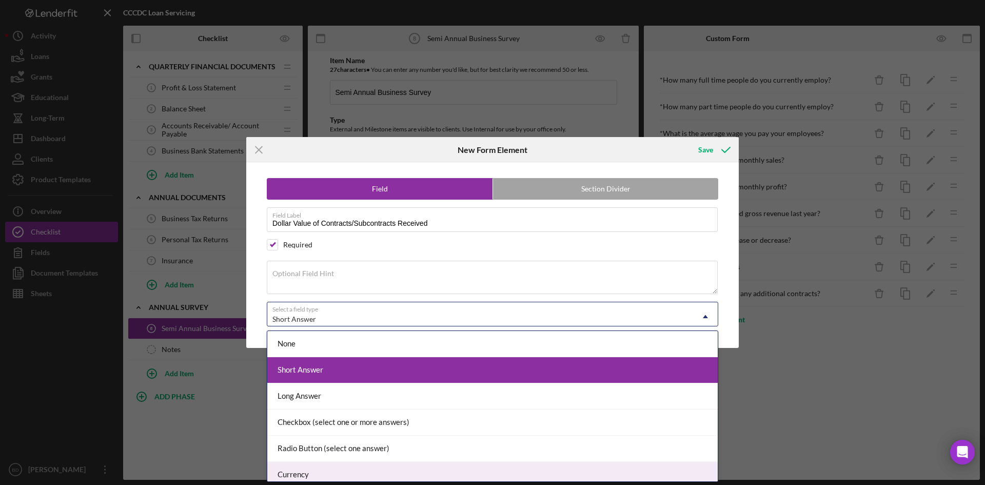
click at [321, 374] on div "Currency" at bounding box center [492, 475] width 450 height 26
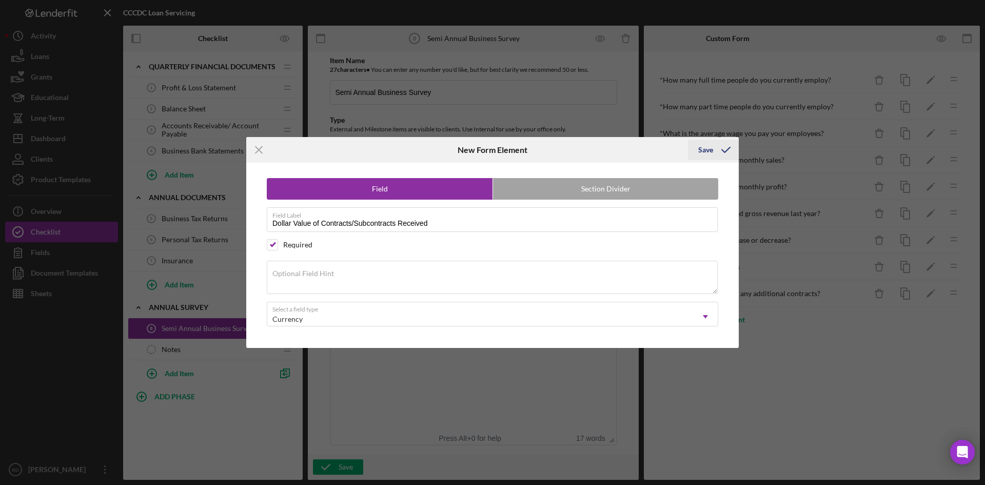
click at [706, 146] on div "Save" at bounding box center [705, 149] width 15 height 21
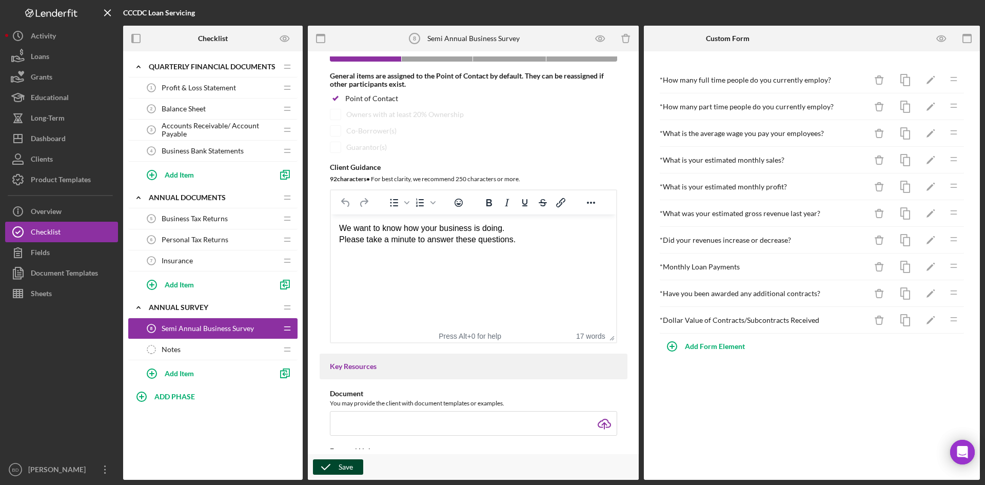
scroll to position [103, 0]
click at [342, 374] on div "Save" at bounding box center [345, 466] width 14 height 15
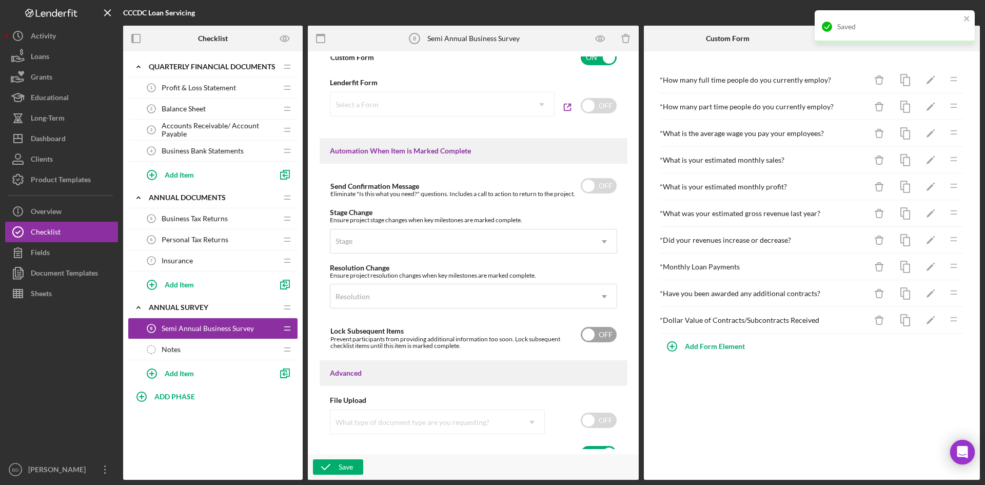
scroll to position [611, 0]
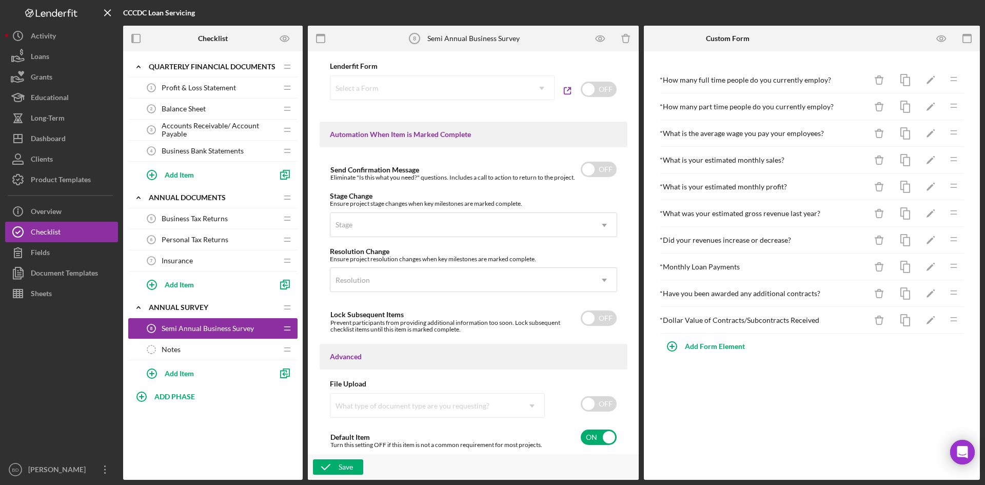
drag, startPoint x: 208, startPoint y: 324, endPoint x: 167, endPoint y: 325, distance: 41.6
click at [167, 325] on span "Semi Annual Business Survey" at bounding box center [208, 328] width 92 height 8
click at [272, 306] on icon "Icon/Edit" at bounding box center [273, 307] width 18 height 18
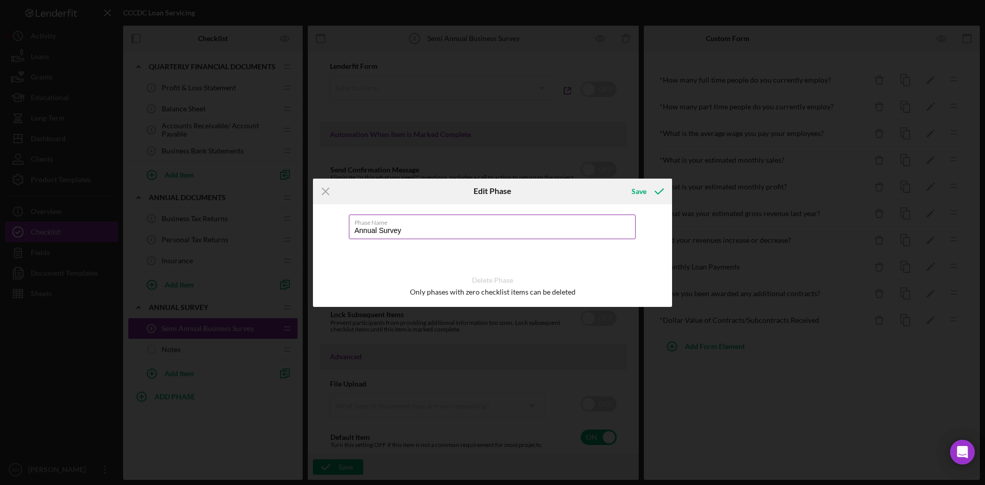
click at [354, 233] on input "Annual Survey" at bounding box center [492, 226] width 287 height 25
click at [362, 231] on input "Annual Survey" at bounding box center [492, 226] width 287 height 25
type input "Compliance Survey"
click at [634, 196] on div "Save" at bounding box center [638, 191] width 15 height 21
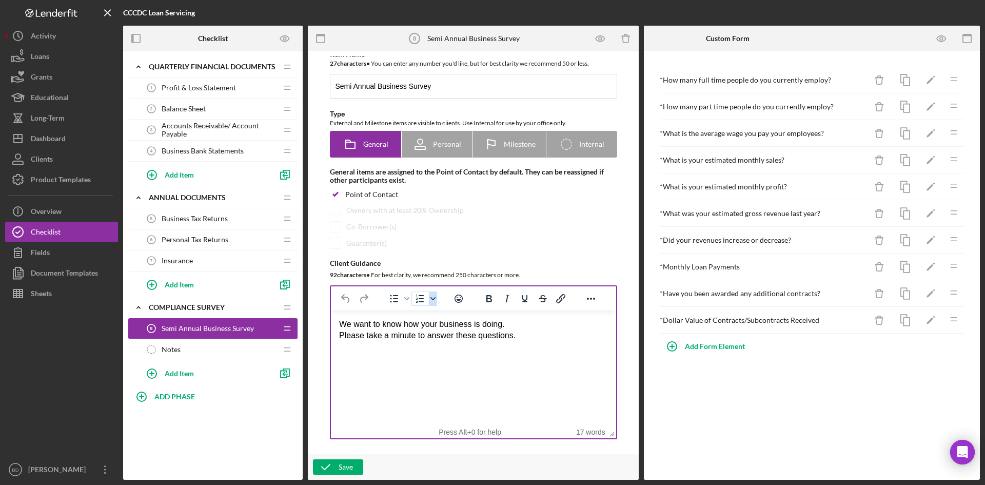
scroll to position [0, 0]
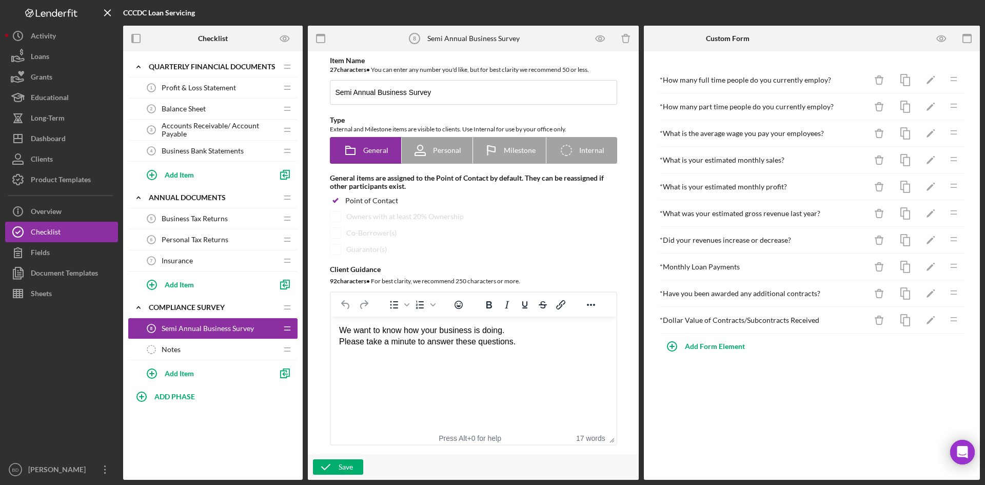
drag, startPoint x: 554, startPoint y: 348, endPoint x: 170, endPoint y: 316, distance: 385.5
click at [330, 316] on html "We want to know how your business is doing. Please take a minute to answer thes…" at bounding box center [472, 335] width 285 height 39
drag, startPoint x: 525, startPoint y: 341, endPoint x: 258, endPoint y: 326, distance: 267.1
click at [330, 326] on html "We want to know how your business is doing. Please take a minute to answer thes…" at bounding box center [472, 335] width 285 height 39
paste body "To enrich screen reader interactions, please activate Accessibility in Grammarl…"
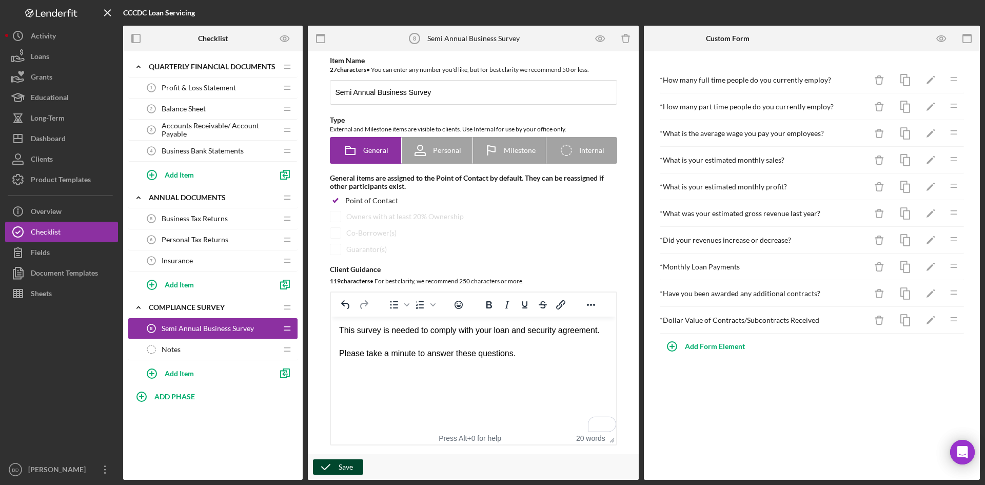
click at [344, 374] on div "Save" at bounding box center [345, 466] width 14 height 15
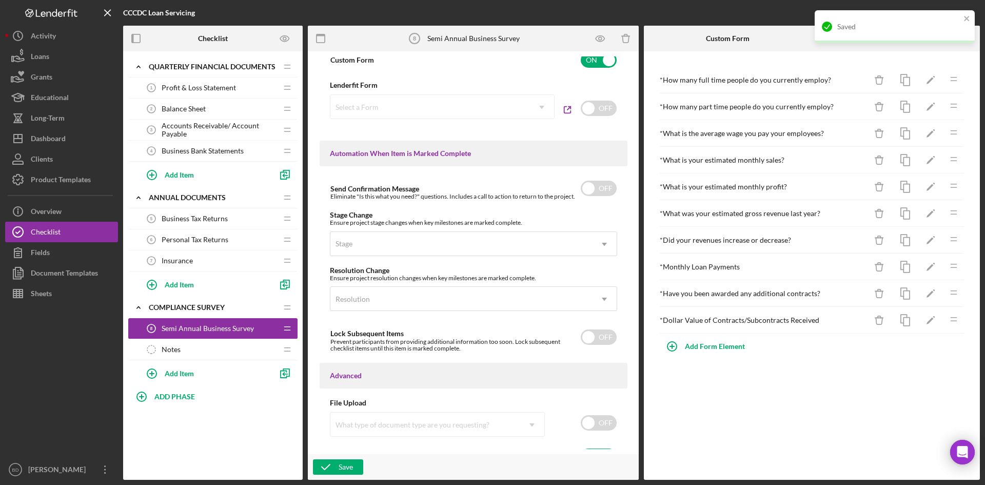
scroll to position [611, 0]
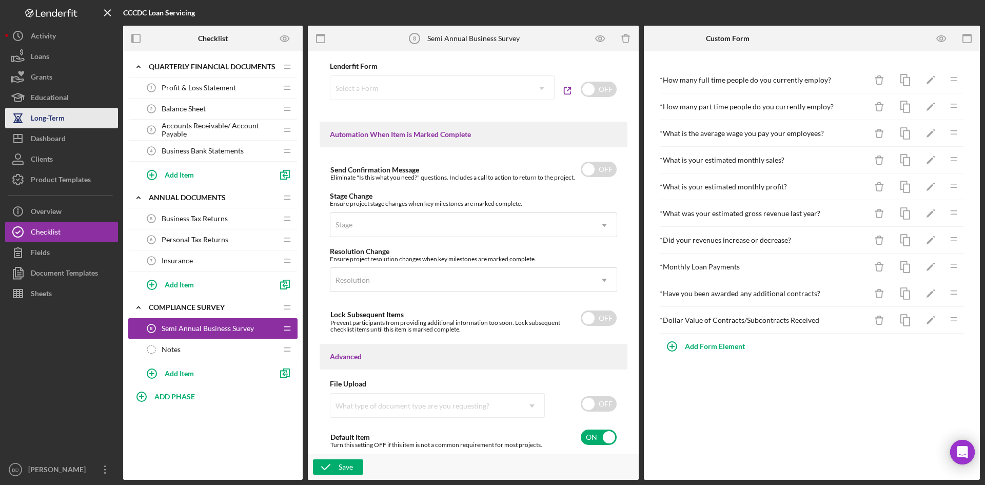
click at [68, 123] on button "Long-Term" at bounding box center [61, 118] width 113 height 21
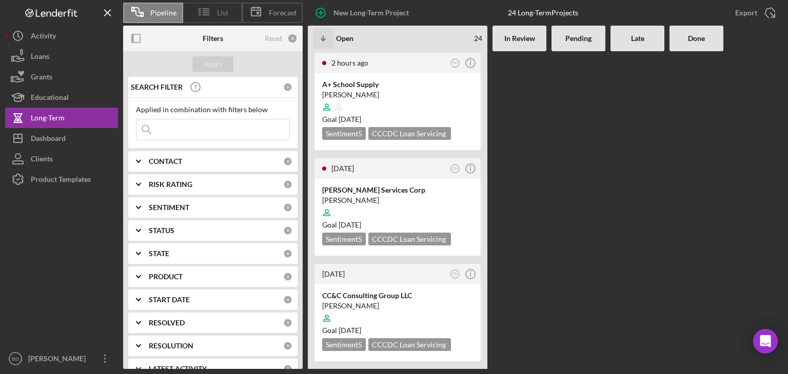
click at [210, 13] on icon at bounding box center [204, 12] width 26 height 26
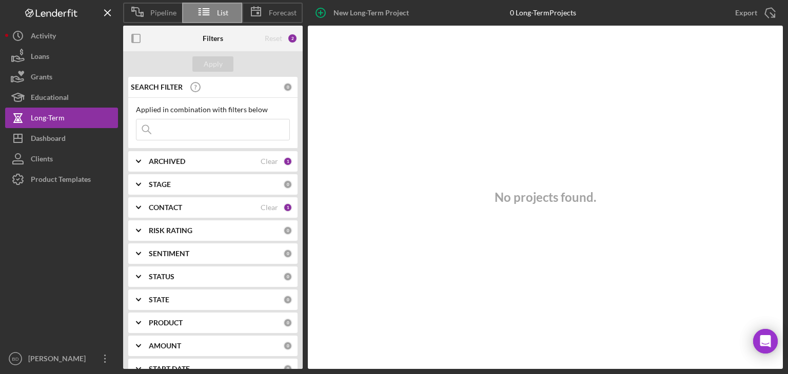
click at [161, 202] on div "CONTACT Clear 1" at bounding box center [221, 207] width 144 height 21
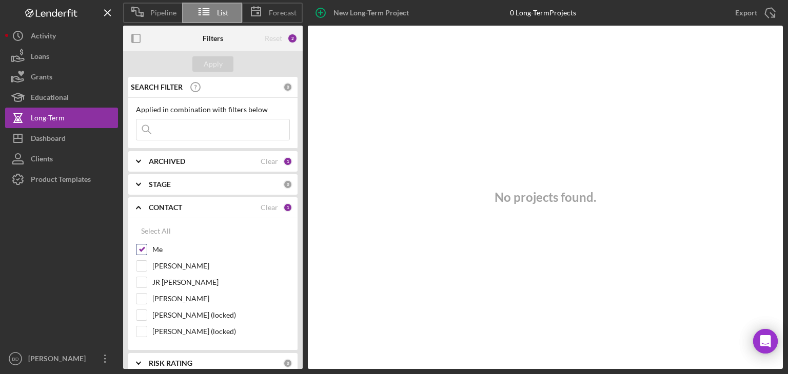
click at [142, 248] on input "Me" at bounding box center [141, 250] width 10 height 10
checkbox input "false"
click at [210, 61] on div "Apply" at bounding box center [213, 63] width 19 height 15
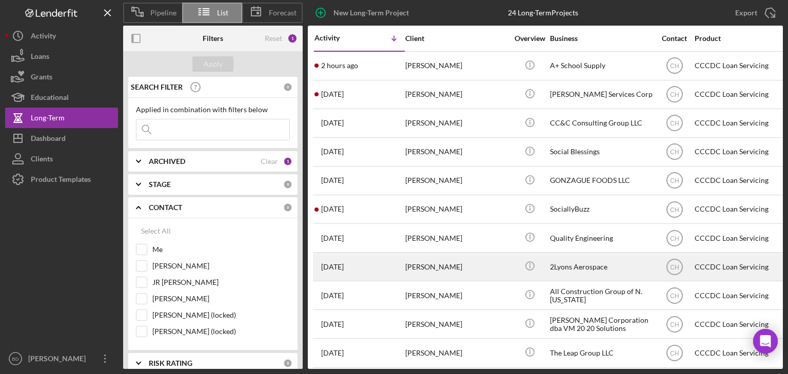
scroll to position [51, 0]
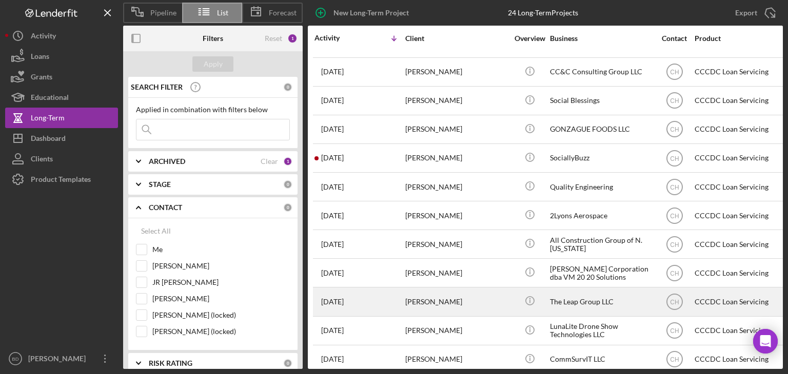
click at [450, 294] on div "[PERSON_NAME]" at bounding box center [456, 301] width 103 height 27
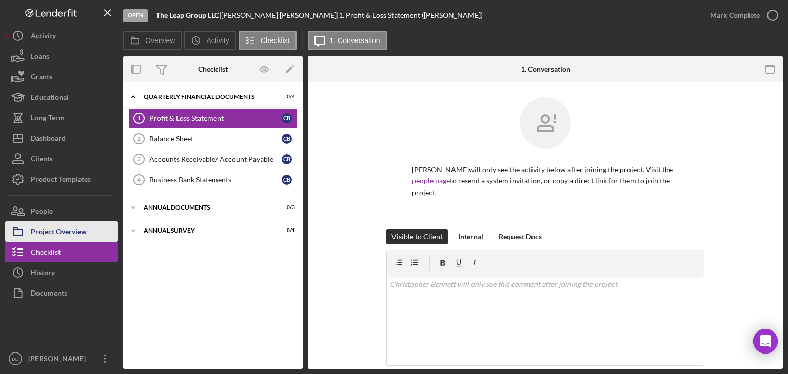
click at [59, 228] on div "Project Overview" at bounding box center [59, 233] width 56 height 23
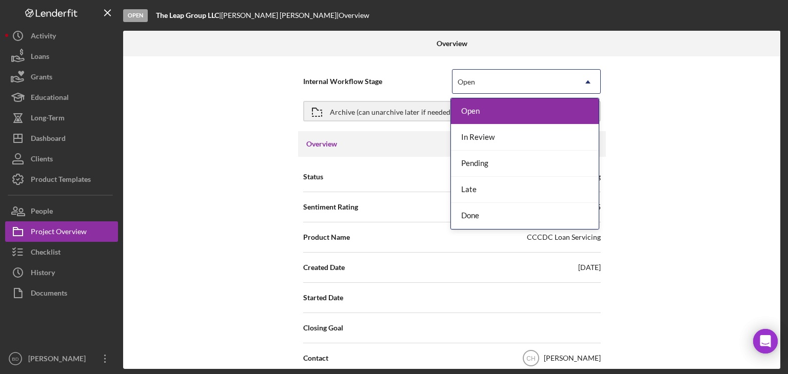
click at [487, 87] on div "Open" at bounding box center [513, 82] width 123 height 24
click at [488, 213] on div "Done" at bounding box center [525, 216] width 148 height 26
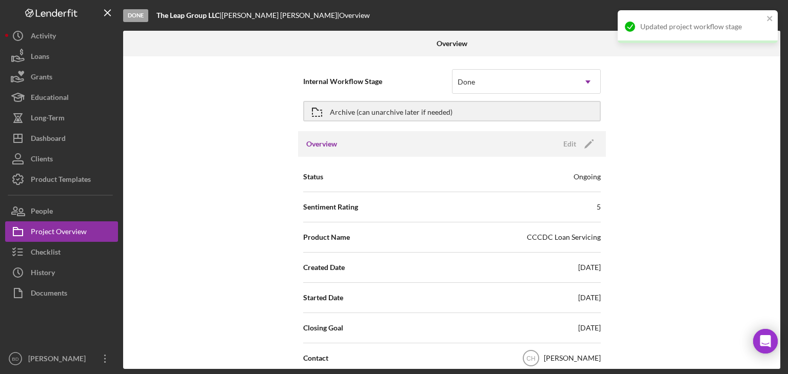
click at [252, 185] on div "Internal Workflow Stage Done Icon/Dropdown Arrow Archive (can unarchive later i…" at bounding box center [451, 212] width 657 height 313
click at [589, 143] on icon "Icon/Edit" at bounding box center [589, 144] width 26 height 26
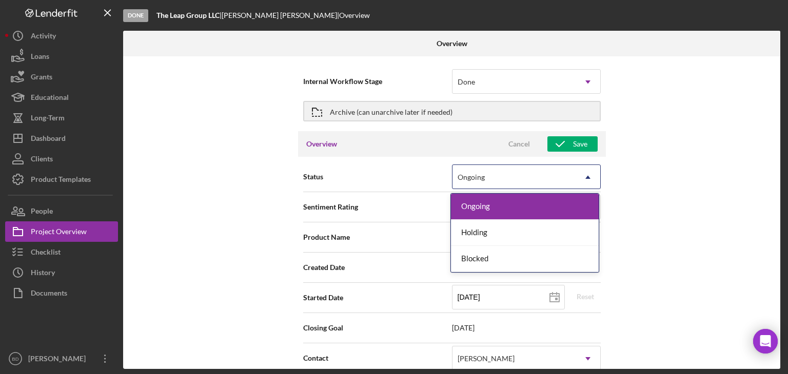
click at [490, 174] on div "Ongoing" at bounding box center [513, 178] width 123 height 24
click at [165, 185] on div "Internal Workflow Stage Done Icon/Dropdown Arrow Archive (can unarchive later i…" at bounding box center [451, 212] width 657 height 313
click at [537, 173] on div "Ongoing" at bounding box center [513, 178] width 123 height 24
click at [495, 236] on div "Holding" at bounding box center [525, 233] width 148 height 26
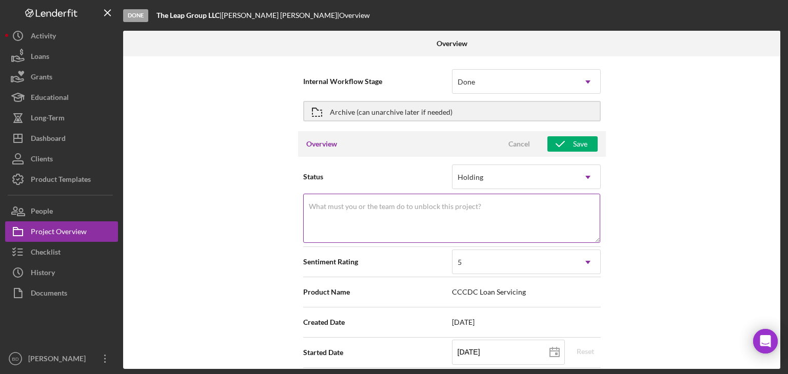
click at [355, 212] on textarea "What must you or the team do to unblock this project?" at bounding box center [451, 218] width 297 height 49
type textarea "F"
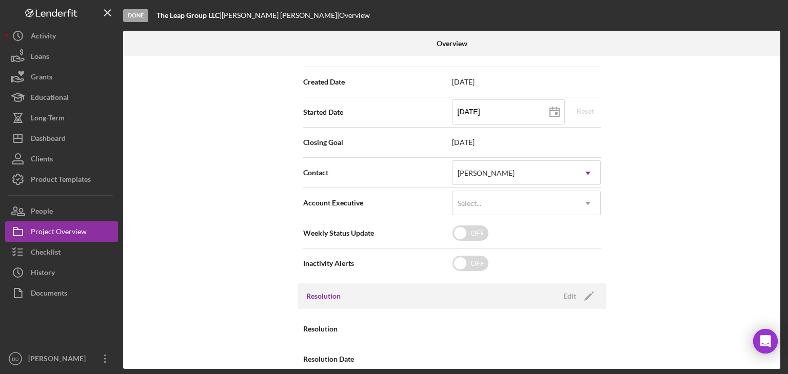
scroll to position [255, 0]
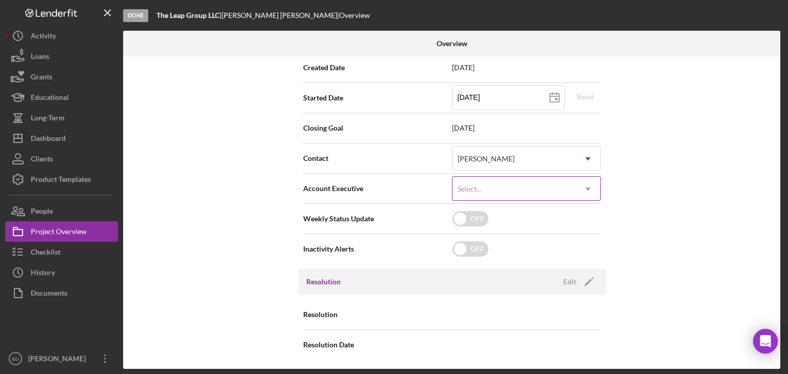
type textarea "Loan has been written off by CCCDC. Foreclosure of home in process."
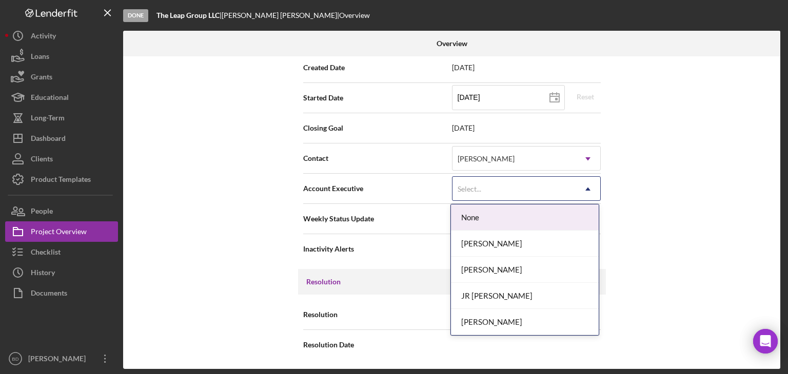
click at [480, 190] on div "Select..." at bounding box center [469, 189] width 26 height 8
click at [376, 179] on div "Account Executive 5 results available. Use Up and Down to choose options, press…" at bounding box center [451, 189] width 297 height 26
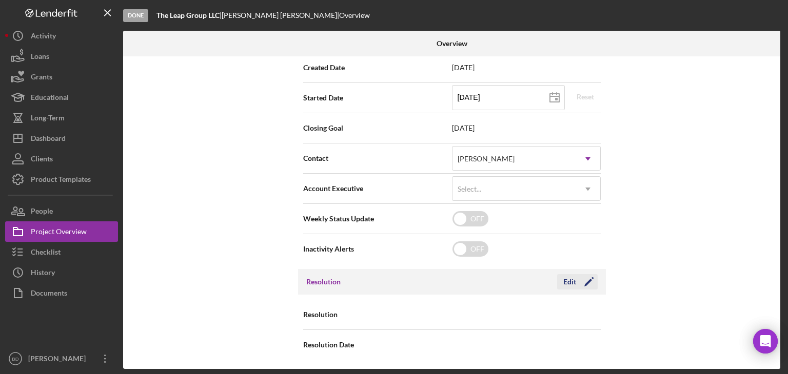
click at [571, 282] on div "Edit" at bounding box center [569, 281] width 13 height 15
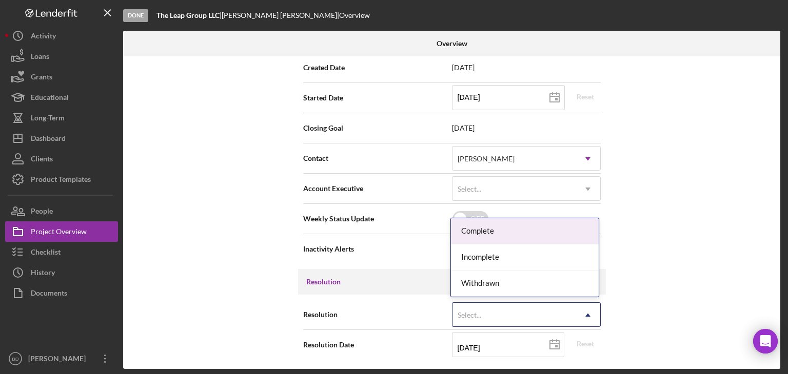
click at [499, 316] on div "Select..." at bounding box center [513, 316] width 123 height 24
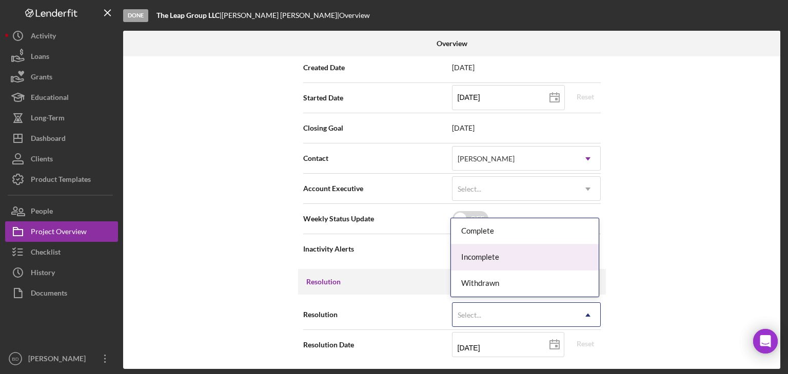
click at [494, 258] on div "Incomplete" at bounding box center [525, 258] width 148 height 26
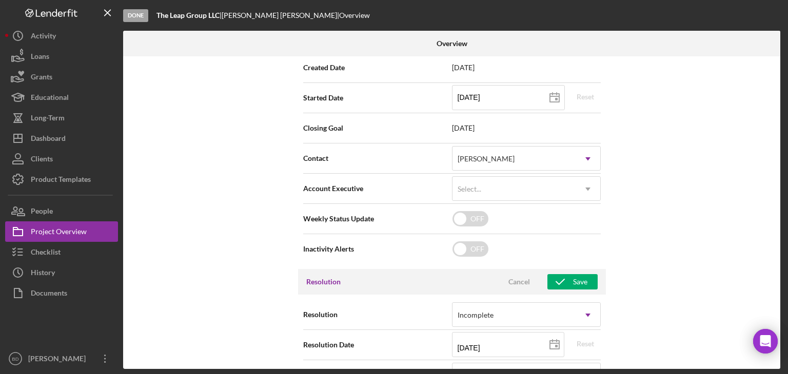
click at [287, 314] on div "Internal Workflow Stage Done Icon/Dropdown Arrow Archive (can unarchive later i…" at bounding box center [451, 212] width 657 height 313
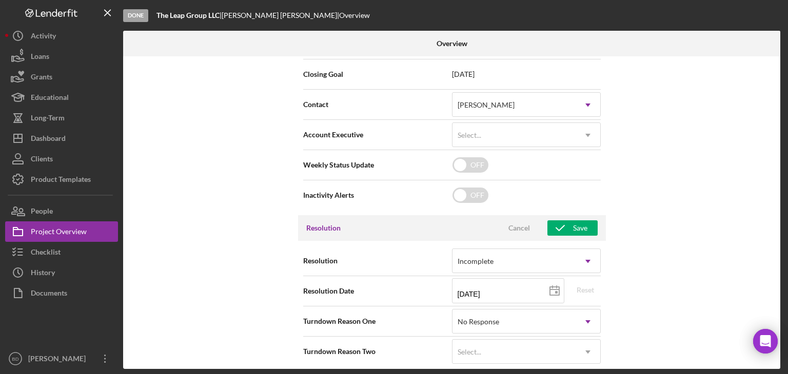
scroll to position [315, 0]
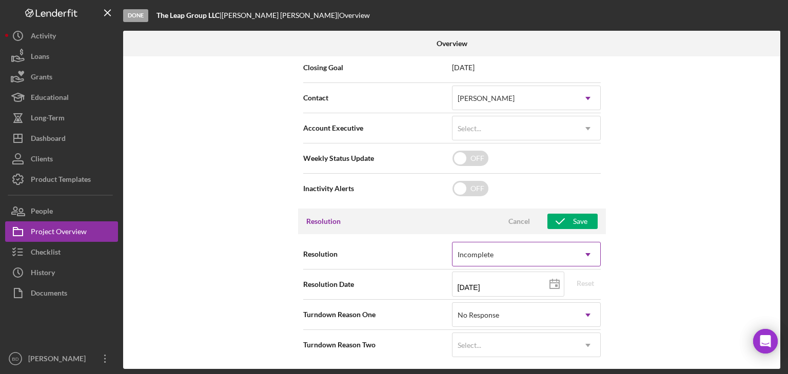
click at [490, 253] on div "Incomplete" at bounding box center [475, 255] width 36 height 8
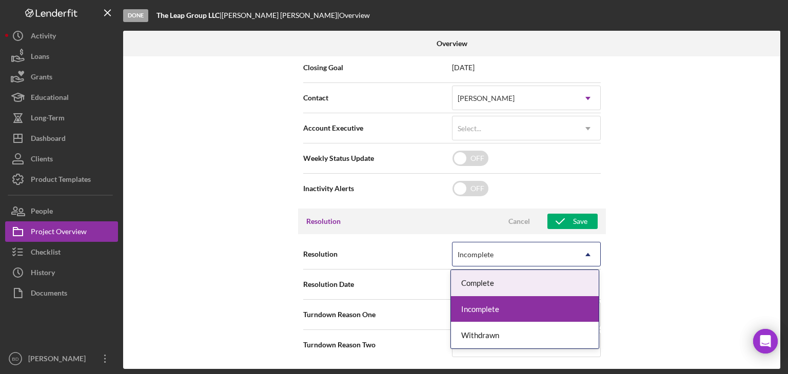
click at [490, 280] on div "Complete" at bounding box center [525, 283] width 148 height 26
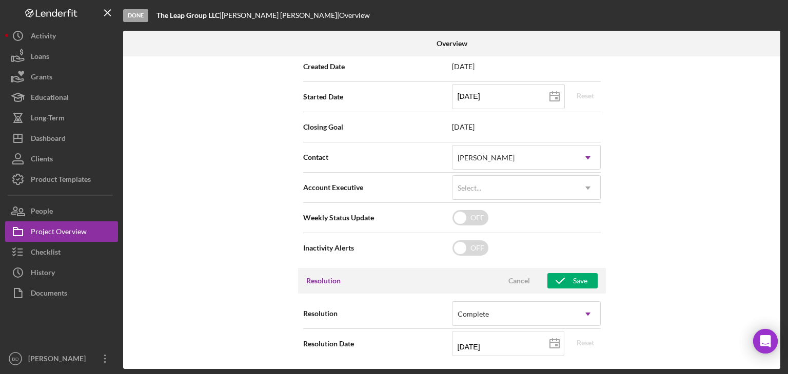
scroll to position [255, 0]
click at [553, 343] on icon at bounding box center [555, 345] width 26 height 26
type input "08/04/2025"
type input "2025-08-04"
type input "07/04/2025"
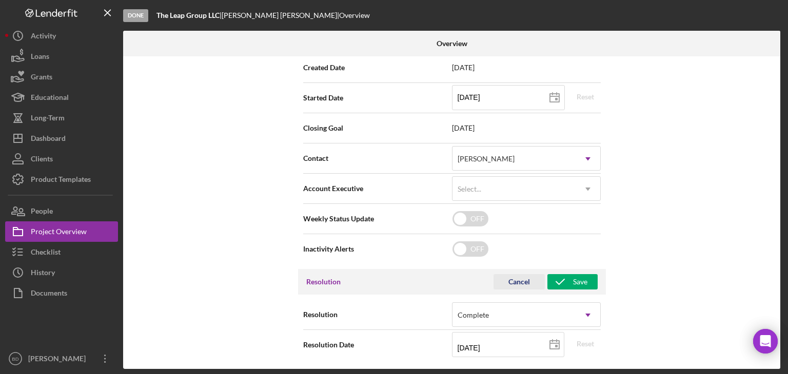
type input "2025-07-04"
type input "06/30/2025"
type input "2025-06-30"
click at [655, 297] on div "Internal Workflow Stage Done Icon/Dropdown Arrow Archive (can unarchive later i…" at bounding box center [451, 212] width 657 height 313
click at [570, 286] on icon "button" at bounding box center [560, 282] width 26 height 26
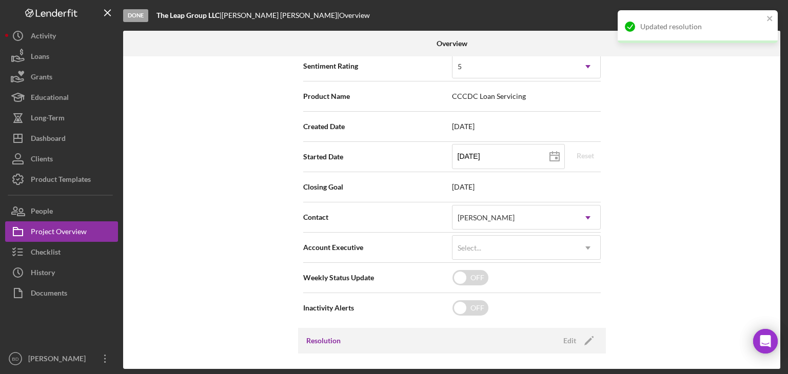
scroll to position [0, 0]
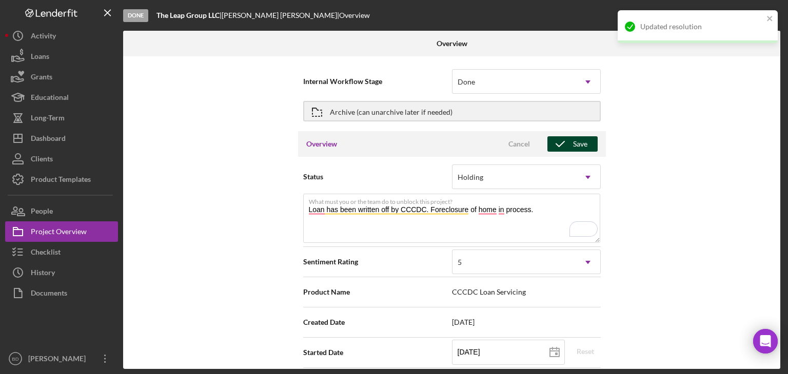
click at [584, 146] on div "Save" at bounding box center [580, 143] width 14 height 15
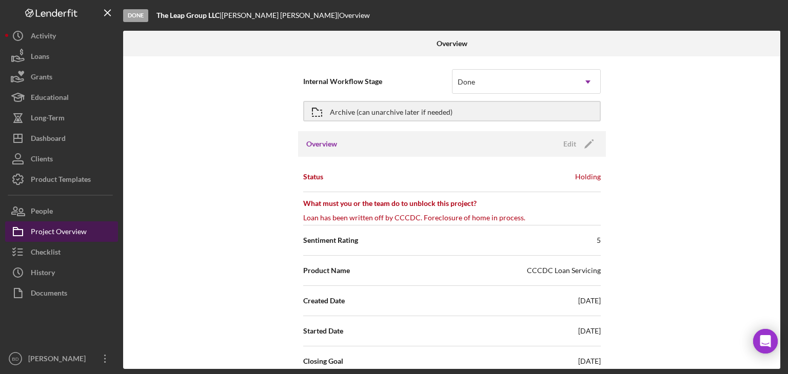
click at [63, 232] on div "Project Overview" at bounding box center [59, 233] width 56 height 23
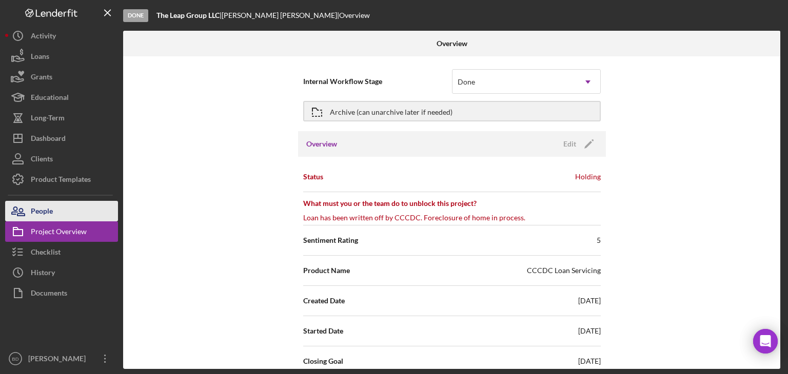
click at [45, 215] on div "People" at bounding box center [42, 212] width 22 height 23
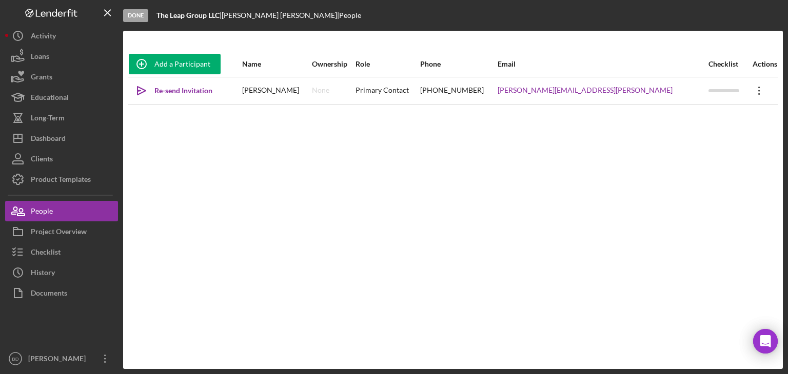
click at [758, 88] on icon at bounding box center [759, 91] width 2 height 8
click at [575, 150] on div "Add a Participant Name Ownership Role Phone Email Checklist Actions Icon/icon-i…" at bounding box center [453, 199] width 660 height 297
click at [754, 89] on icon "Icon/Overflow" at bounding box center [759, 91] width 26 height 26
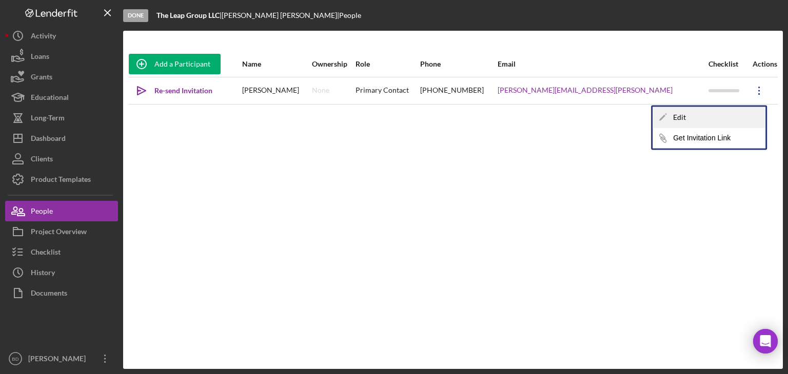
click at [677, 120] on div "Icon/Edit Edit" at bounding box center [708, 117] width 113 height 21
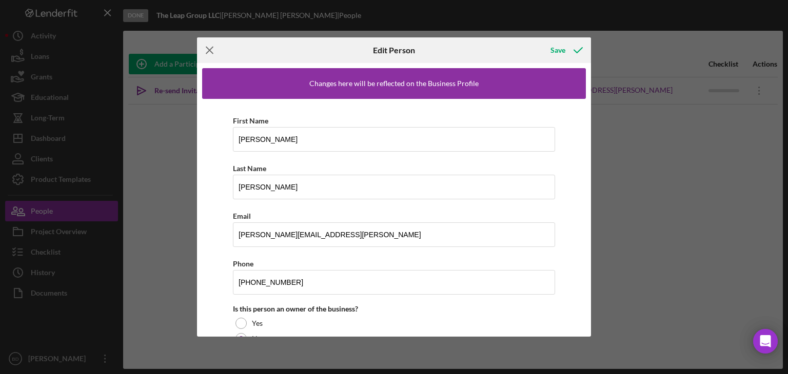
click at [207, 52] on line at bounding box center [209, 50] width 7 height 7
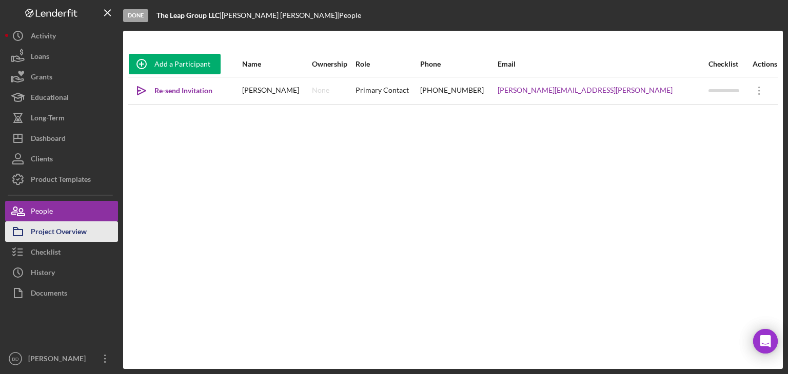
click at [59, 234] on div "Project Overview" at bounding box center [59, 233] width 56 height 23
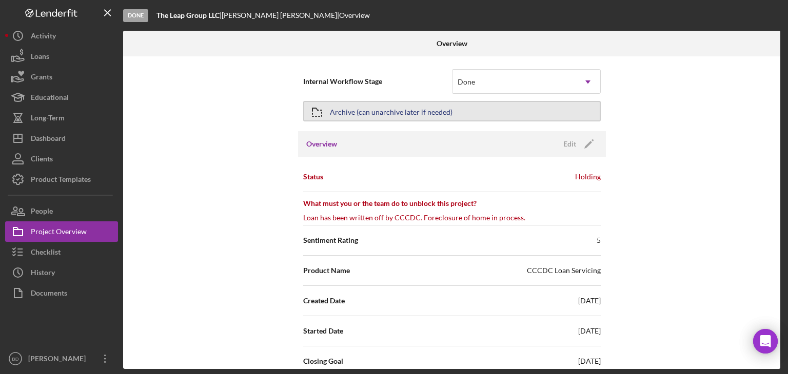
click at [333, 112] on button "Archive (can unarchive later if needed)" at bounding box center [451, 111] width 297 height 21
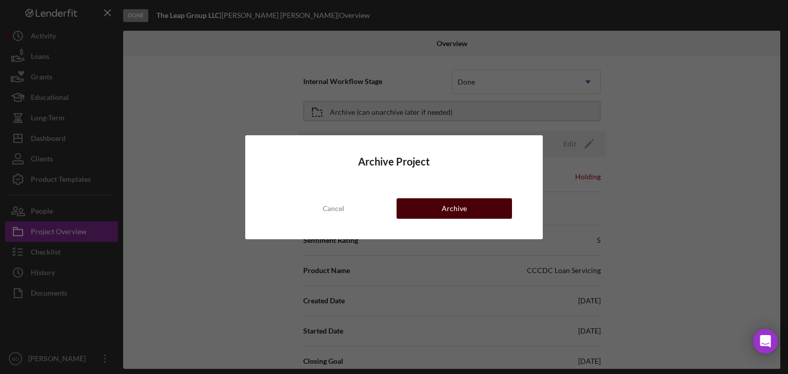
click at [431, 203] on button "Archive" at bounding box center [453, 208] width 115 height 21
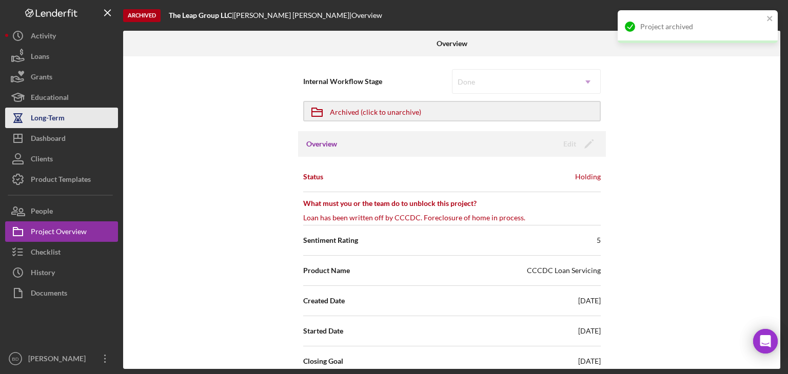
click at [85, 115] on button "Long-Term" at bounding box center [61, 118] width 113 height 21
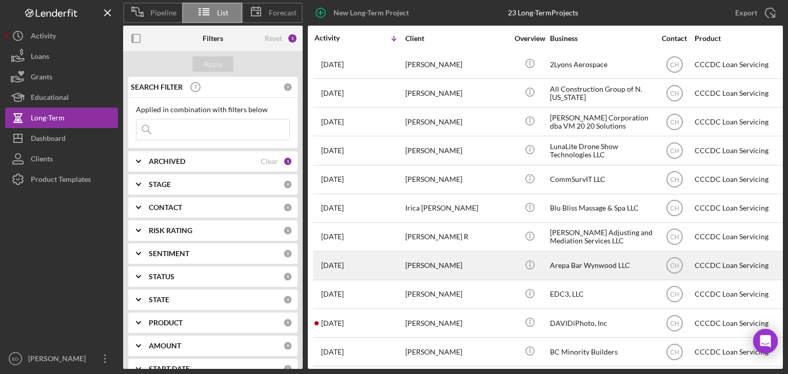
scroll to position [205, 0]
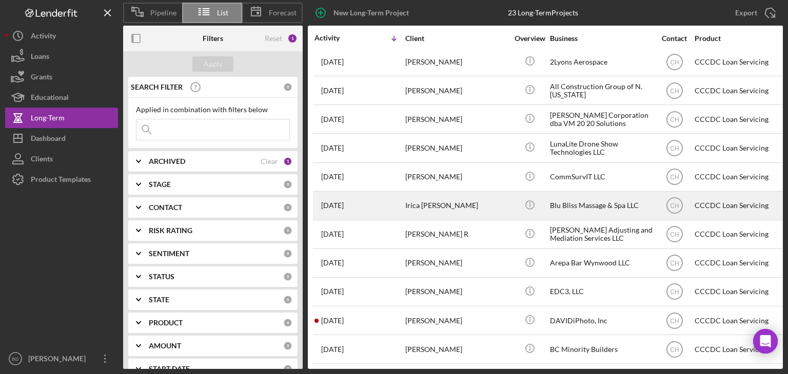
click at [470, 197] on div "Irica [PERSON_NAME]" at bounding box center [456, 205] width 103 height 27
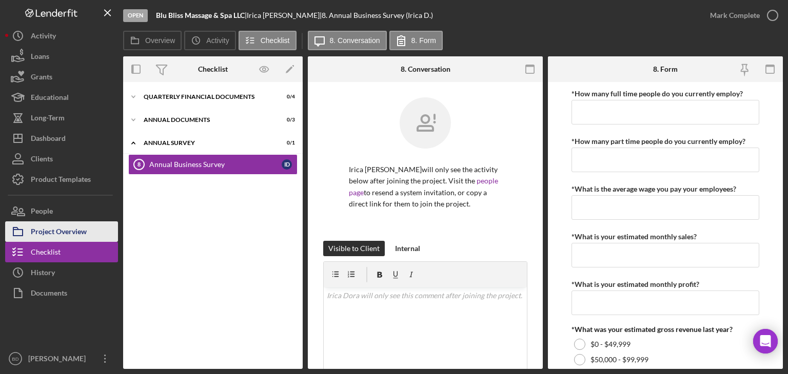
click at [51, 226] on div "Project Overview" at bounding box center [59, 233] width 56 height 23
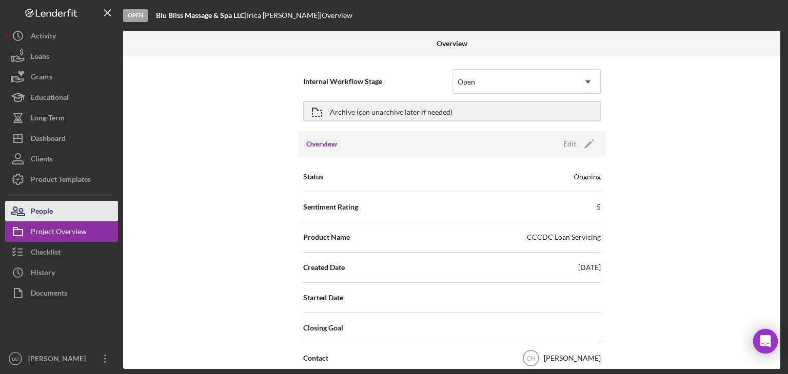
click at [52, 206] on div "People" at bounding box center [42, 212] width 22 height 23
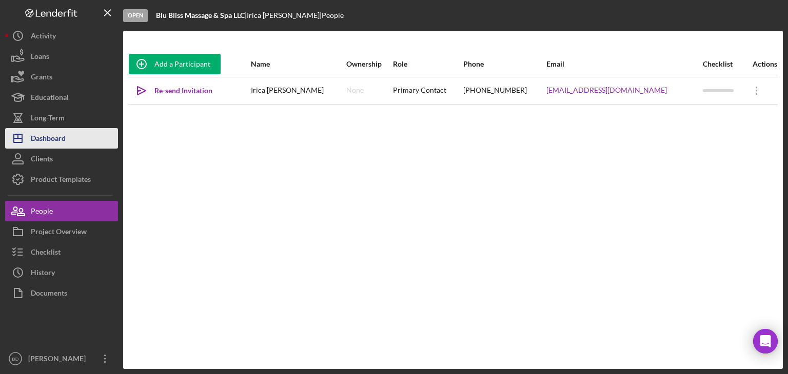
click at [47, 134] on div "Dashboard" at bounding box center [48, 139] width 35 height 23
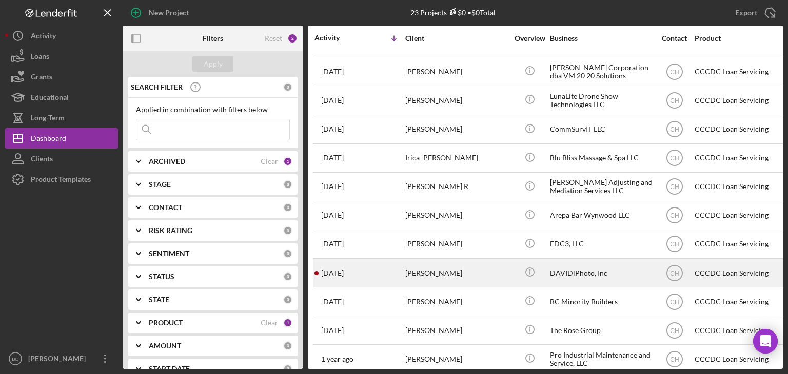
scroll to position [152, 0]
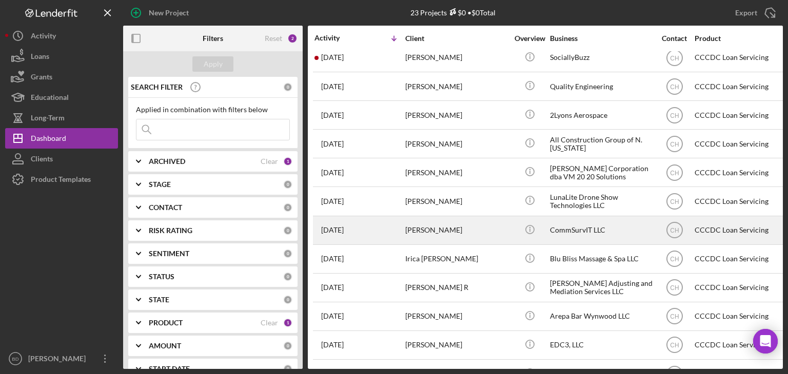
click at [466, 228] on div "[PERSON_NAME]" at bounding box center [456, 230] width 103 height 27
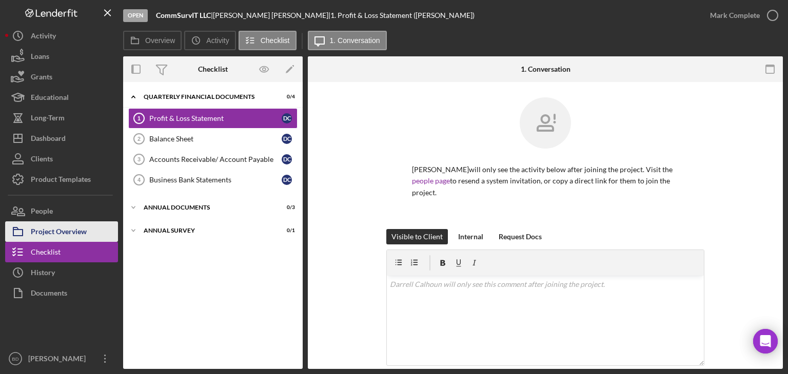
click at [64, 232] on div "Project Overview" at bounding box center [59, 233] width 56 height 23
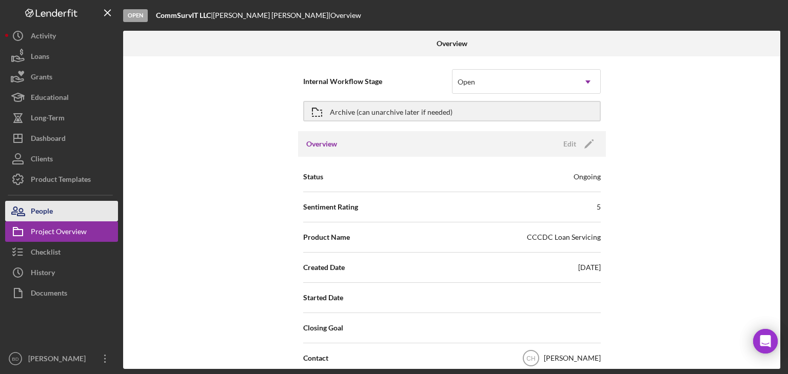
click at [64, 207] on button "People" at bounding box center [61, 211] width 113 height 21
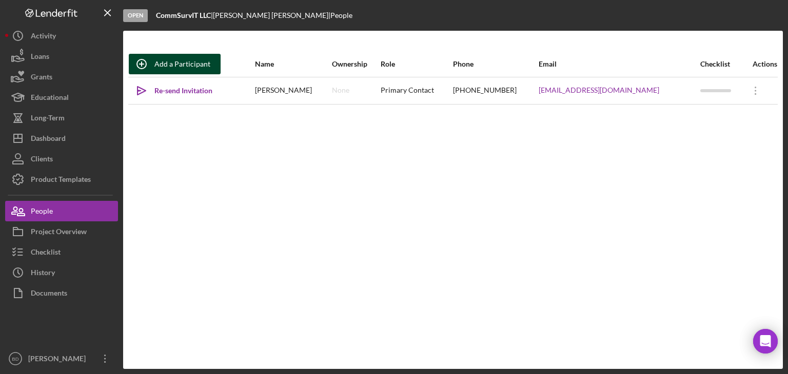
click at [188, 57] on div "Add a Participant" at bounding box center [182, 64] width 56 height 21
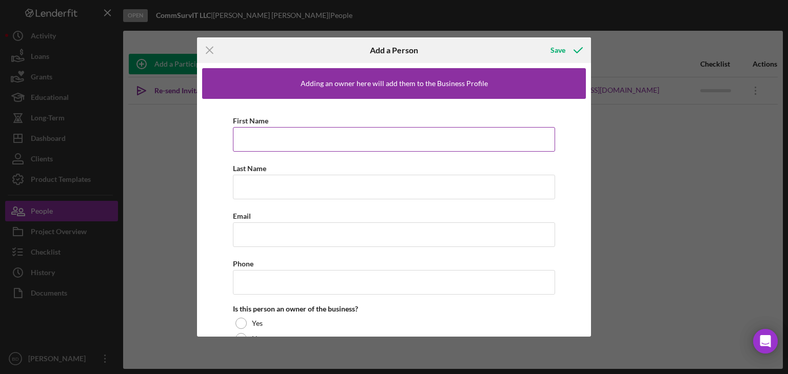
click at [265, 130] on input "First Name" at bounding box center [394, 139] width 322 height 25
type input "Cherriann"
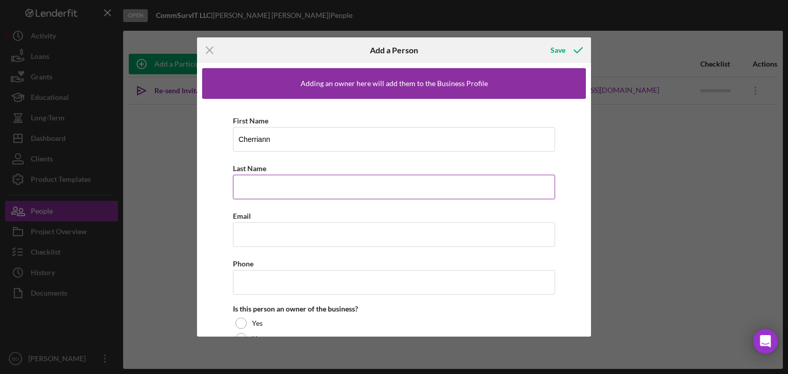
click at [292, 181] on input "Last Name" at bounding box center [394, 187] width 322 height 25
type input "Calhoun"
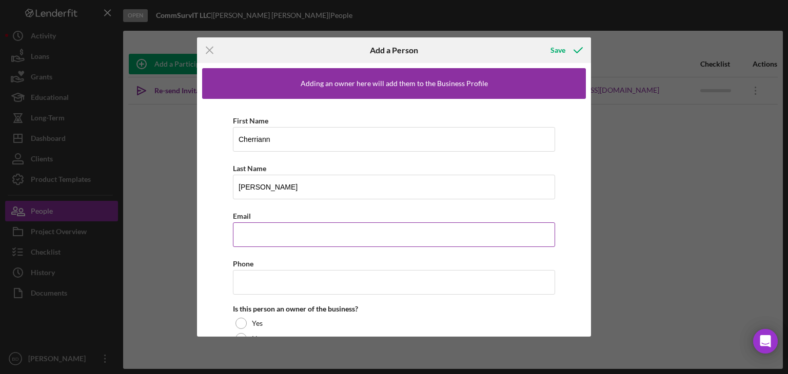
paste input "cherry7970@gmail.com"
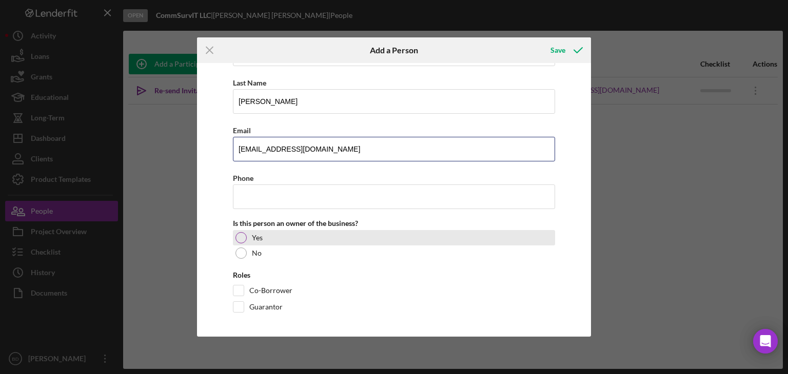
type input "cherry7970@gmail.com"
click at [234, 237] on div "Yes" at bounding box center [394, 237] width 322 height 15
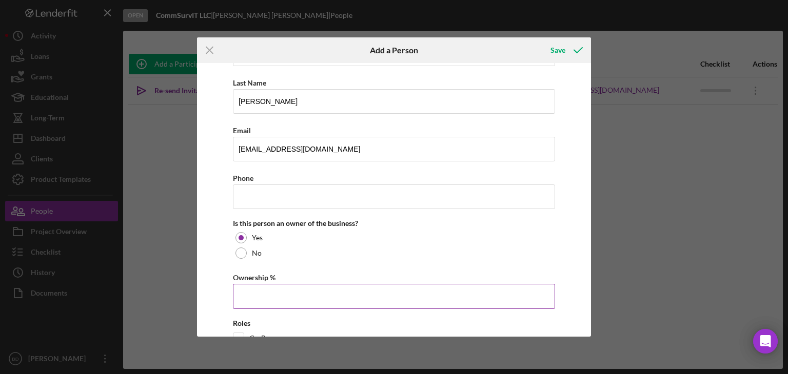
scroll to position [133, 0]
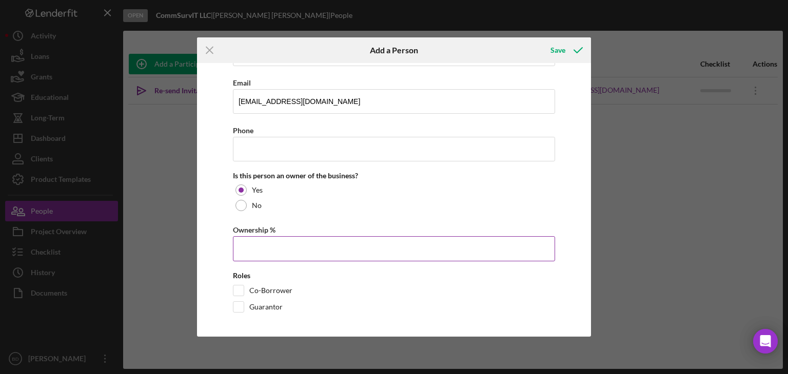
click at [295, 253] on input "Ownership %" at bounding box center [394, 248] width 322 height 25
type input "50.00%"
click at [239, 306] on input "Guarantor" at bounding box center [238, 307] width 10 height 10
checkbox input "true"
click at [238, 288] on input "Co-Borrower" at bounding box center [238, 291] width 10 height 10
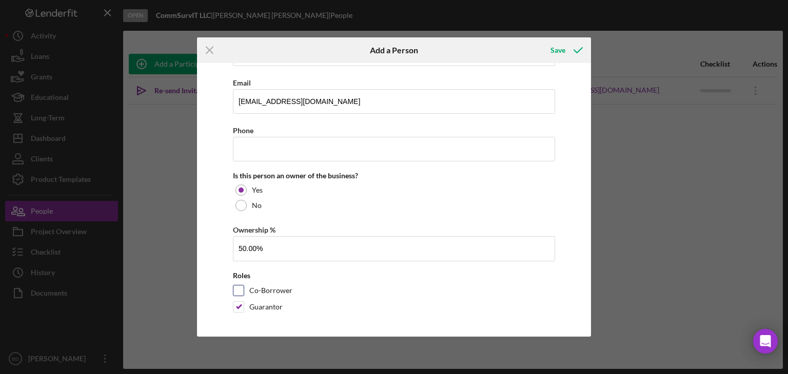
checkbox input "true"
click at [564, 48] on div "Save" at bounding box center [557, 50] width 15 height 21
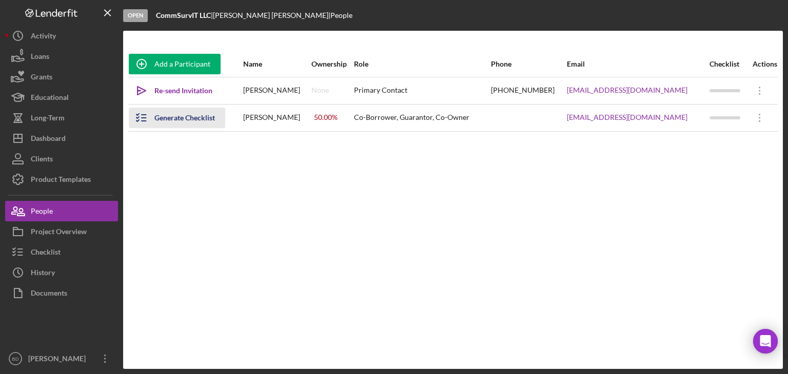
click at [174, 117] on div "Generate Checklist" at bounding box center [184, 118] width 61 height 21
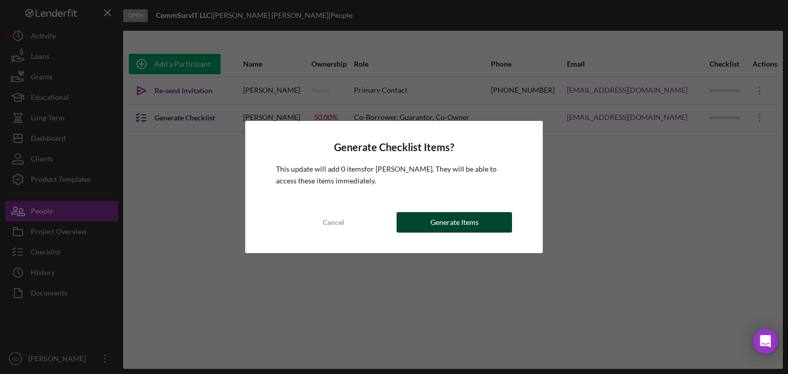
click at [457, 221] on div "Generate Items" at bounding box center [454, 222] width 48 height 21
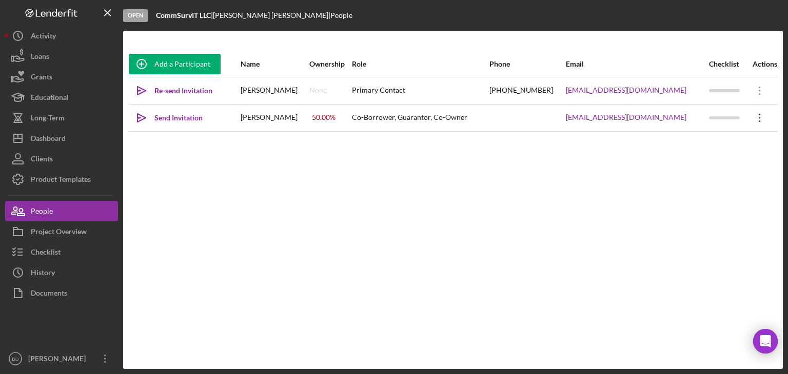
click at [757, 118] on icon "Icon/Overflow" at bounding box center [760, 118] width 26 height 26
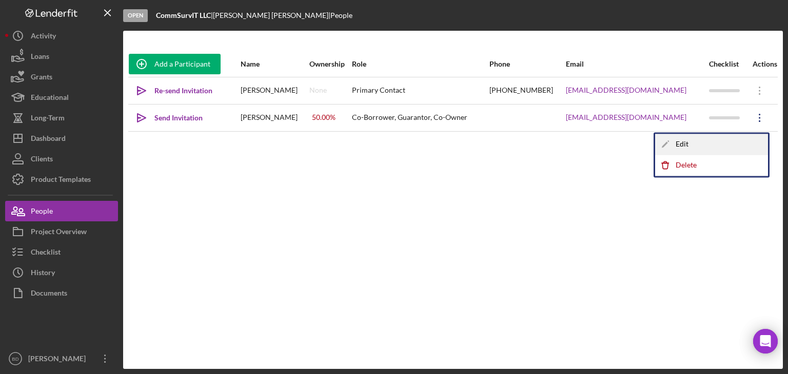
click at [675, 141] on icon "Icon/Edit" at bounding box center [665, 144] width 21 height 21
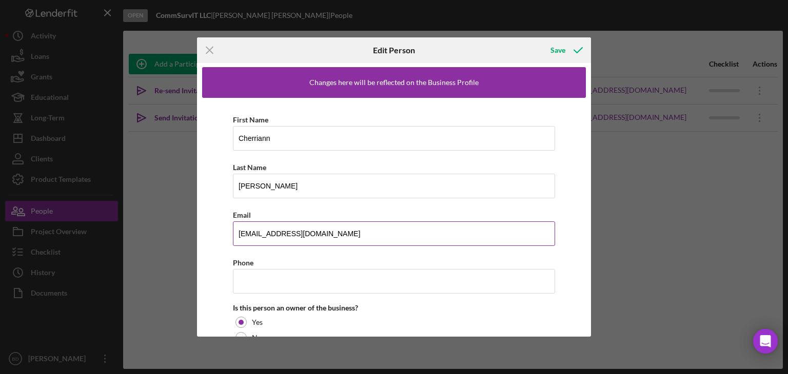
scroll to position [0, 0]
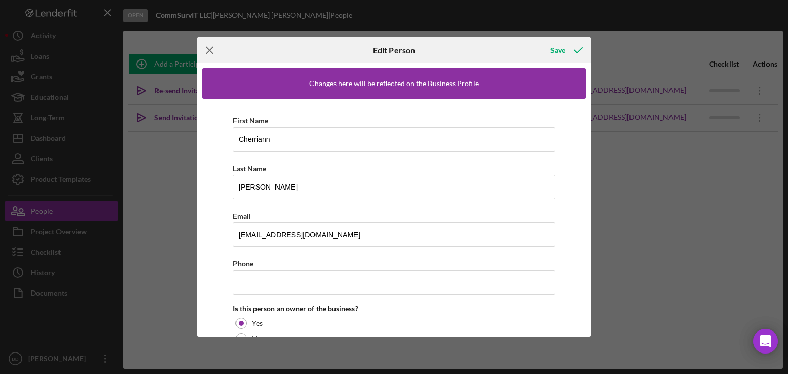
click at [209, 46] on icon "Icon/Menu Close" at bounding box center [210, 50] width 26 height 26
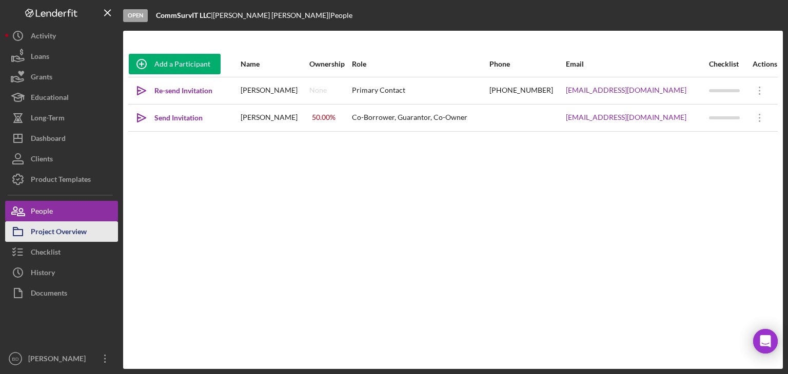
click at [61, 232] on div "Project Overview" at bounding box center [59, 233] width 56 height 23
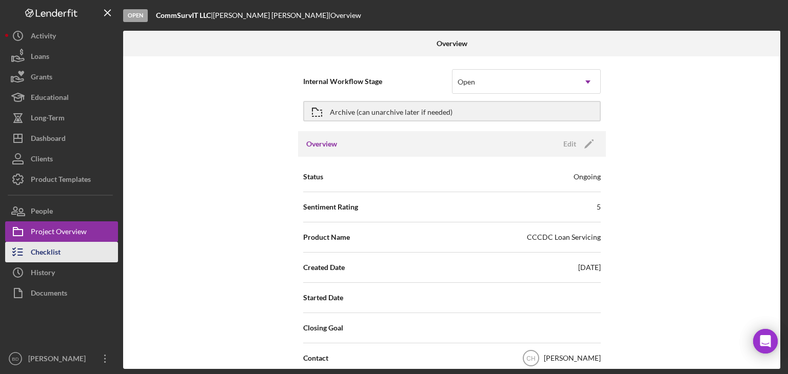
click at [31, 255] on div "Checklist" at bounding box center [46, 253] width 30 height 23
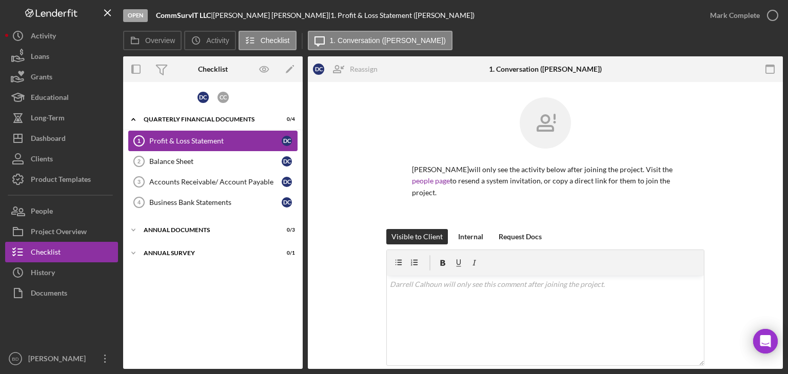
click at [239, 137] on div "Profit & Loss Statement" at bounding box center [215, 141] width 132 height 8
click at [358, 64] on div "Reassign" at bounding box center [364, 69] width 28 height 21
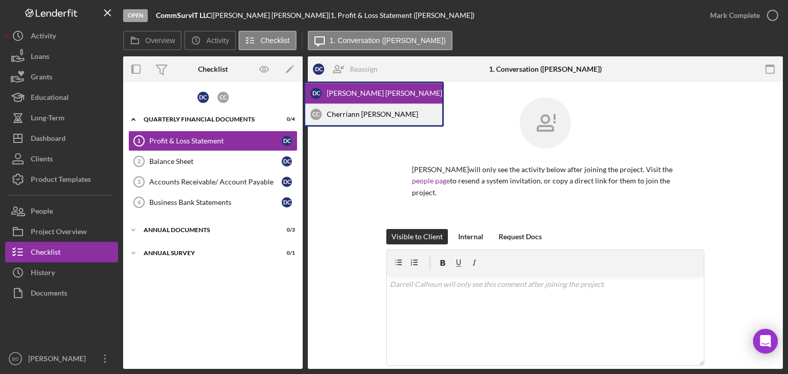
click at [350, 116] on div "C C Cherriann Calhoun" at bounding box center [373, 114] width 137 height 21
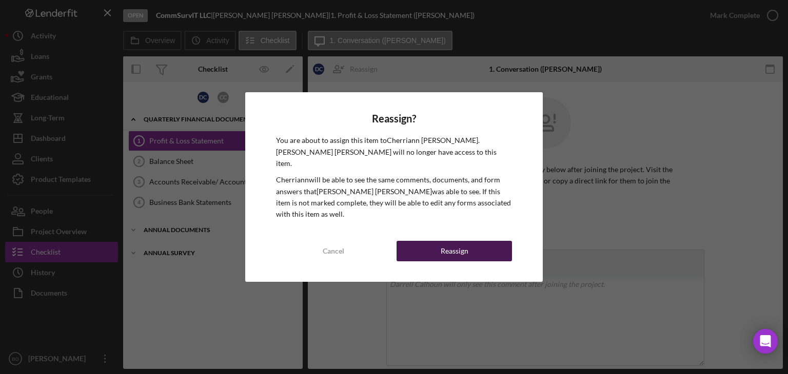
click at [458, 242] on div "Reassign" at bounding box center [455, 251] width 28 height 21
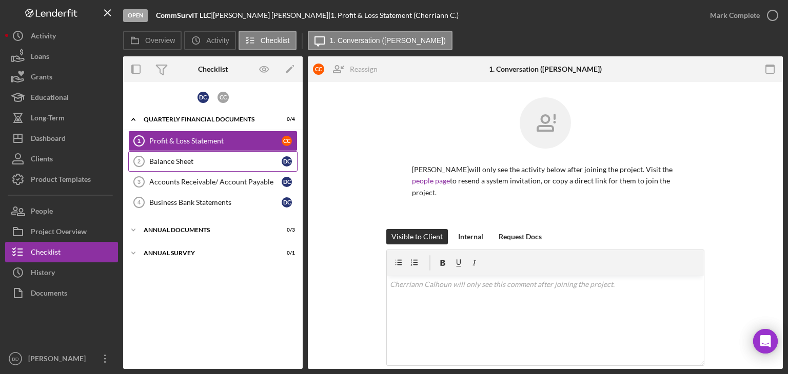
click at [194, 158] on div "Balance Sheet" at bounding box center [215, 161] width 132 height 8
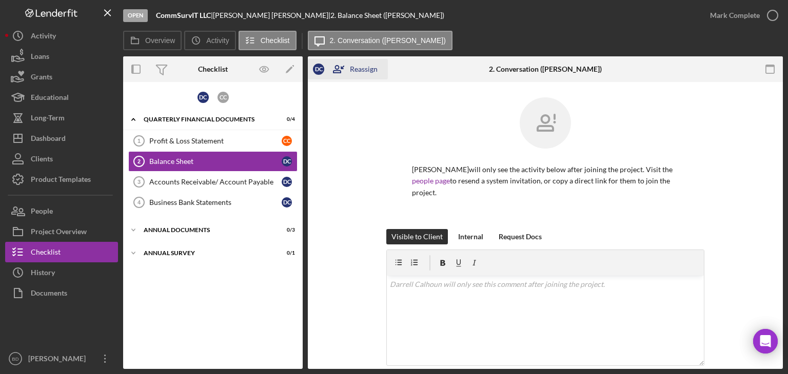
click at [344, 68] on icon "button" at bounding box center [337, 69] width 26 height 26
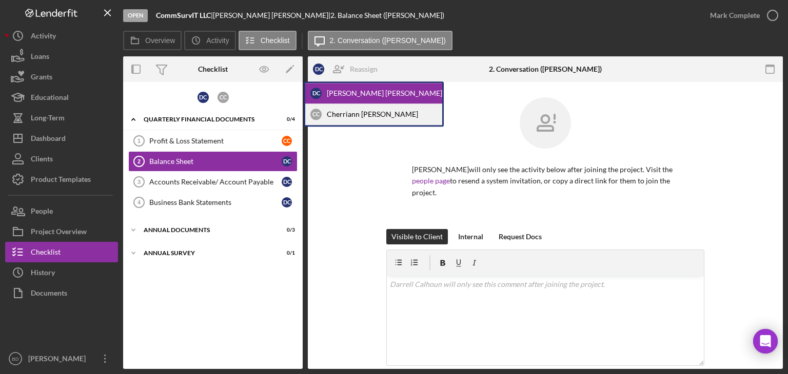
click at [347, 116] on div "C C Cherriann Calhoun" at bounding box center [373, 114] width 137 height 21
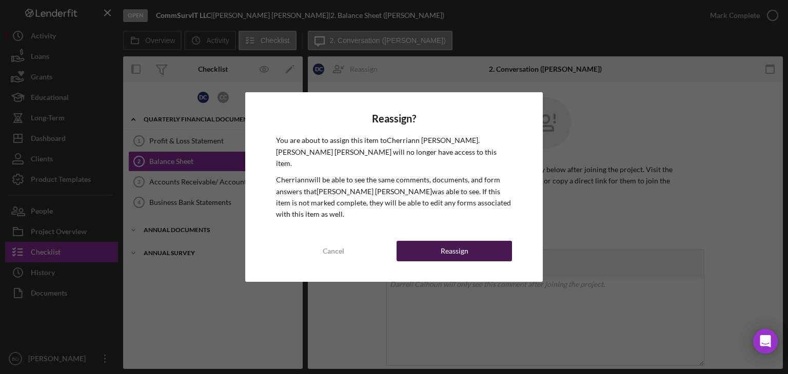
click at [464, 241] on div "Reassign" at bounding box center [455, 251] width 28 height 21
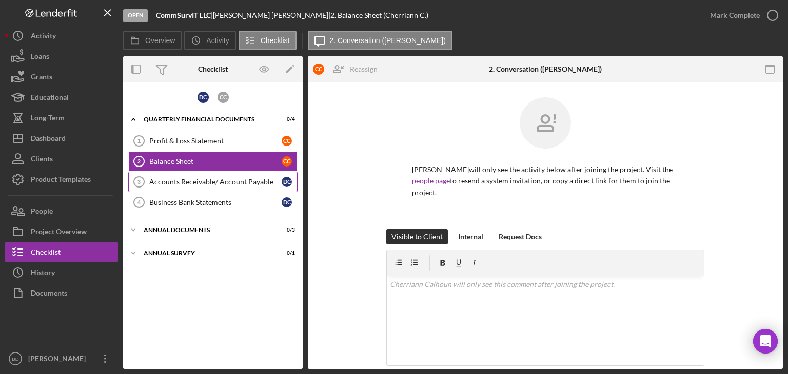
click at [187, 178] on div "Accounts Receivable/ Account Payable" at bounding box center [215, 182] width 132 height 8
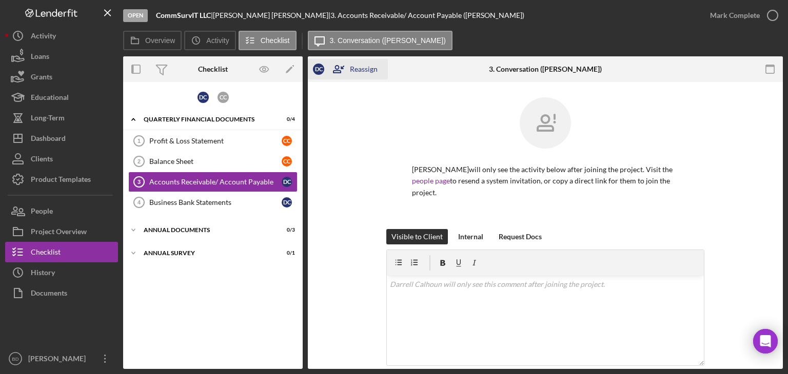
click at [361, 69] on div "Reassign" at bounding box center [364, 69] width 28 height 21
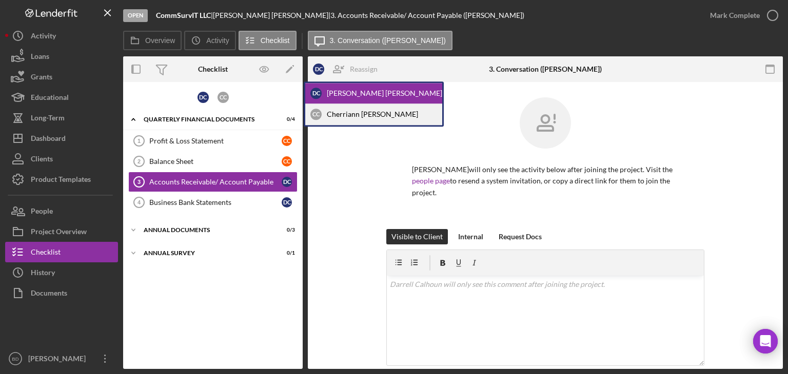
click at [354, 112] on div "C C Cherriann Calhoun" at bounding box center [373, 114] width 137 height 21
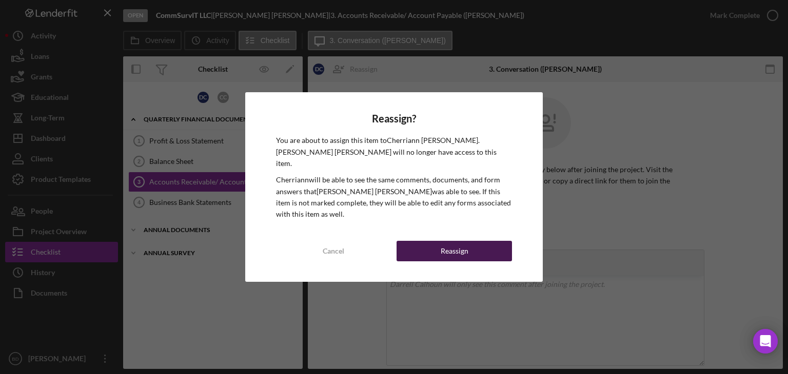
click at [486, 246] on button "Reassign" at bounding box center [453, 251] width 115 height 21
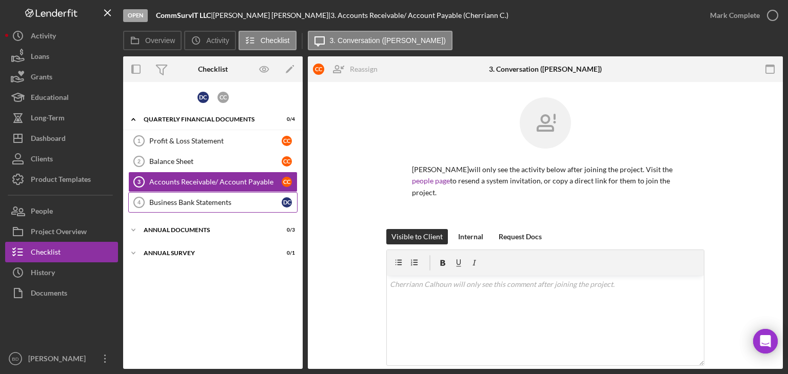
click at [193, 202] on div "Business Bank Statements" at bounding box center [215, 202] width 132 height 8
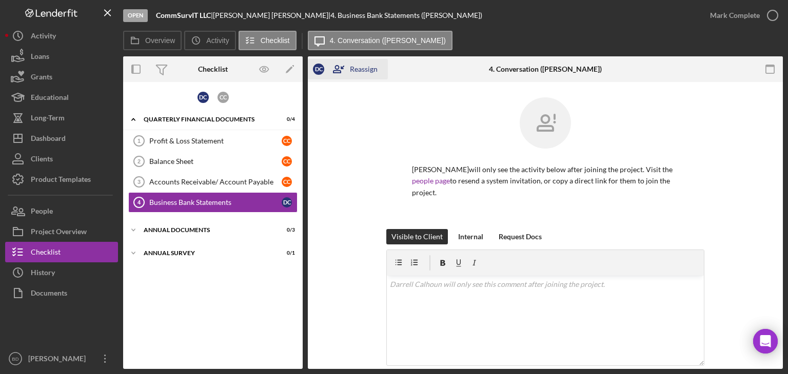
click at [365, 70] on div "Reassign" at bounding box center [364, 69] width 28 height 21
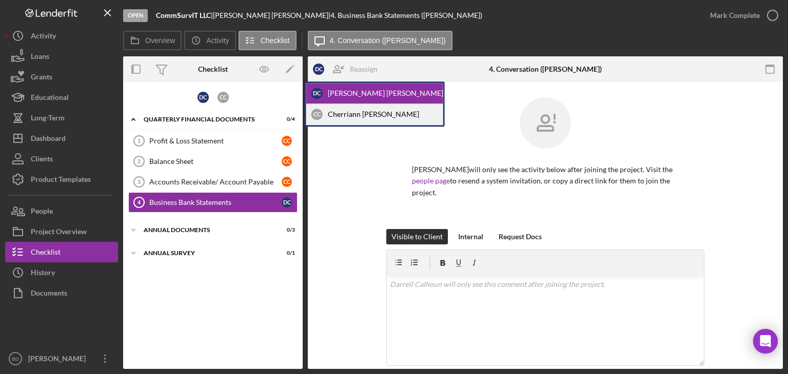
click at [367, 107] on div "C C Cherriann Calhoun" at bounding box center [374, 114] width 137 height 21
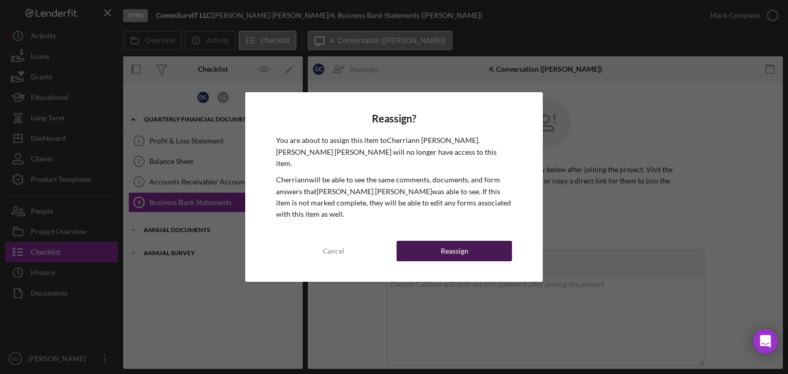
click at [468, 241] on button "Reassign" at bounding box center [453, 251] width 115 height 21
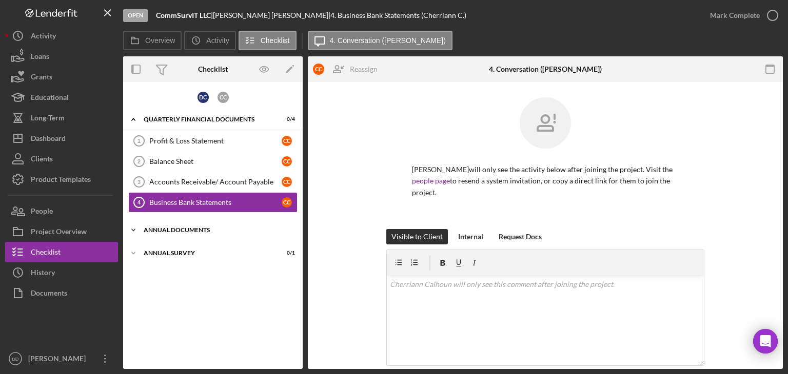
click at [166, 228] on div "Annual Documents" at bounding box center [217, 230] width 146 height 6
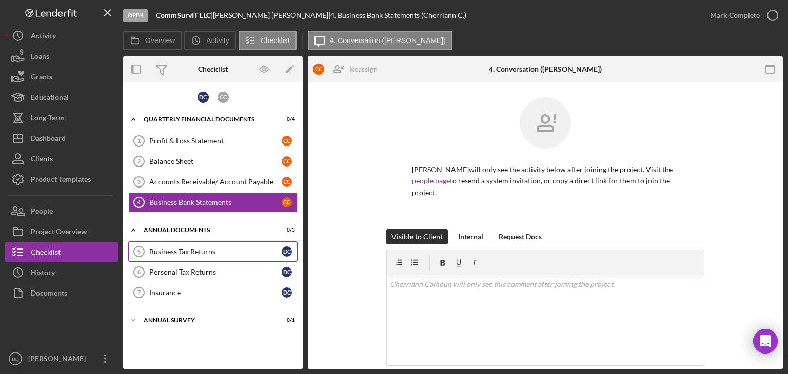
click at [198, 250] on div "Business Tax Returns" at bounding box center [215, 252] width 132 height 8
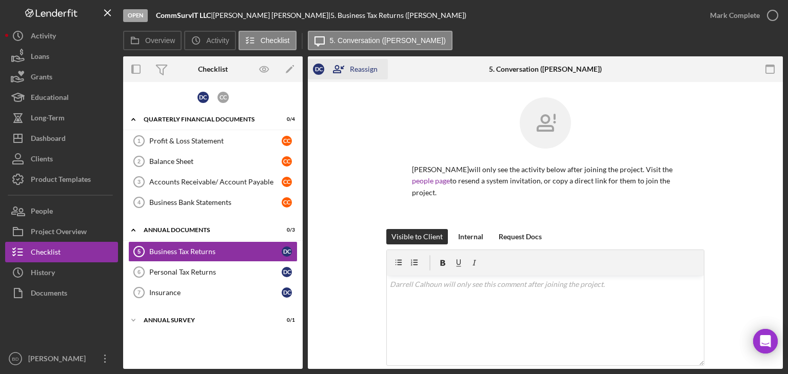
click at [370, 66] on div "Reassign" at bounding box center [364, 69] width 28 height 21
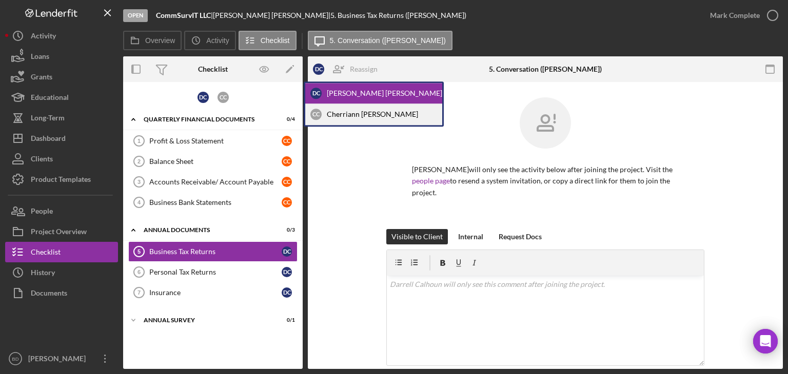
click at [374, 114] on div "C C Cherriann Calhoun" at bounding box center [373, 114] width 137 height 21
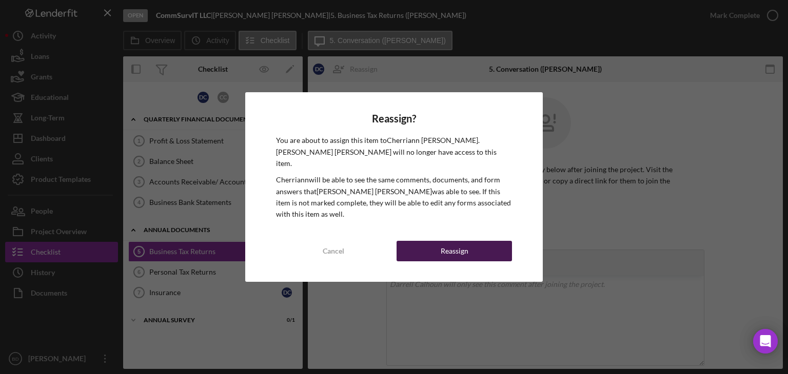
click at [459, 247] on div "Reassign" at bounding box center [455, 251] width 28 height 21
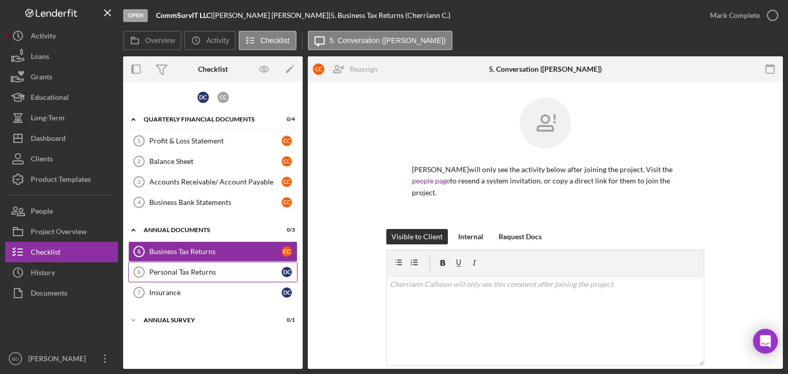
click at [188, 272] on div "Personal Tax Returns" at bounding box center [215, 272] width 132 height 8
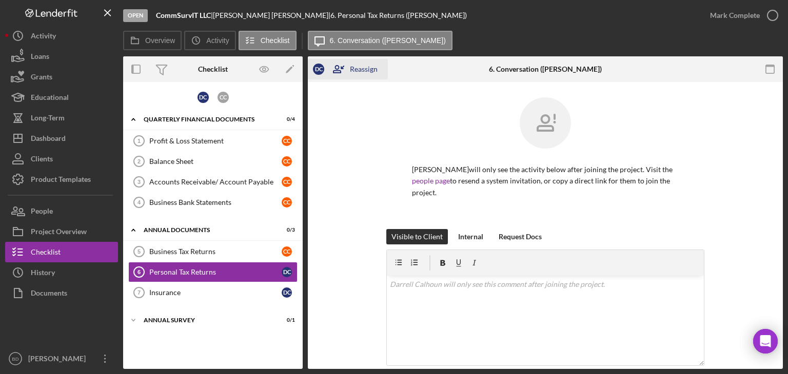
click at [364, 65] on div "Reassign" at bounding box center [364, 69] width 28 height 21
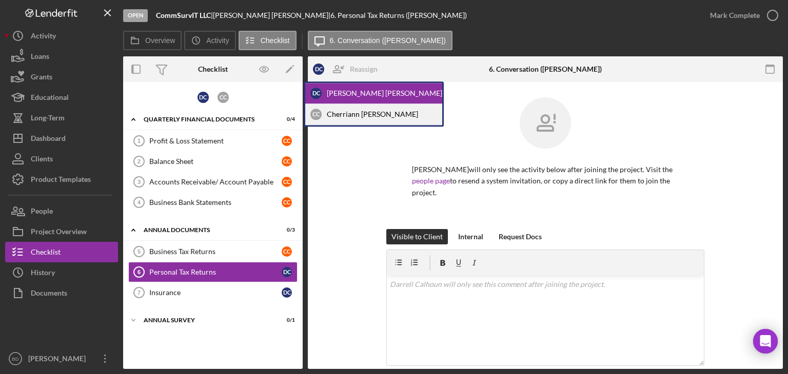
click at [359, 116] on div "C C Cherriann Calhoun" at bounding box center [373, 114] width 137 height 21
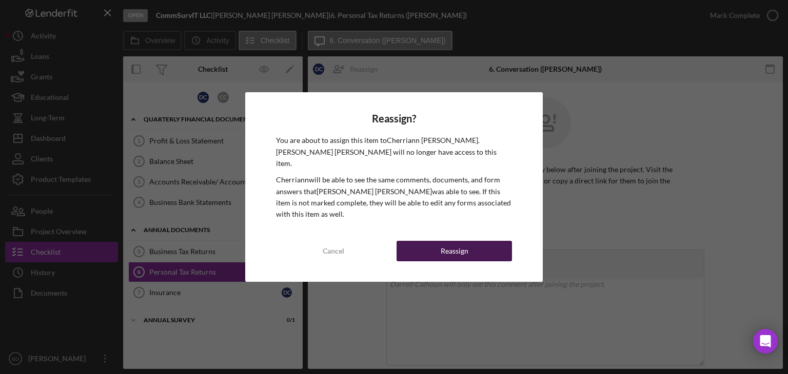
click at [446, 242] on div "Reassign" at bounding box center [455, 251] width 28 height 21
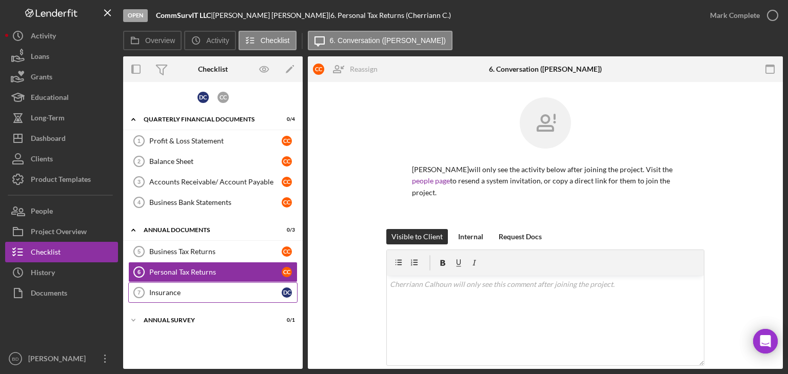
click at [202, 283] on link "Insurance 7 Insurance D C" at bounding box center [212, 293] width 169 height 21
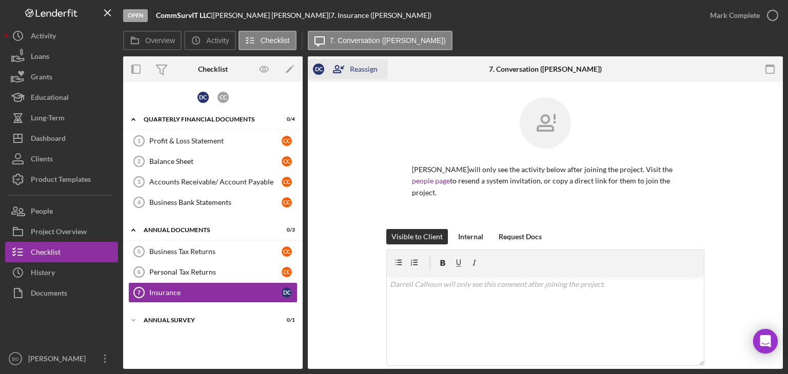
click at [380, 68] on button "D C Reassign" at bounding box center [348, 69] width 80 height 21
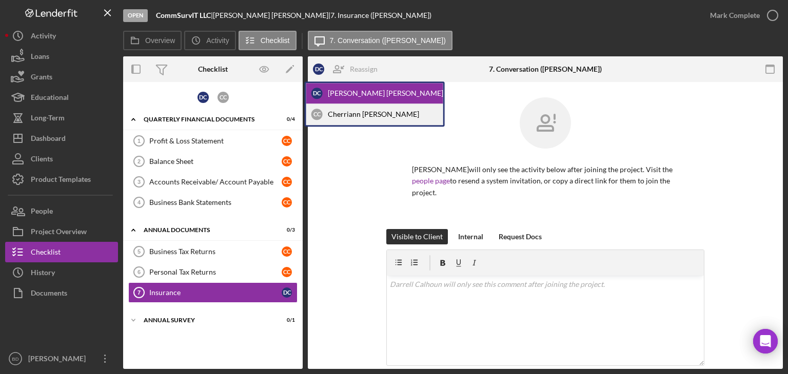
click at [364, 113] on div "C C Cherriann Calhoun" at bounding box center [374, 114] width 137 height 21
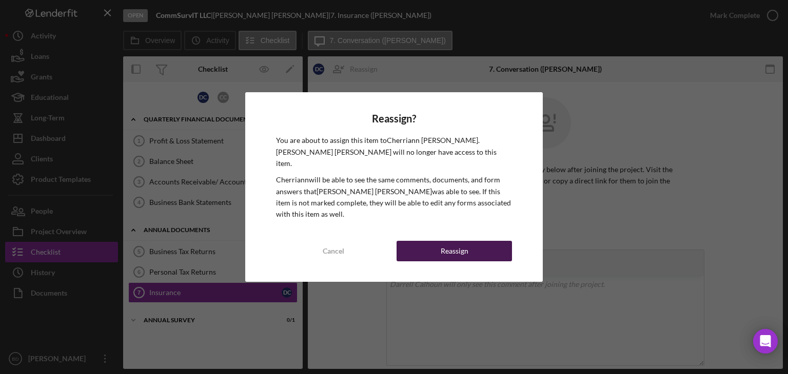
click at [458, 241] on div "Reassign" at bounding box center [455, 251] width 28 height 21
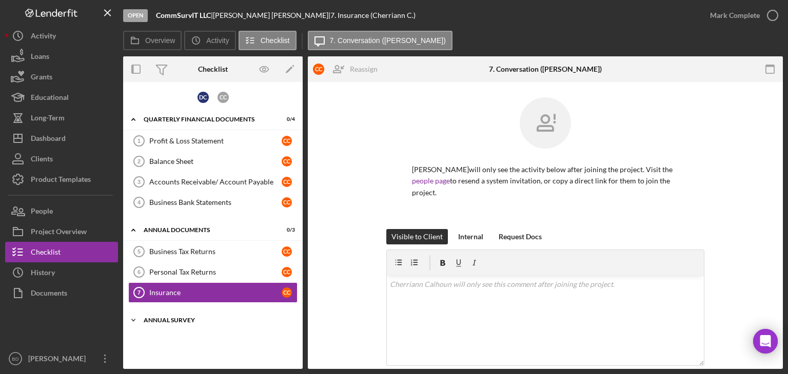
click at [182, 317] on div "Annual Survey" at bounding box center [217, 320] width 146 height 6
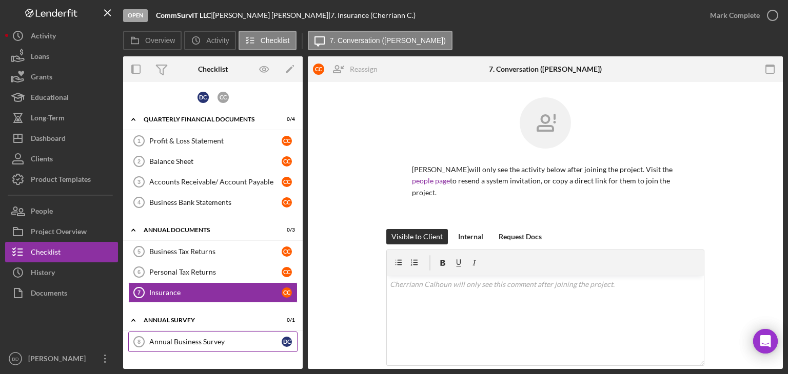
click at [182, 333] on link "Annual Business Survey 8 Annual Business Survey D C" at bounding box center [212, 342] width 169 height 21
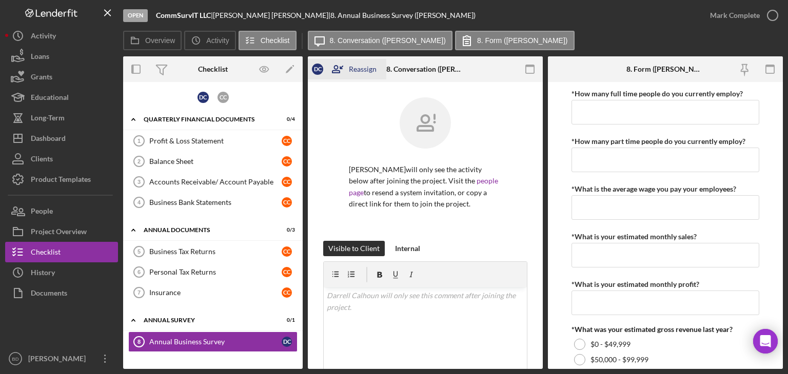
click at [357, 64] on div "Reassign" at bounding box center [363, 69] width 28 height 21
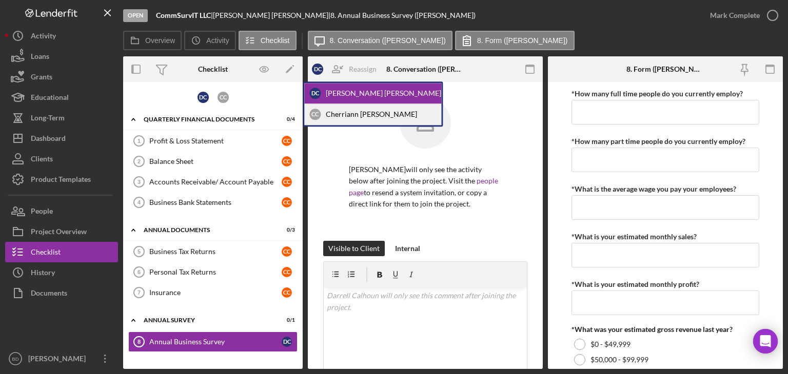
click at [347, 113] on div "C C Cherriann Calhoun" at bounding box center [372, 114] width 137 height 21
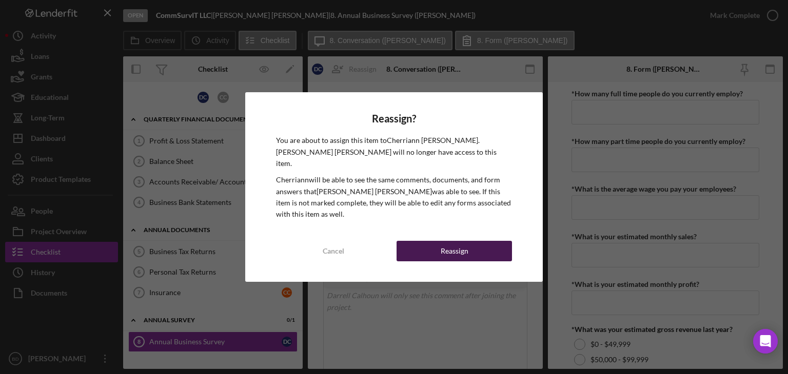
click at [453, 249] on div "Reassign" at bounding box center [455, 251] width 28 height 21
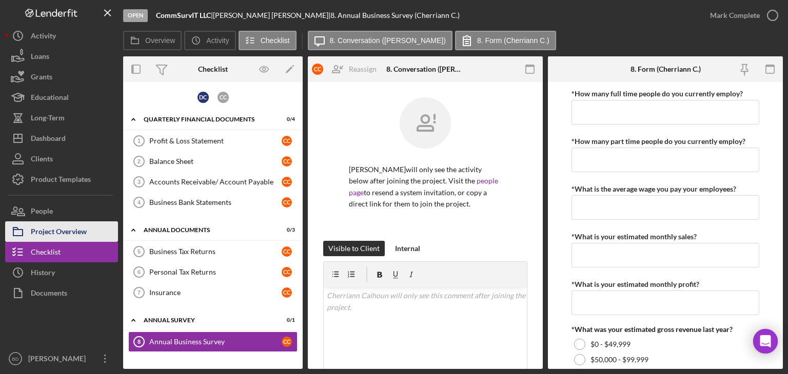
click at [41, 230] on div "Project Overview" at bounding box center [59, 233] width 56 height 23
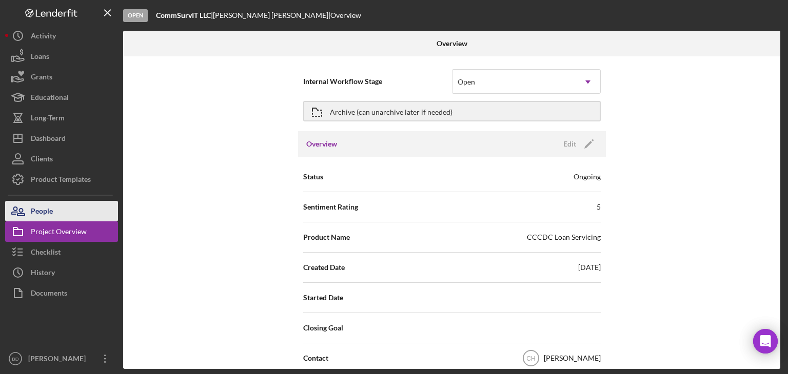
click at [39, 206] on div "People" at bounding box center [42, 212] width 22 height 23
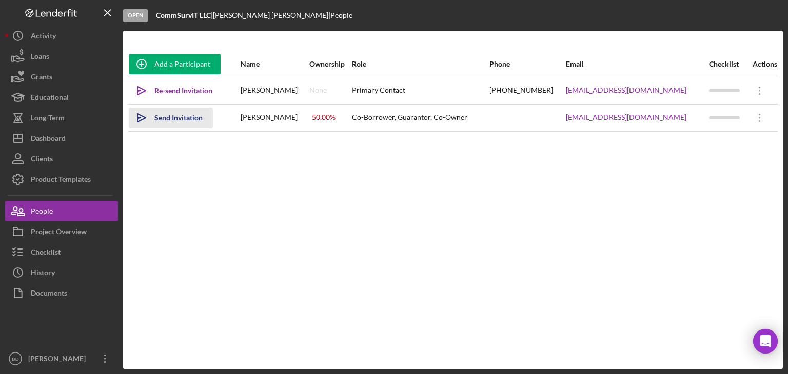
click at [175, 114] on div "Send Invitation" at bounding box center [178, 118] width 48 height 21
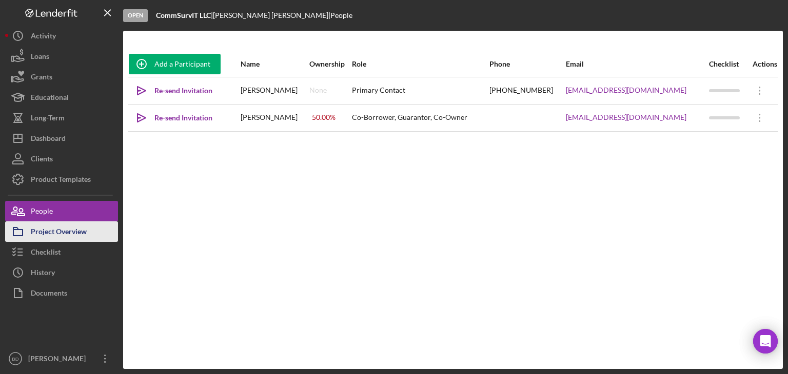
click at [46, 235] on div "Project Overview" at bounding box center [59, 233] width 56 height 23
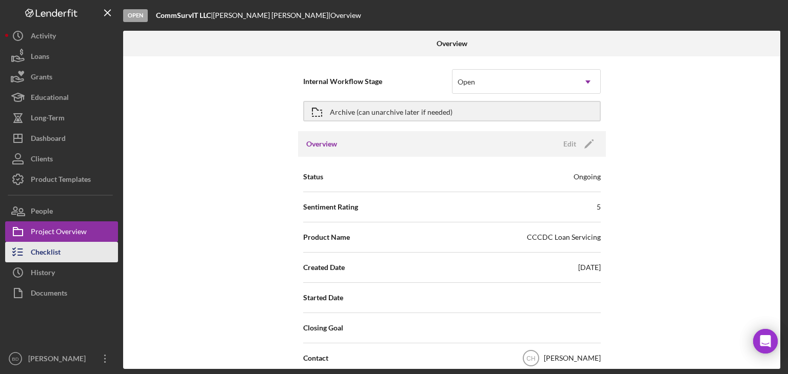
click at [44, 254] on div "Checklist" at bounding box center [46, 253] width 30 height 23
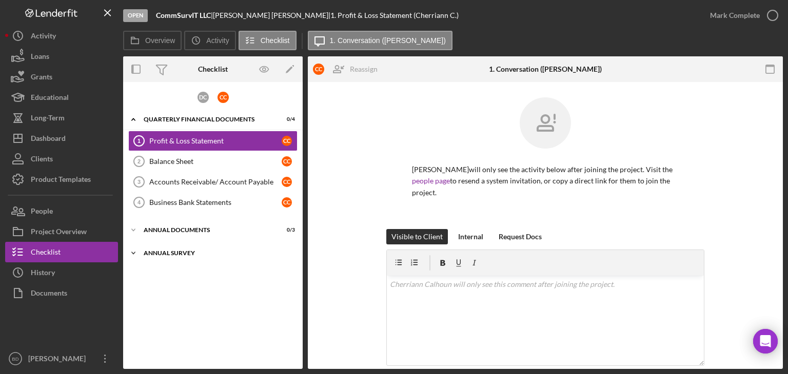
click at [170, 252] on div "Annual Survey" at bounding box center [217, 253] width 146 height 6
click at [170, 271] on div "Annual Business Survey" at bounding box center [215, 275] width 132 height 8
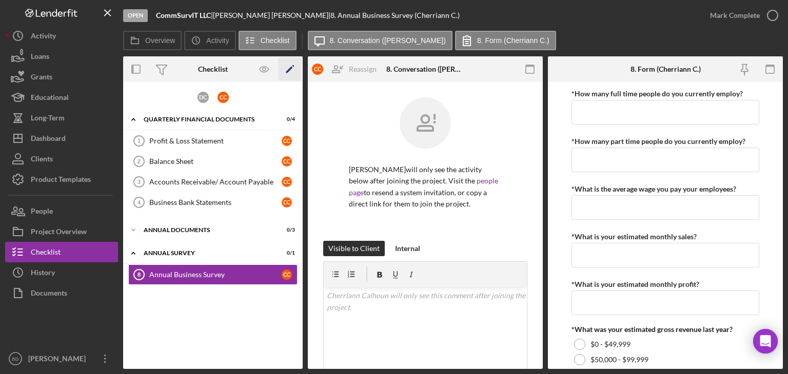
click at [289, 69] on polygon "button" at bounding box center [289, 70] width 7 height 7
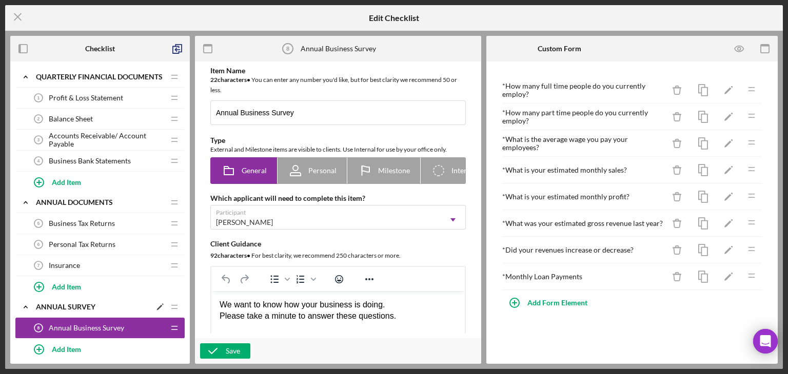
scroll to position [45, 0]
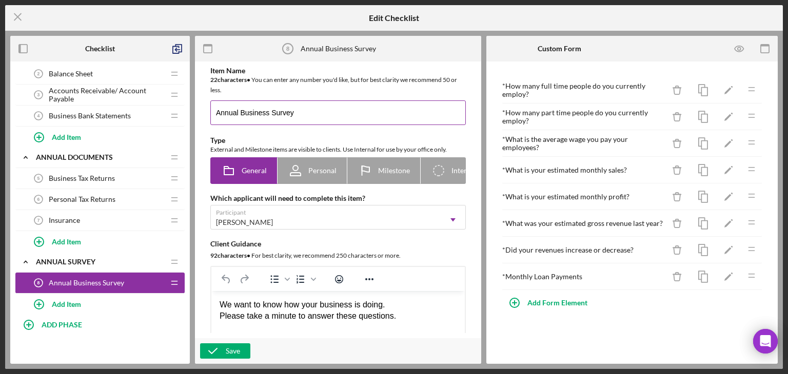
click at [219, 112] on input "Annual Business Survey" at bounding box center [337, 113] width 255 height 25
type input "Business Survey"
click at [224, 345] on icon "button" at bounding box center [213, 351] width 26 height 26
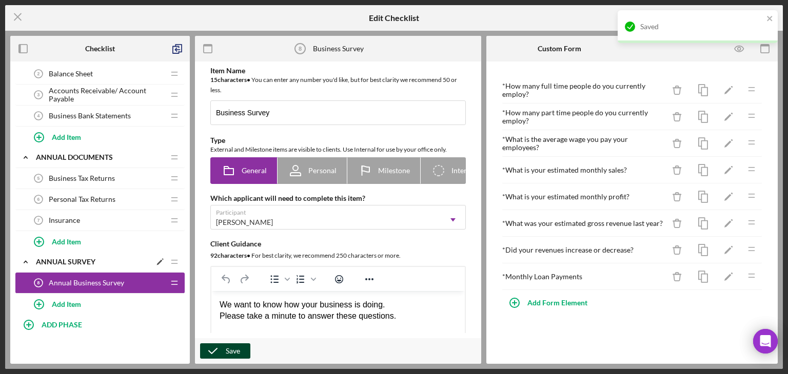
click at [160, 260] on polygon at bounding box center [160, 263] width 6 height 6
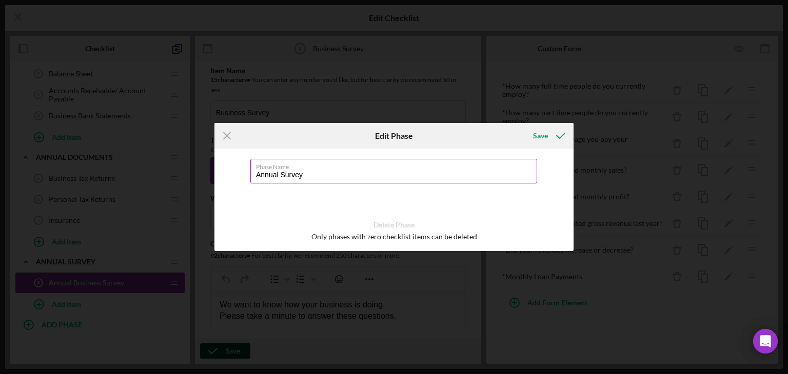
click at [263, 171] on input "Annual Survey" at bounding box center [393, 171] width 287 height 25
type input "Compliance Survey"
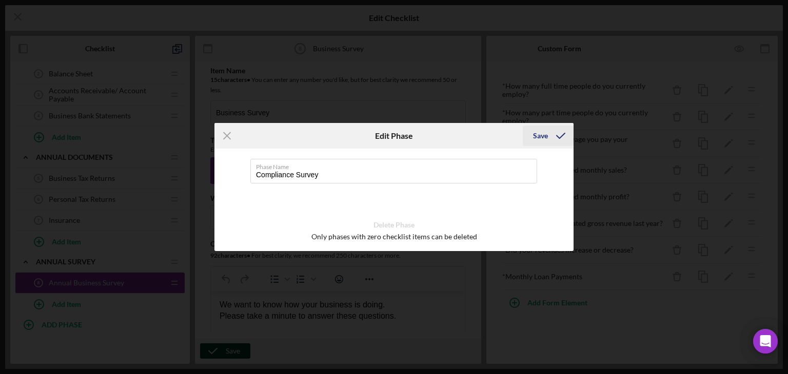
click at [551, 132] on icon "submit" at bounding box center [561, 136] width 26 height 26
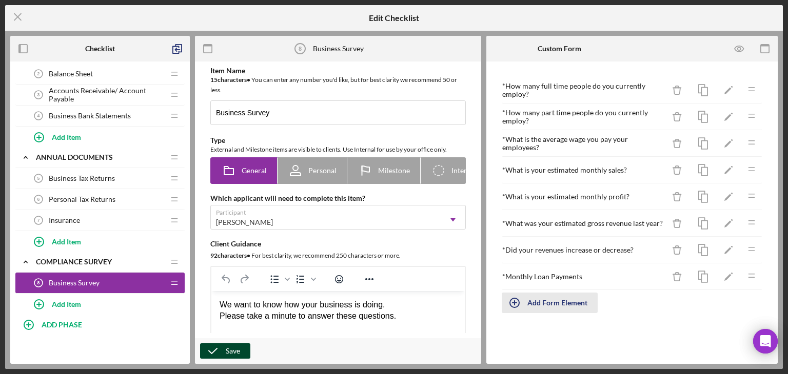
click at [564, 298] on div "Add Form Element" at bounding box center [557, 303] width 60 height 21
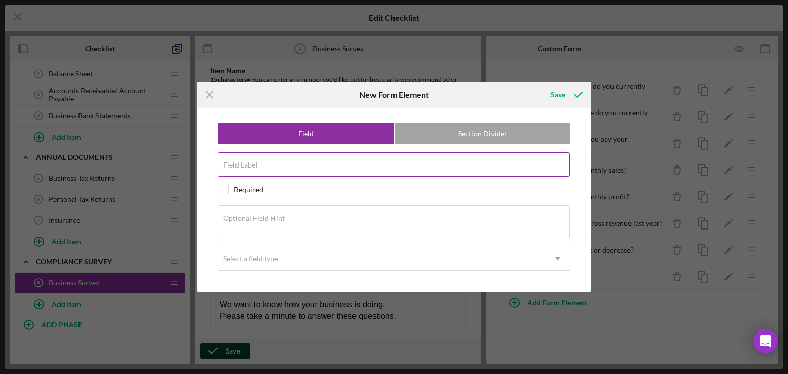
click at [240, 167] on label "Field Label" at bounding box center [240, 165] width 34 height 8
click at [240, 167] on input "Field Label" at bounding box center [393, 164] width 352 height 25
paste input "Have you been awarded any additional contracts?"
type input "Have you been awarded any additional contracts?"
click at [222, 188] on input "checkbox" at bounding box center [223, 190] width 10 height 10
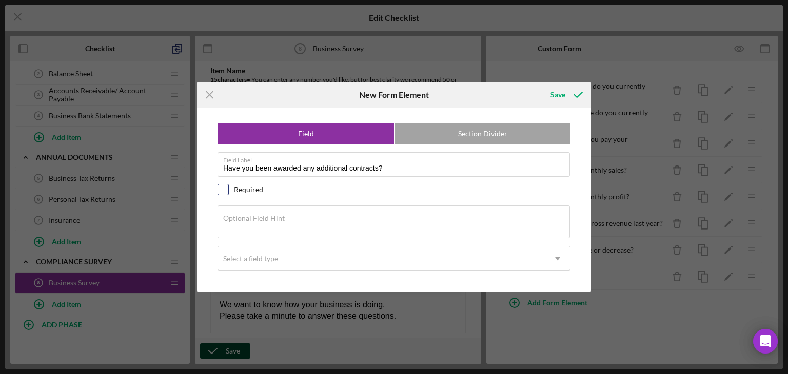
checkbox input "true"
click at [289, 261] on div "Select a field type" at bounding box center [381, 259] width 327 height 24
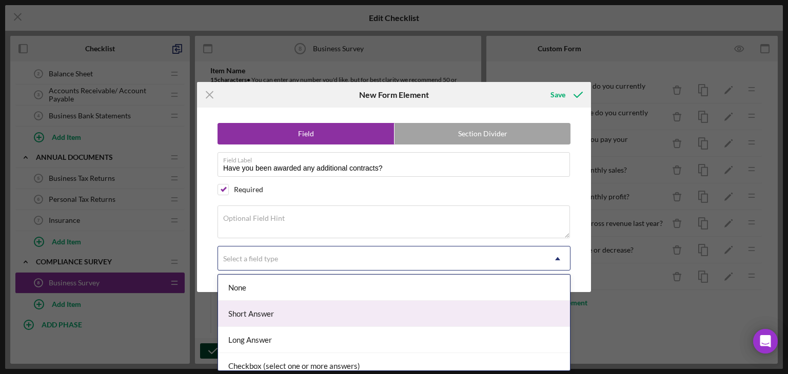
click at [282, 308] on div "Short Answer" at bounding box center [394, 314] width 352 height 26
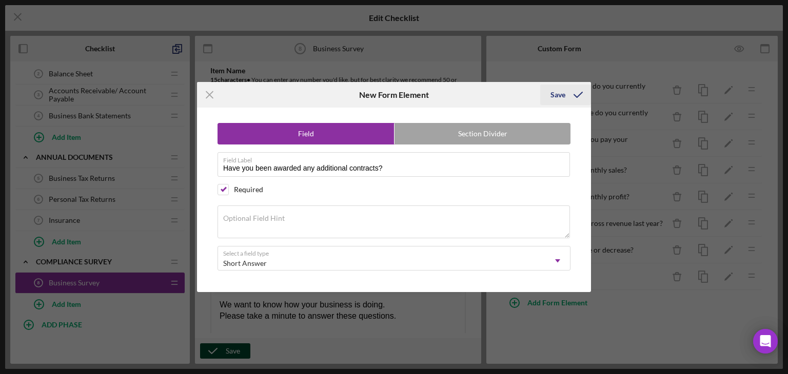
click at [558, 98] on div "Save" at bounding box center [557, 95] width 15 height 21
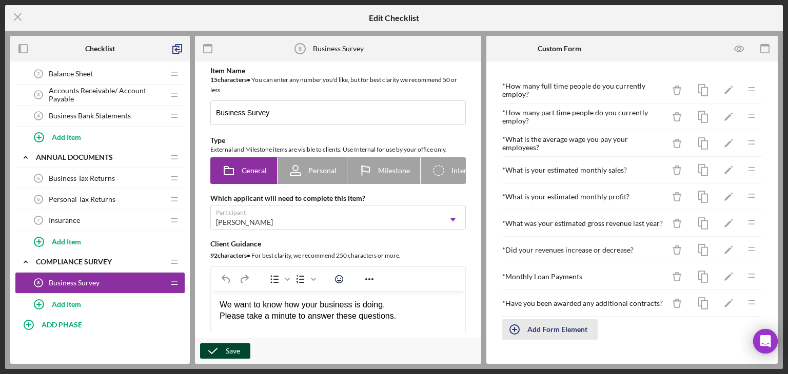
click at [554, 323] on div "Add Form Element" at bounding box center [557, 330] width 60 height 21
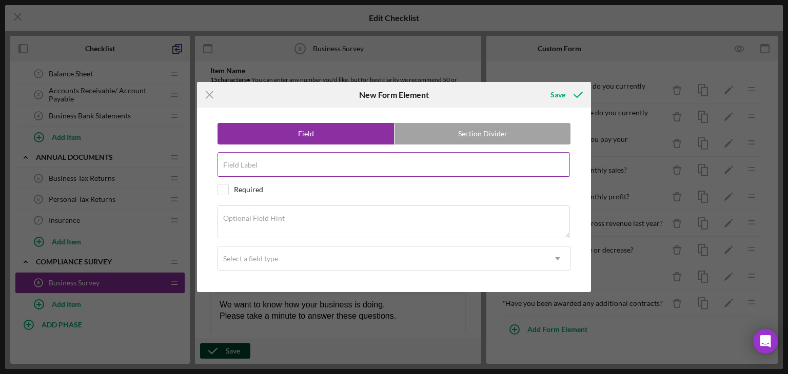
click at [297, 163] on div "Field Label" at bounding box center [393, 165] width 353 height 26
paste input "Dollar Value of Contracts/Subcontracts Received"
type input "Dollar Value of Contracts/Subcontracts Received"
click at [223, 189] on input "checkbox" at bounding box center [223, 190] width 10 height 10
checkbox input "true"
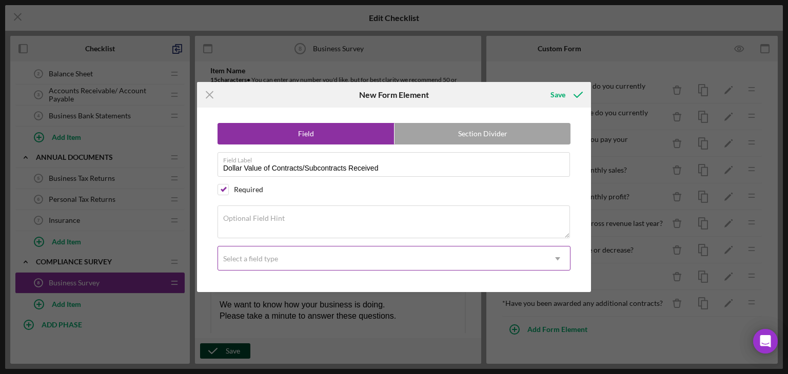
click at [253, 263] on div "Select a field type" at bounding box center [381, 259] width 327 height 24
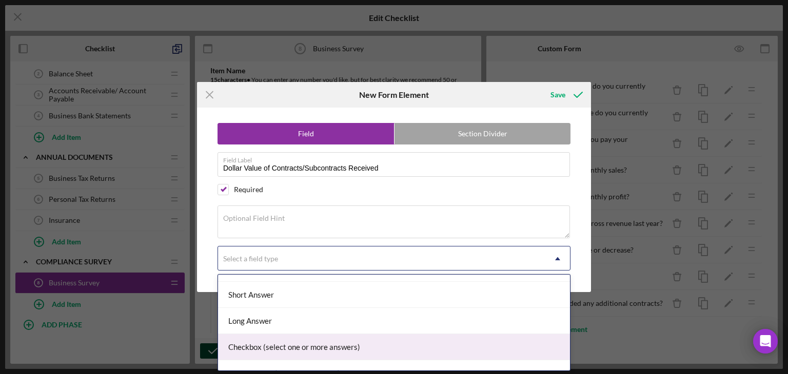
scroll to position [51, 0]
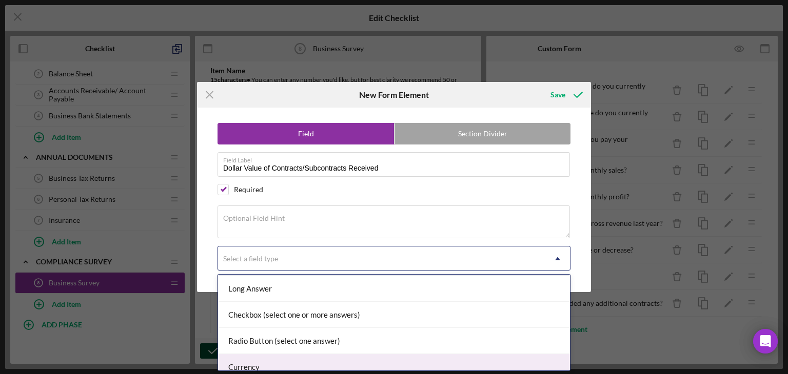
drag, startPoint x: 248, startPoint y: 360, endPoint x: 264, endPoint y: 312, distance: 49.8
click at [248, 360] on div "Currency" at bounding box center [394, 367] width 352 height 26
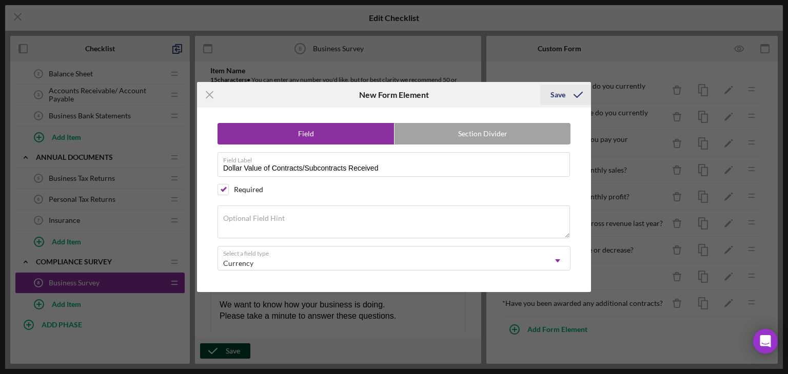
click at [561, 96] on div "Save" at bounding box center [557, 95] width 15 height 21
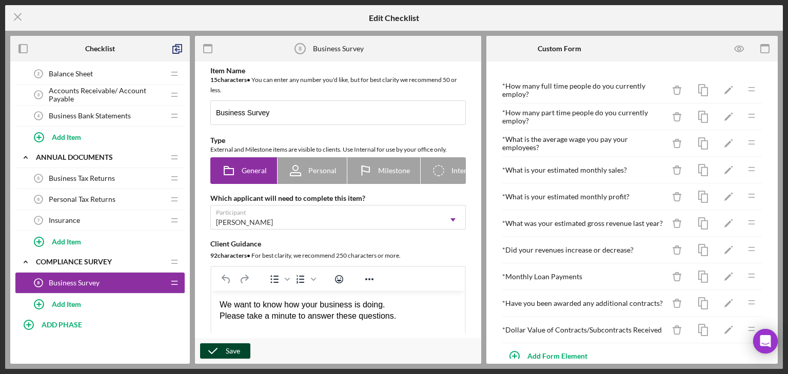
scroll to position [16, 0]
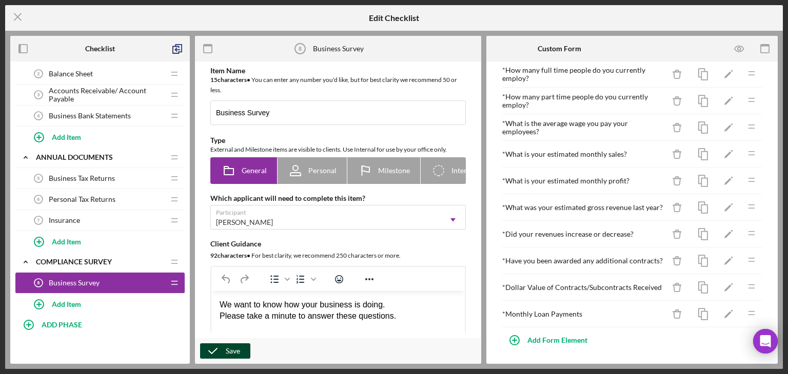
click at [226, 353] on div "Save" at bounding box center [233, 351] width 14 height 15
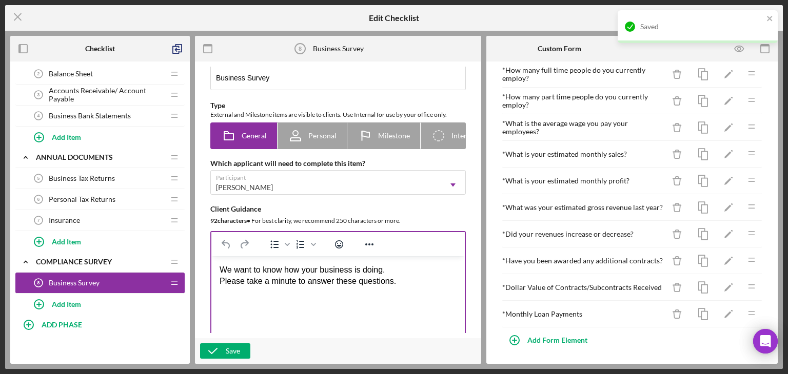
scroll to position [103, 0]
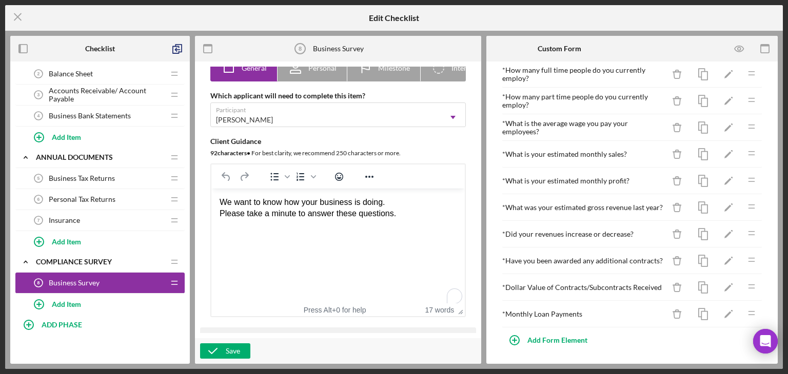
drag, startPoint x: 413, startPoint y: 217, endPoint x: 122, endPoint y: 192, distance: 292.8
click at [211, 192] on html "We want to know how your business is doing. Please take a minute to answer thes…" at bounding box center [337, 208] width 253 height 39
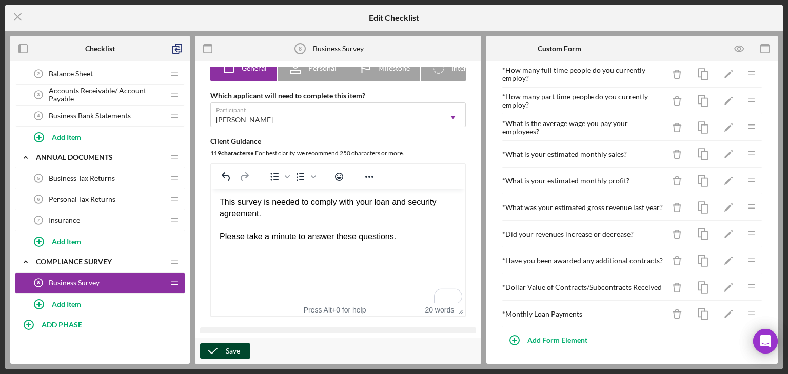
click at [224, 346] on icon "button" at bounding box center [213, 351] width 26 height 26
click at [14, 16] on icon "Icon/Menu Close" at bounding box center [18, 17] width 26 height 26
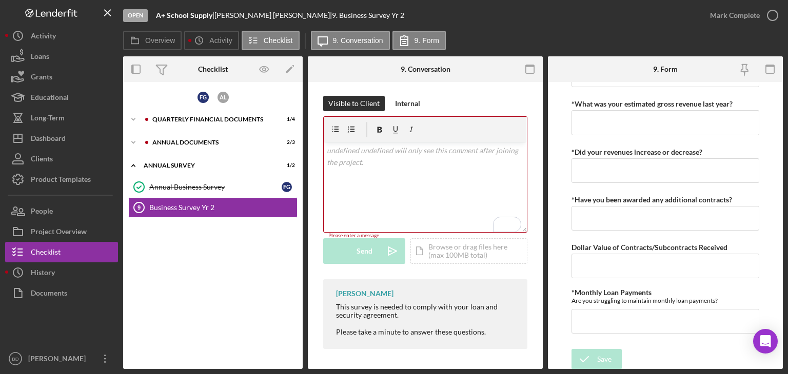
scroll to position [148, 0]
click at [50, 163] on div "Clients" at bounding box center [42, 160] width 22 height 23
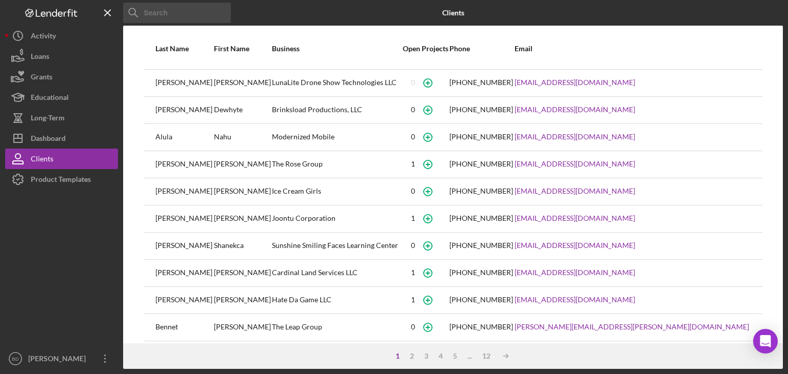
scroll to position [134, 0]
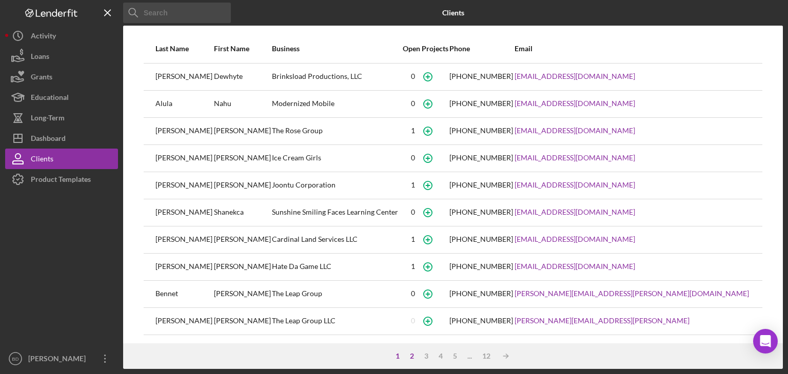
click at [408, 355] on div "2" at bounding box center [412, 356] width 14 height 8
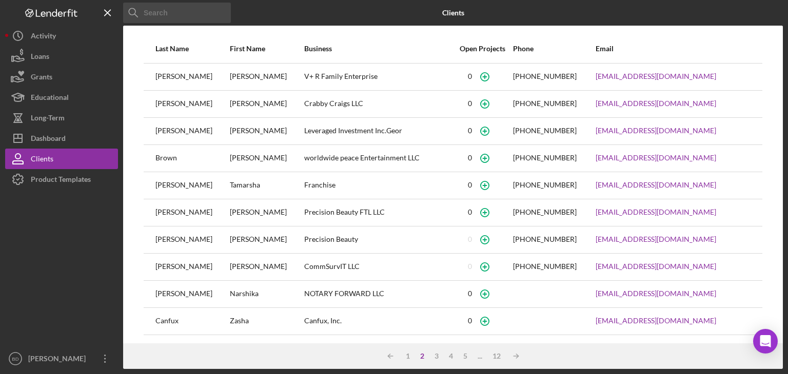
click at [521, 265] on div "(954) 397-5924" at bounding box center [554, 267] width 82 height 26
click at [513, 263] on div "(954) 397-5924" at bounding box center [545, 267] width 64 height 8
drag, startPoint x: 290, startPoint y: 262, endPoint x: 300, endPoint y: 263, distance: 9.2
click at [304, 263] on div "CommSurvIT LLC" at bounding box center [378, 267] width 148 height 26
click at [513, 263] on div "(954) 397-5924" at bounding box center [545, 267] width 64 height 8
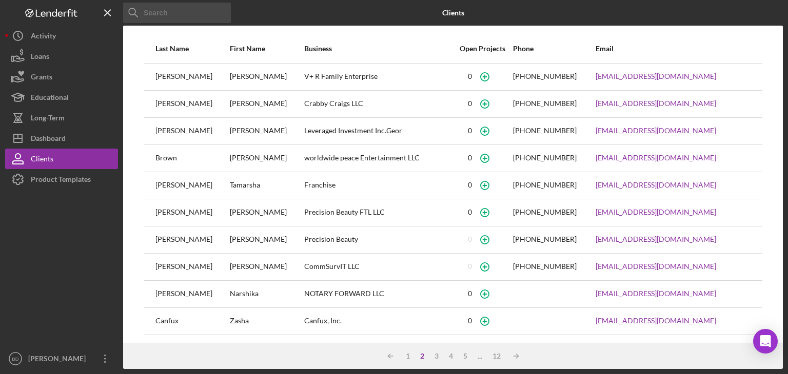
click at [304, 263] on div "CommSurvIT LLC" at bounding box center [378, 267] width 148 height 26
click at [65, 133] on div "Dashboard" at bounding box center [48, 139] width 35 height 23
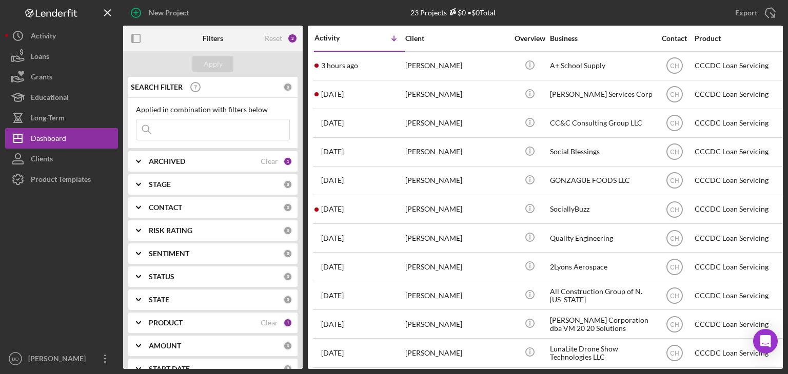
click at [178, 130] on input at bounding box center [212, 129] width 153 height 21
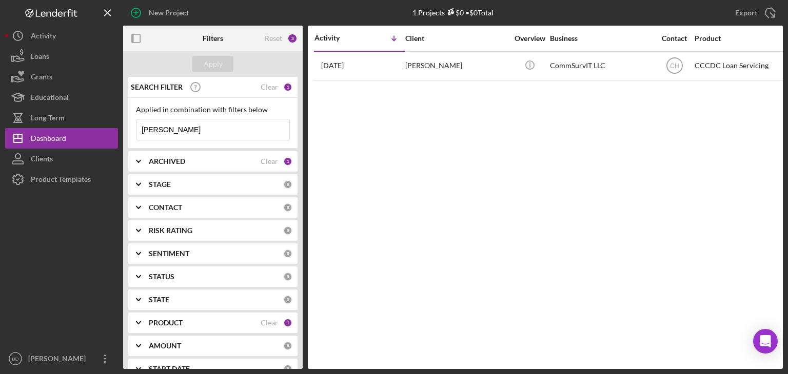
type input "calhoun"
click at [167, 158] on b "ARCHIVED" at bounding box center [167, 161] width 36 height 8
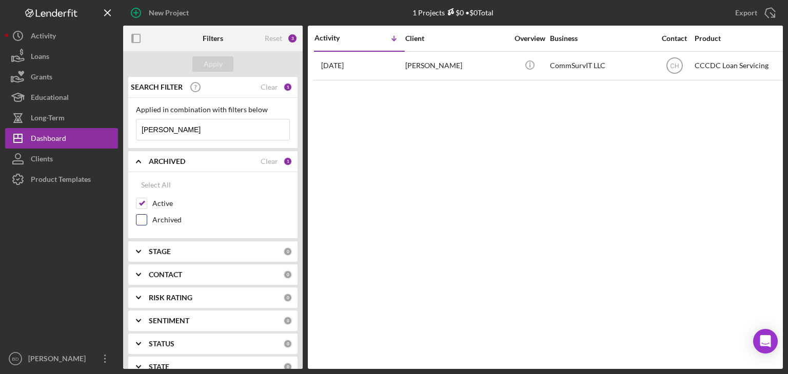
click at [140, 216] on input "Archived" at bounding box center [141, 220] width 10 height 10
checkbox input "true"
click at [209, 62] on div "Apply" at bounding box center [213, 63] width 19 height 15
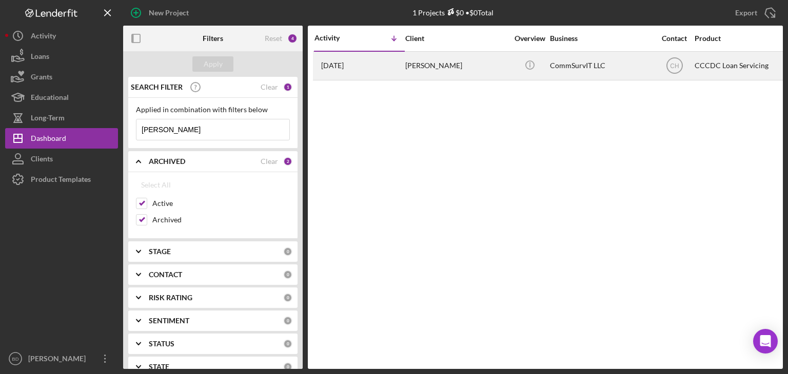
click at [438, 66] on div "[PERSON_NAME]" at bounding box center [456, 65] width 103 height 27
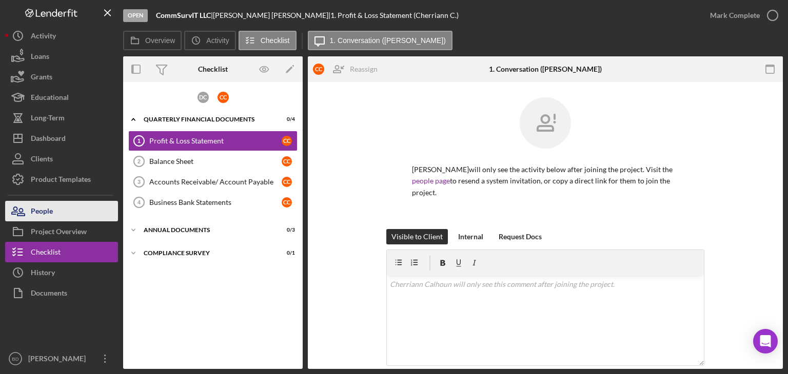
click at [47, 216] on div "People" at bounding box center [42, 212] width 22 height 23
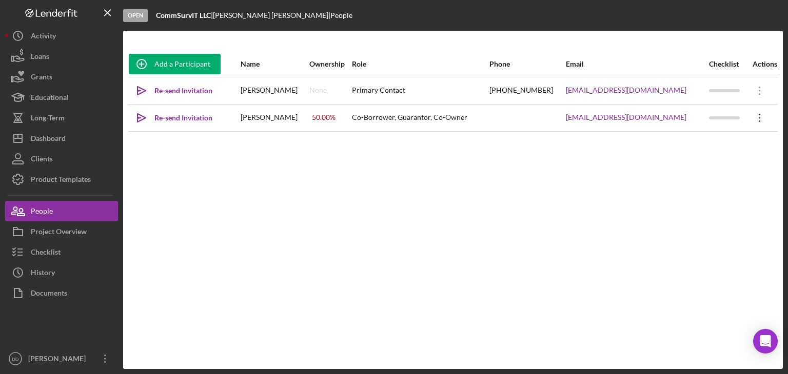
click at [755, 113] on icon "Icon/Overflow" at bounding box center [760, 118] width 26 height 26
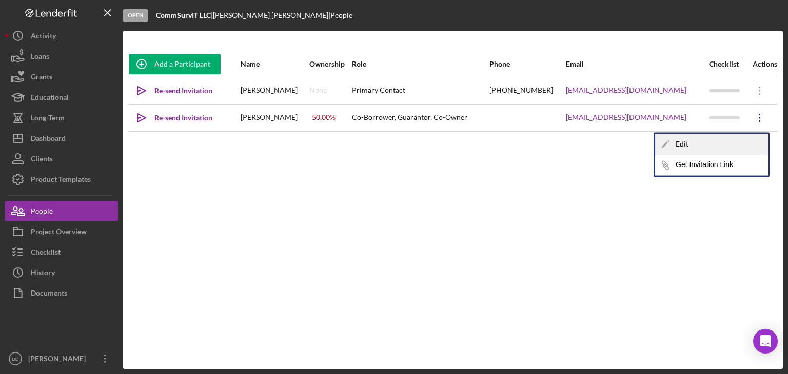
click at [705, 142] on div "Icon/Edit Edit" at bounding box center [711, 144] width 113 height 21
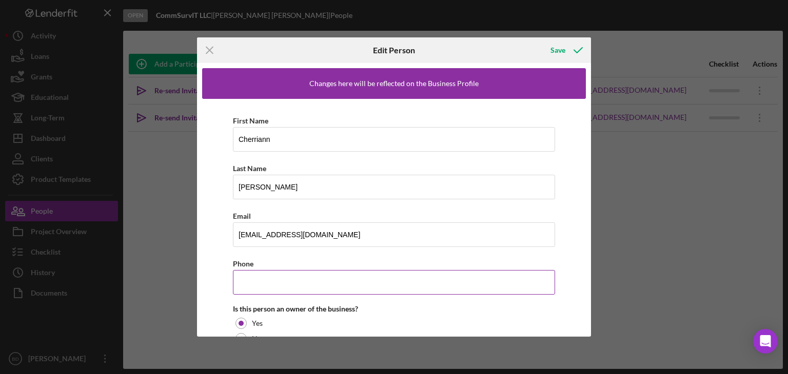
click at [271, 285] on input "Phone" at bounding box center [394, 282] width 322 height 25
paste input "(786) 494-3638"
type input "(786) 494-3638"
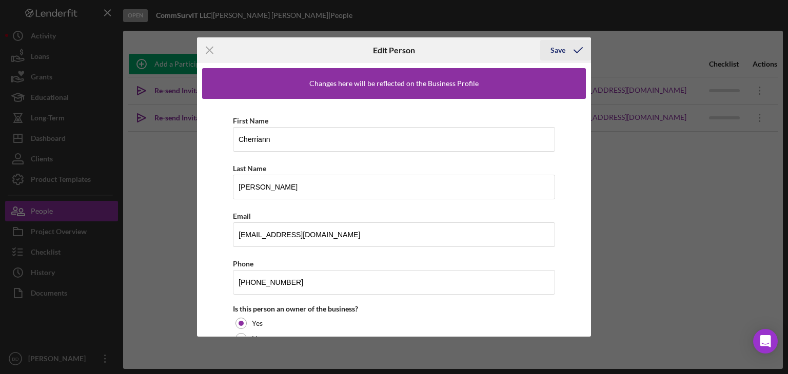
click at [553, 53] on div "Save" at bounding box center [557, 50] width 15 height 21
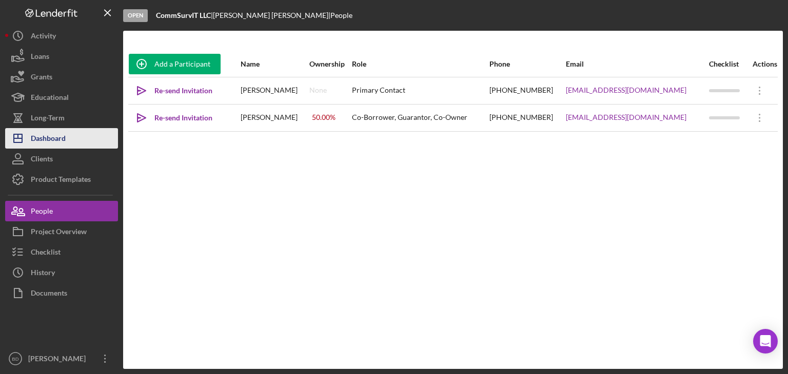
click at [65, 140] on div "Dashboard" at bounding box center [48, 139] width 35 height 23
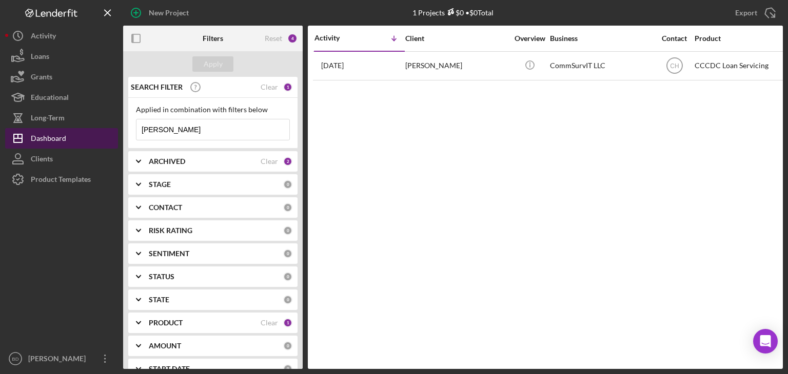
drag, startPoint x: 189, startPoint y: 130, endPoint x: 55, endPoint y: 134, distance: 133.4
click at [55, 133] on div "New Project 1 Projects $0 • $0 Total calhoun Export Icon/Export Filters Reset 4…" at bounding box center [393, 184] width 777 height 369
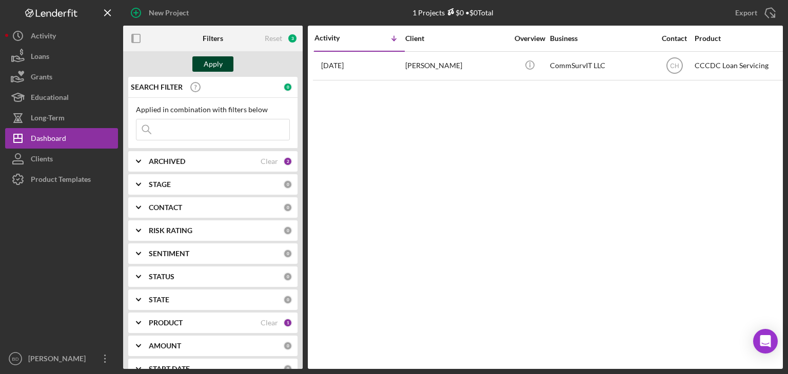
click at [211, 61] on div "Apply" at bounding box center [213, 63] width 19 height 15
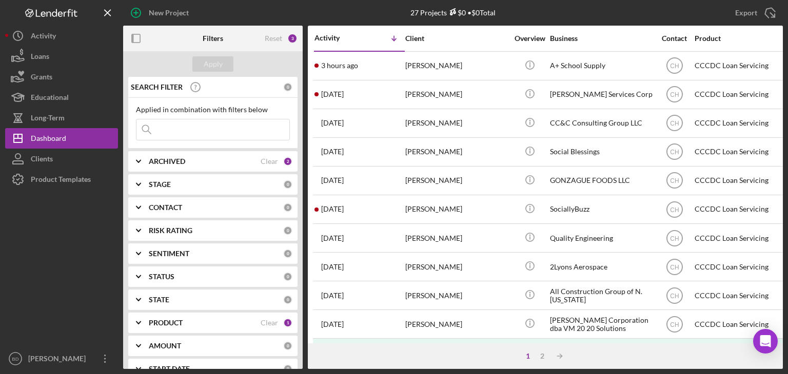
click at [185, 159] on div "ARCHIVED" at bounding box center [205, 161] width 112 height 8
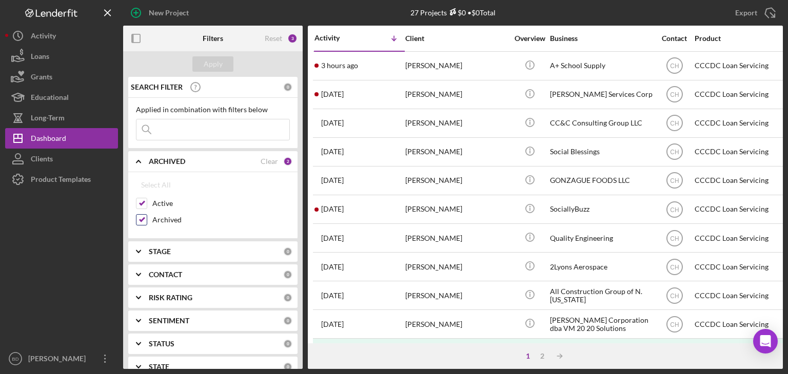
click at [140, 218] on input "Archived" at bounding box center [141, 220] width 10 height 10
checkbox input "false"
click at [201, 70] on button "Apply" at bounding box center [212, 63] width 41 height 15
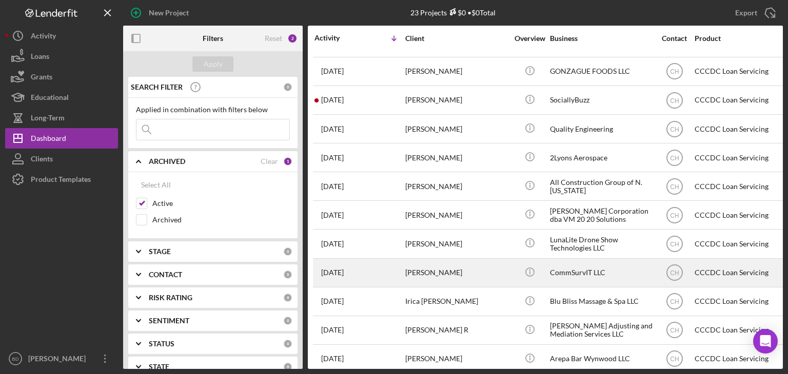
scroll to position [101, 0]
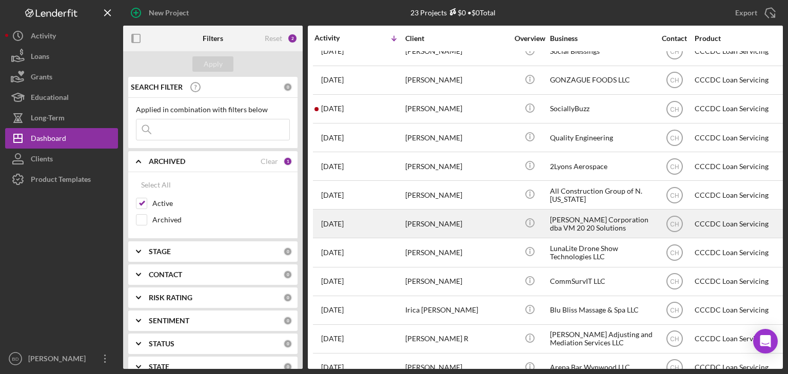
click at [433, 223] on div "[PERSON_NAME]" at bounding box center [456, 223] width 103 height 27
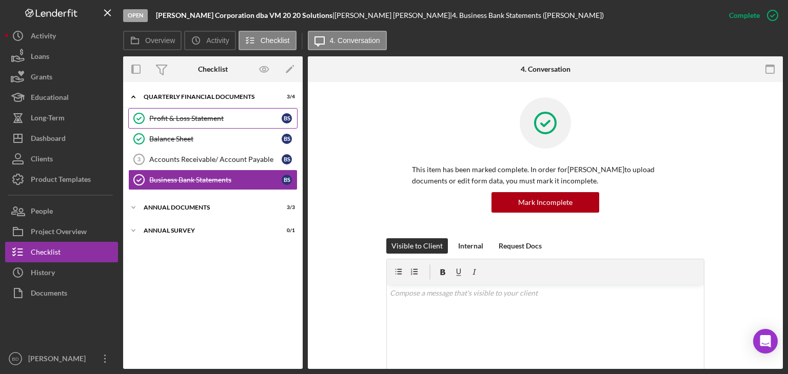
click at [174, 112] on link "Profit & Loss Statement Profit & Loss Statement B S" at bounding box center [212, 118] width 169 height 21
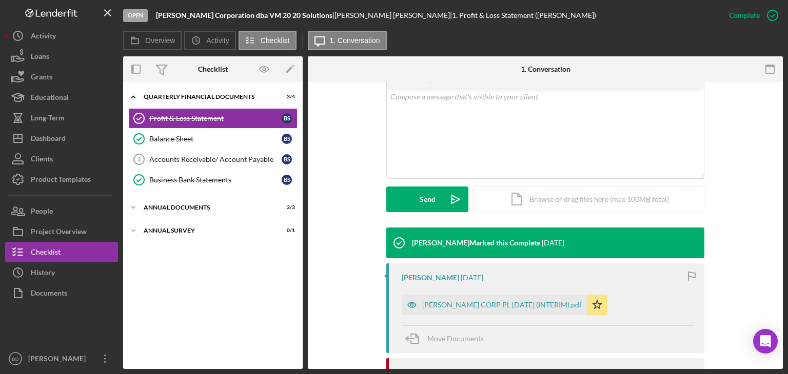
scroll to position [205, 0]
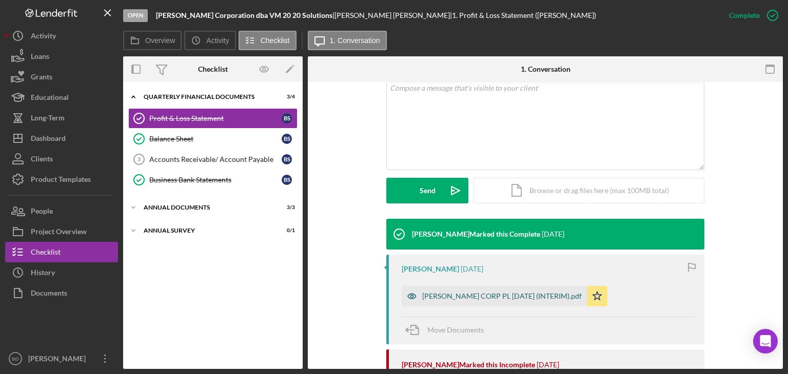
click at [418, 294] on icon "button" at bounding box center [412, 296] width 21 height 21
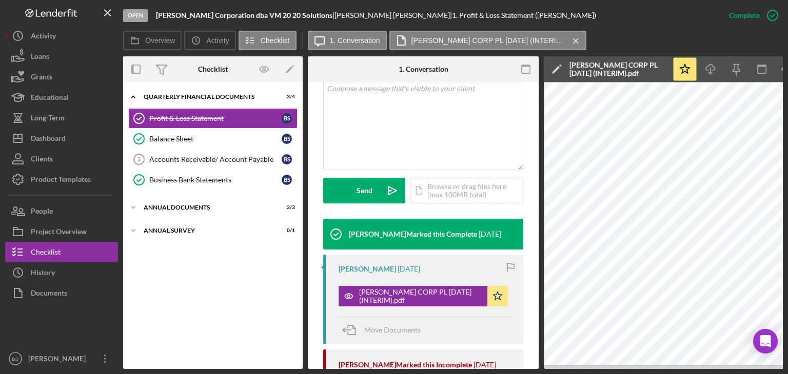
drag, startPoint x: 611, startPoint y: 369, endPoint x: 692, endPoint y: 366, distance: 81.1
click at [692, 366] on div "Overview Internal Workflow Stage Open Icon/Dropdown Arrow Archive (can unarchiv…" at bounding box center [453, 212] width 660 height 313
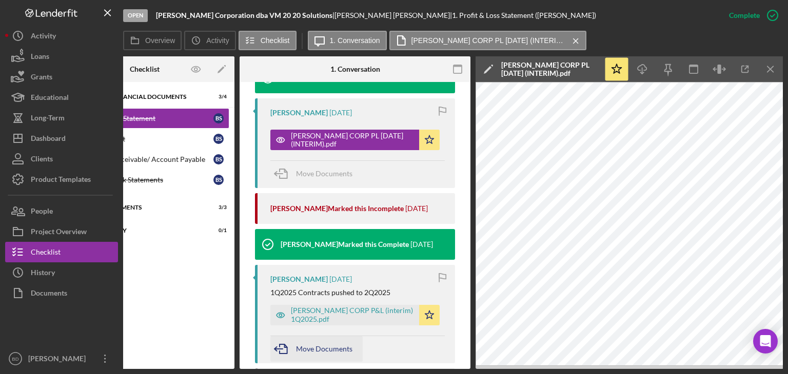
scroll to position [422, 0]
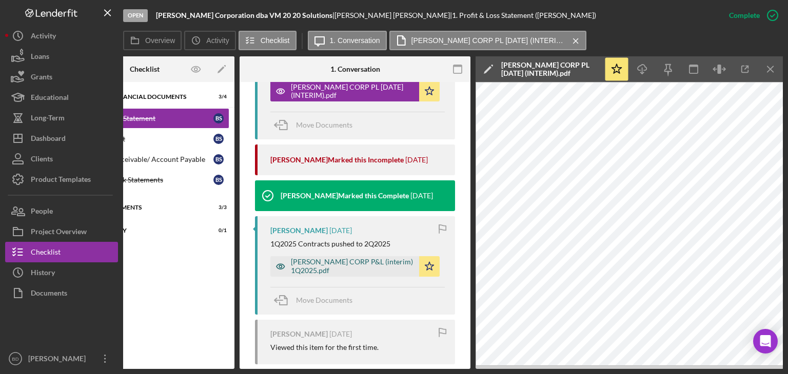
click at [324, 267] on div "ILA CORP P&L (interim) 1Q2025.pdf" at bounding box center [352, 266] width 123 height 16
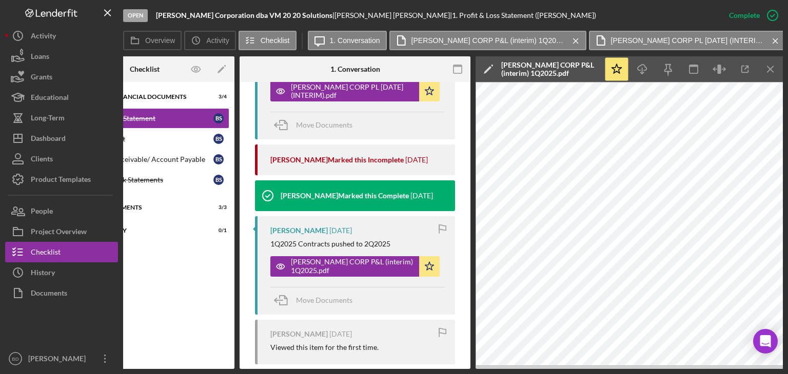
click at [409, 369] on div "Overview Internal Workflow Stage Open Icon/Dropdown Arrow Archive (can unarchiv…" at bounding box center [453, 212] width 660 height 313
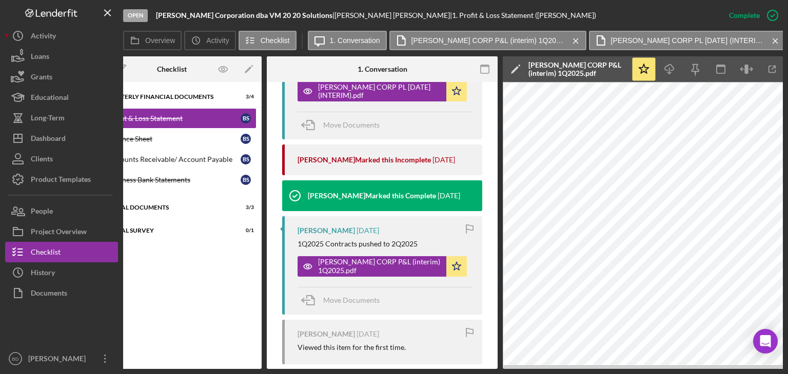
scroll to position [0, 0]
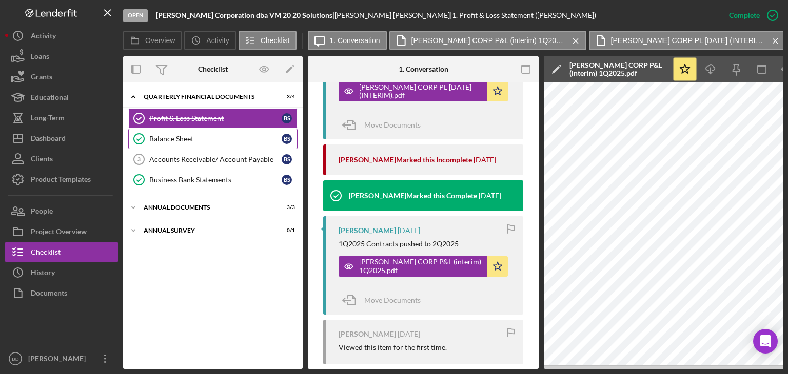
click at [172, 145] on link "Balance Sheet Balance Sheet B S" at bounding box center [212, 139] width 169 height 21
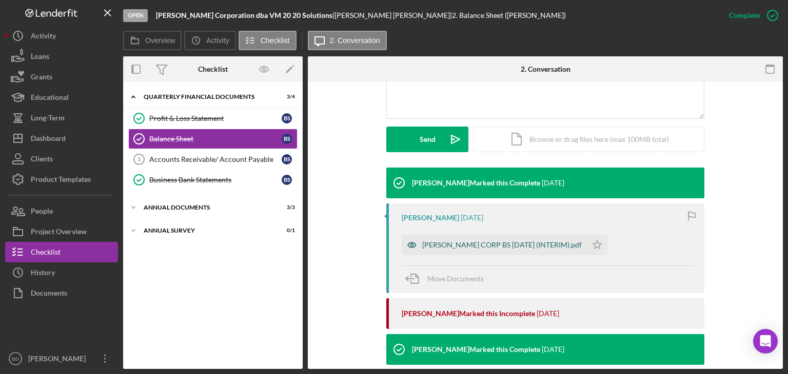
click at [413, 243] on icon "button" at bounding box center [412, 245] width 21 height 21
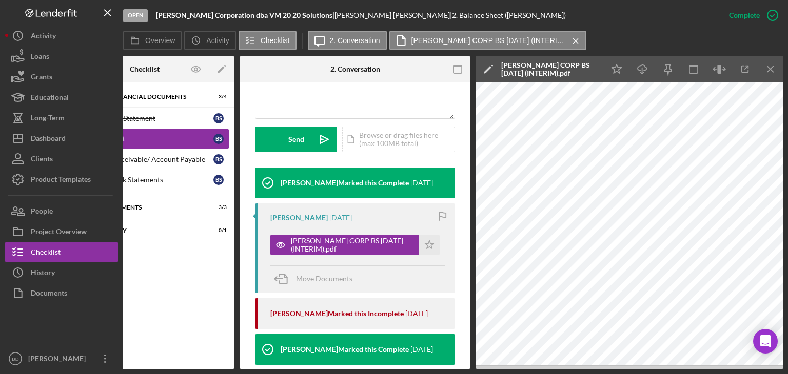
scroll to position [291, 0]
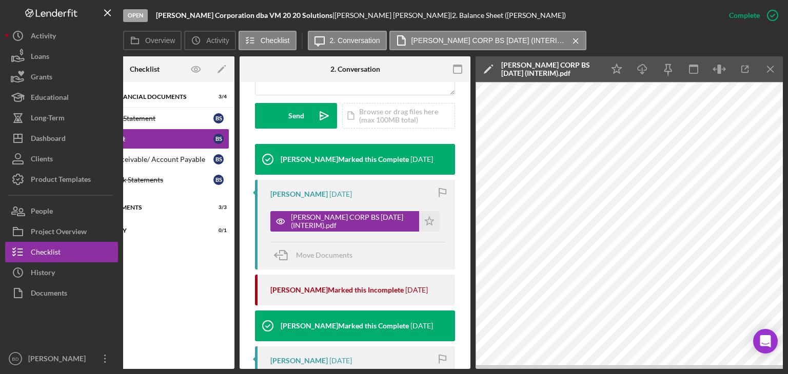
drag, startPoint x: 435, startPoint y: 369, endPoint x: 191, endPoint y: 347, distance: 245.1
click at [193, 349] on div "Overview Internal Workflow Stage Open Icon/Dropdown Arrow Archive (can unarchiv…" at bounding box center [453, 212] width 660 height 313
click at [189, 317] on div "Icon/Expander Quarterly Financial Documents 3 / 4 Profit & Loss Statement Profi…" at bounding box center [144, 225] width 179 height 277
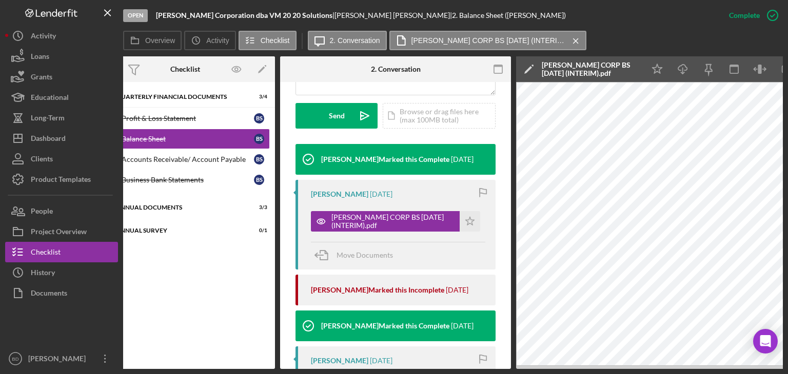
scroll to position [0, 0]
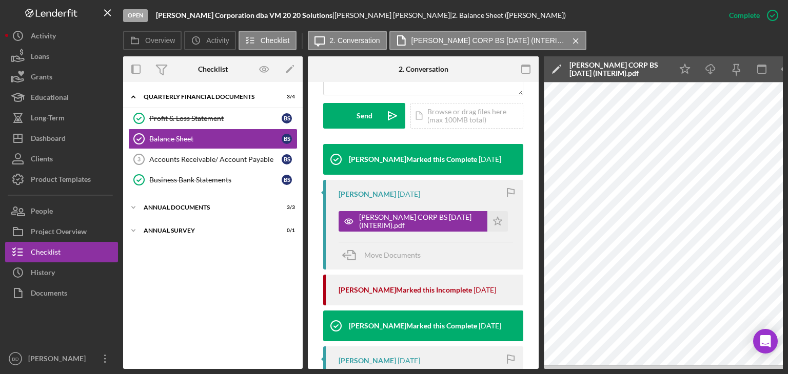
click at [204, 288] on div "Icon/Expander Quarterly Financial Documents 3 / 4 Profit & Loss Statement Profi…" at bounding box center [212, 225] width 179 height 277
click at [176, 228] on div "Annual Survey" at bounding box center [217, 231] width 146 height 6
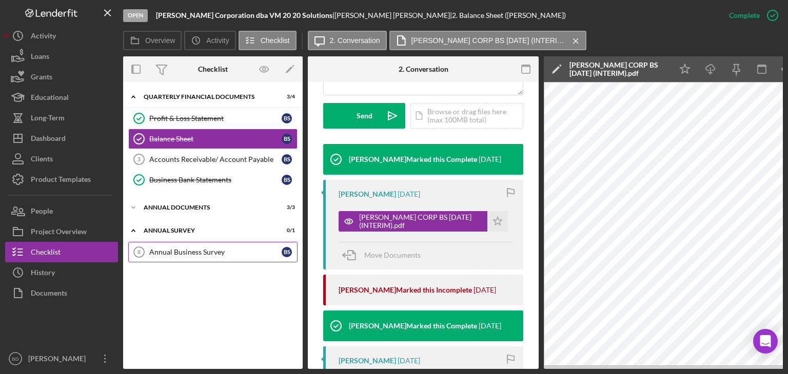
click at [190, 242] on link "Annual Business Survey 8 Annual Business Survey B S" at bounding box center [212, 252] width 169 height 21
